Goal: Task Accomplishment & Management: Manage account settings

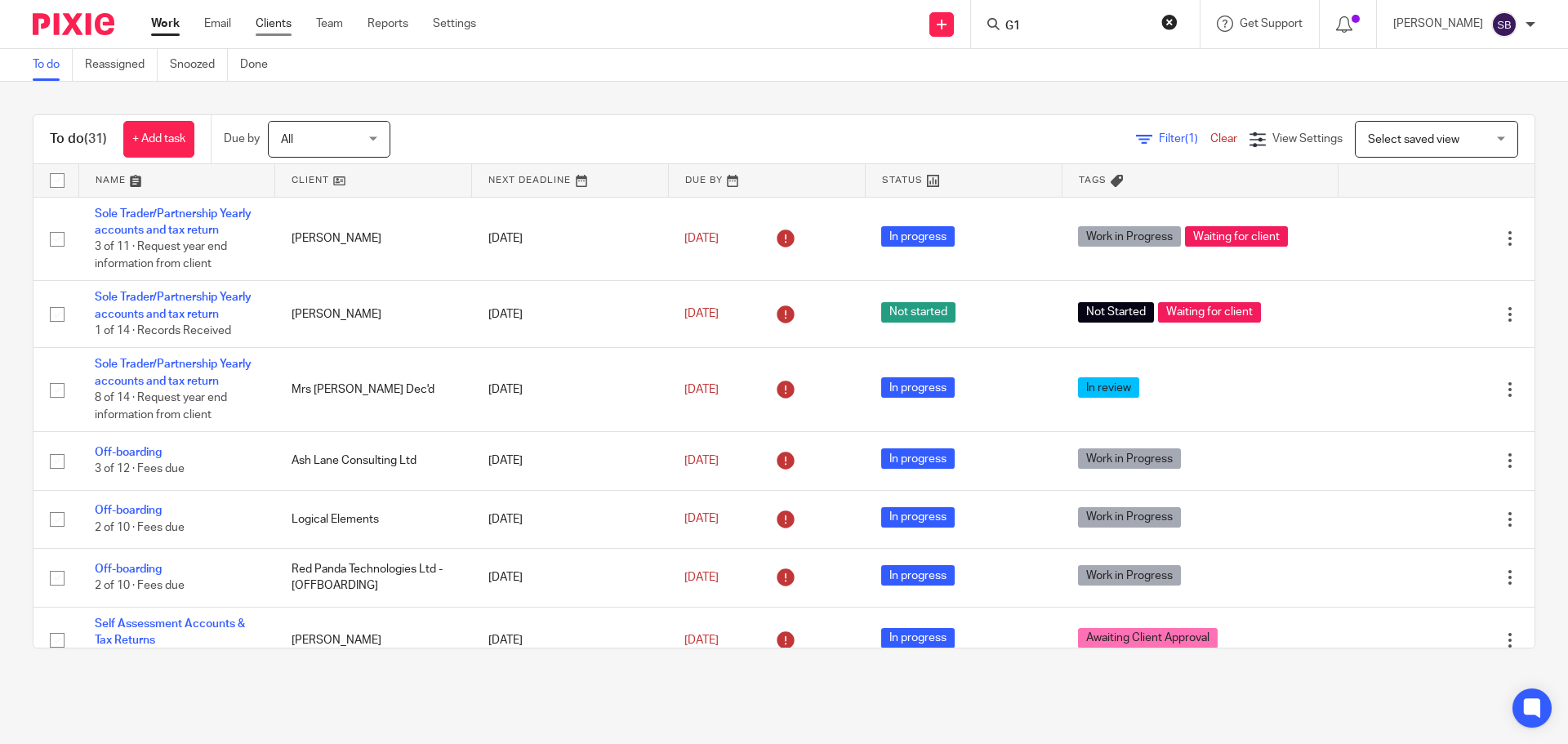
type input "G1"
click at [285, 20] on link "Clients" at bounding box center [274, 24] width 36 height 16
click at [1071, 18] on form at bounding box center [1090, 24] width 174 height 21
click at [1052, 26] on input "Search" at bounding box center [1077, 27] width 147 height 15
type input "G1"
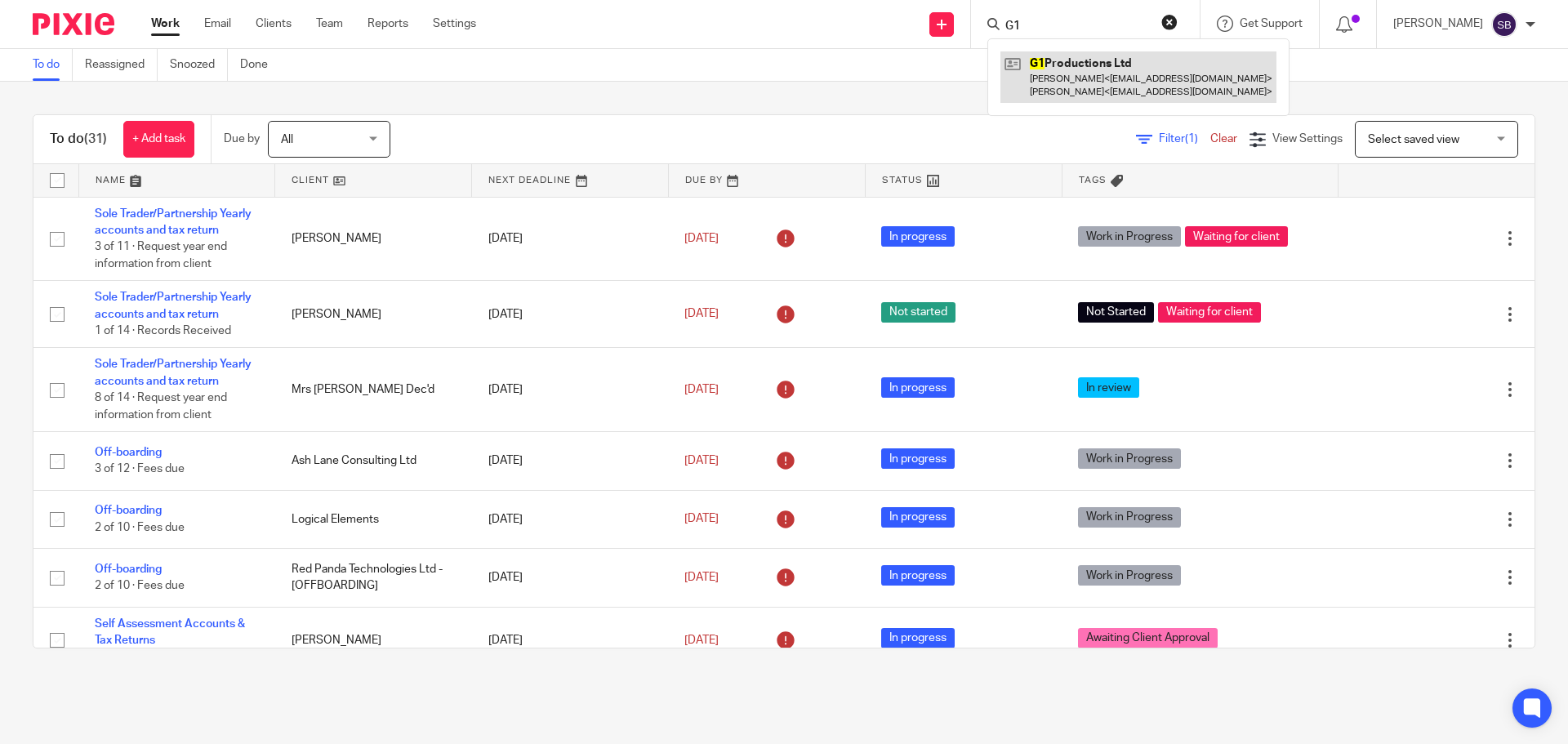
click at [1106, 58] on link at bounding box center [1138, 76] width 276 height 50
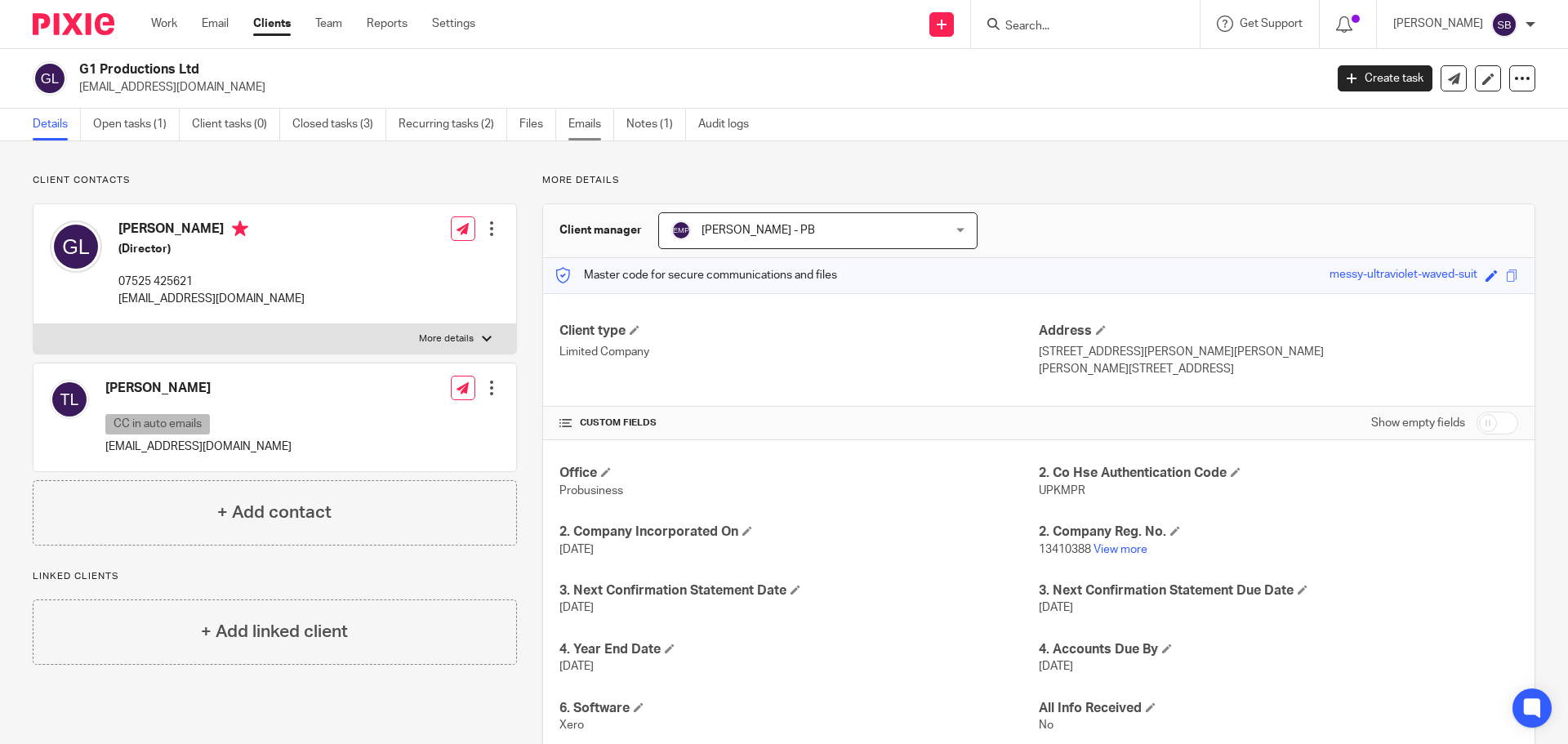
click at [582, 125] on link "Emails" at bounding box center [591, 125] width 45 height 32
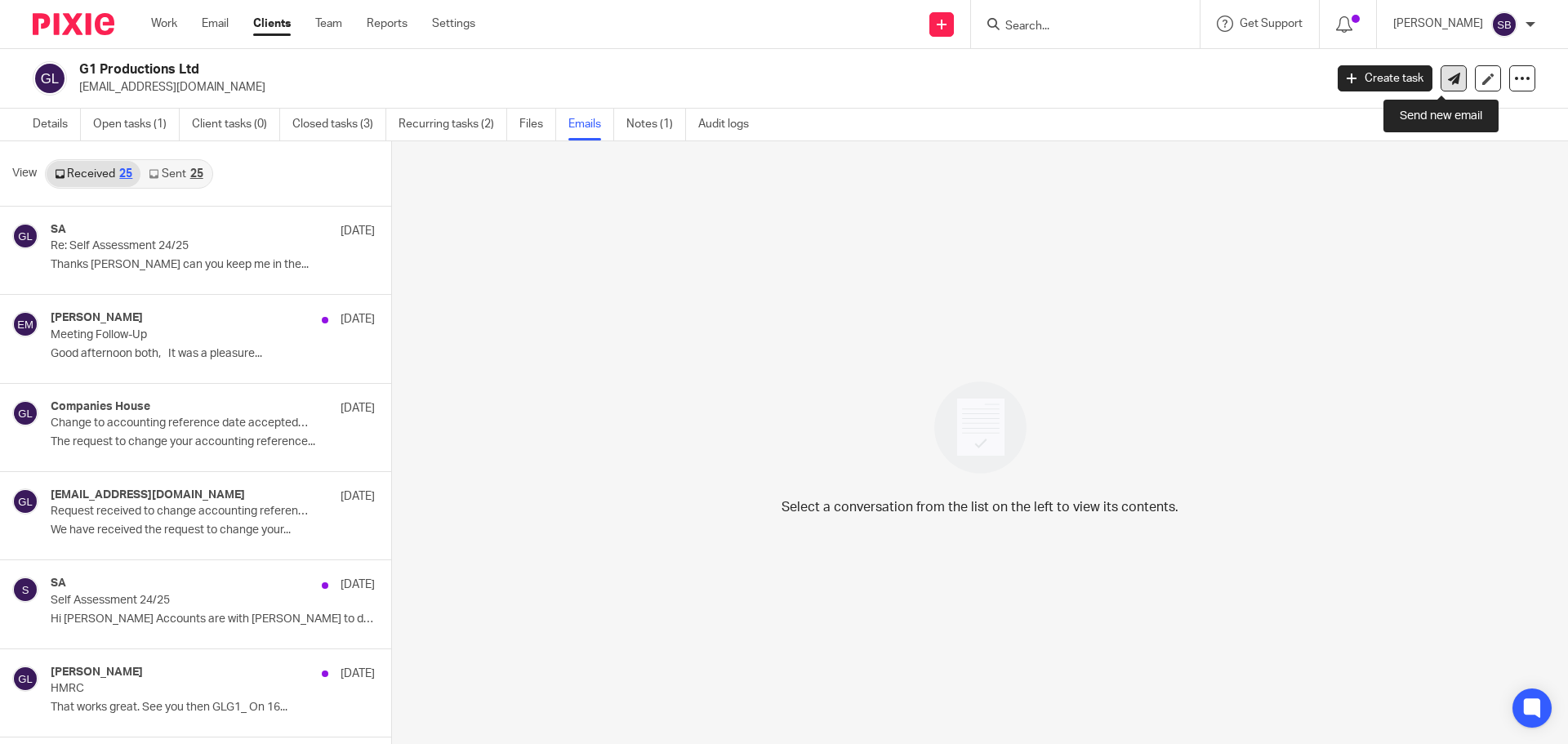
click at [1448, 80] on link at bounding box center [1454, 78] width 26 height 26
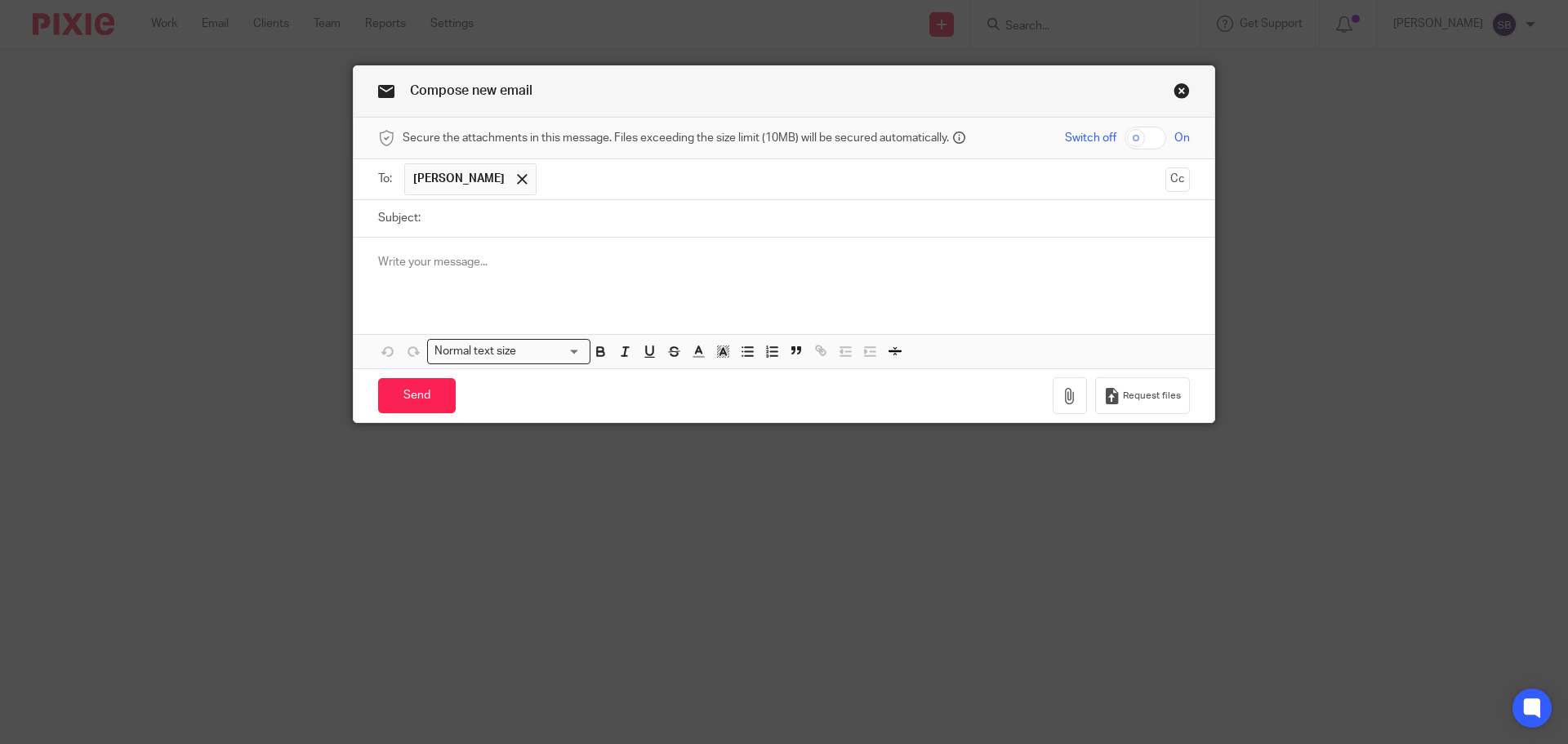
click at [497, 226] on input "Subject:" at bounding box center [809, 219] width 761 height 37
type input "Xero access"
click at [487, 265] on p at bounding box center [784, 262] width 812 height 16
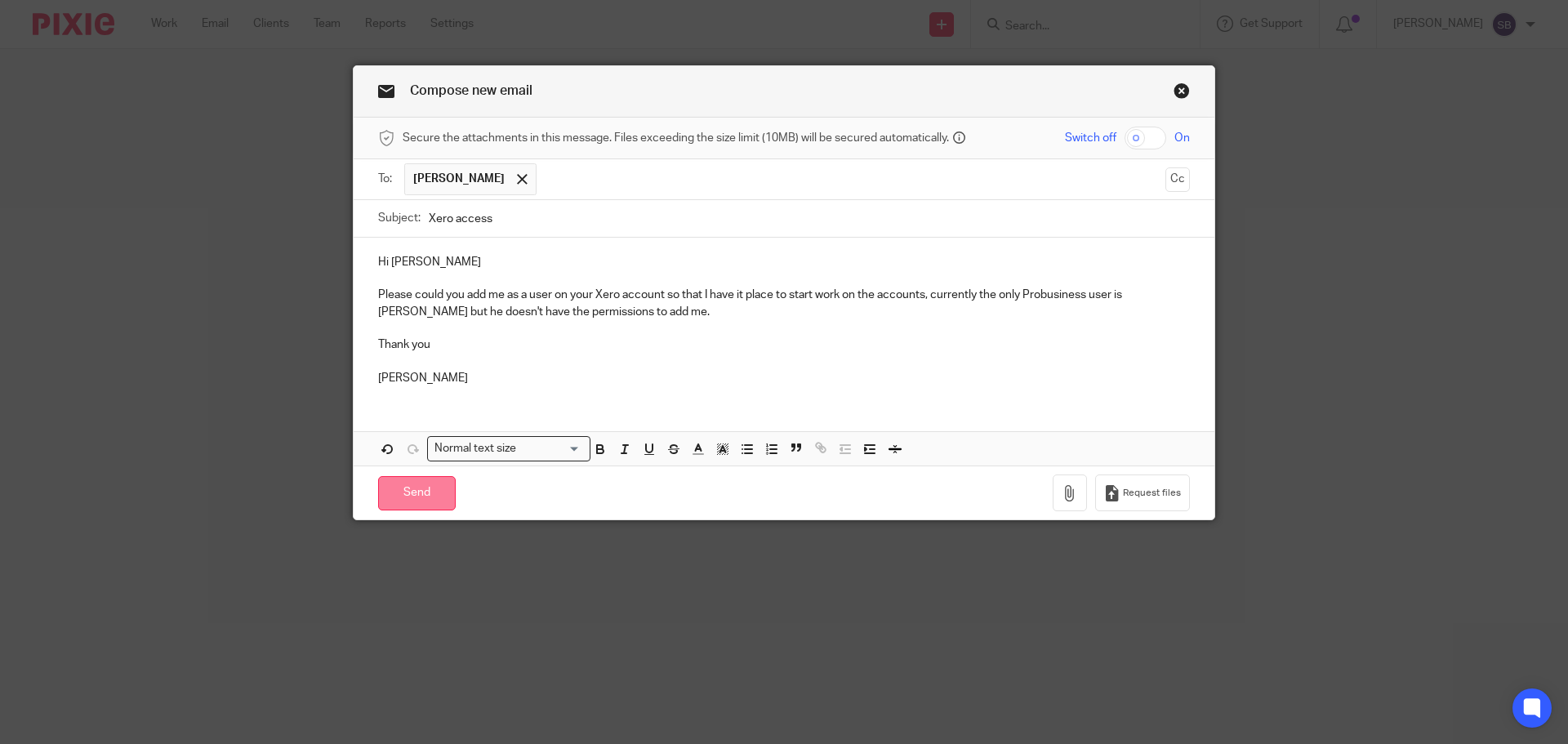
click at [437, 490] on input "Send" at bounding box center [417, 493] width 78 height 35
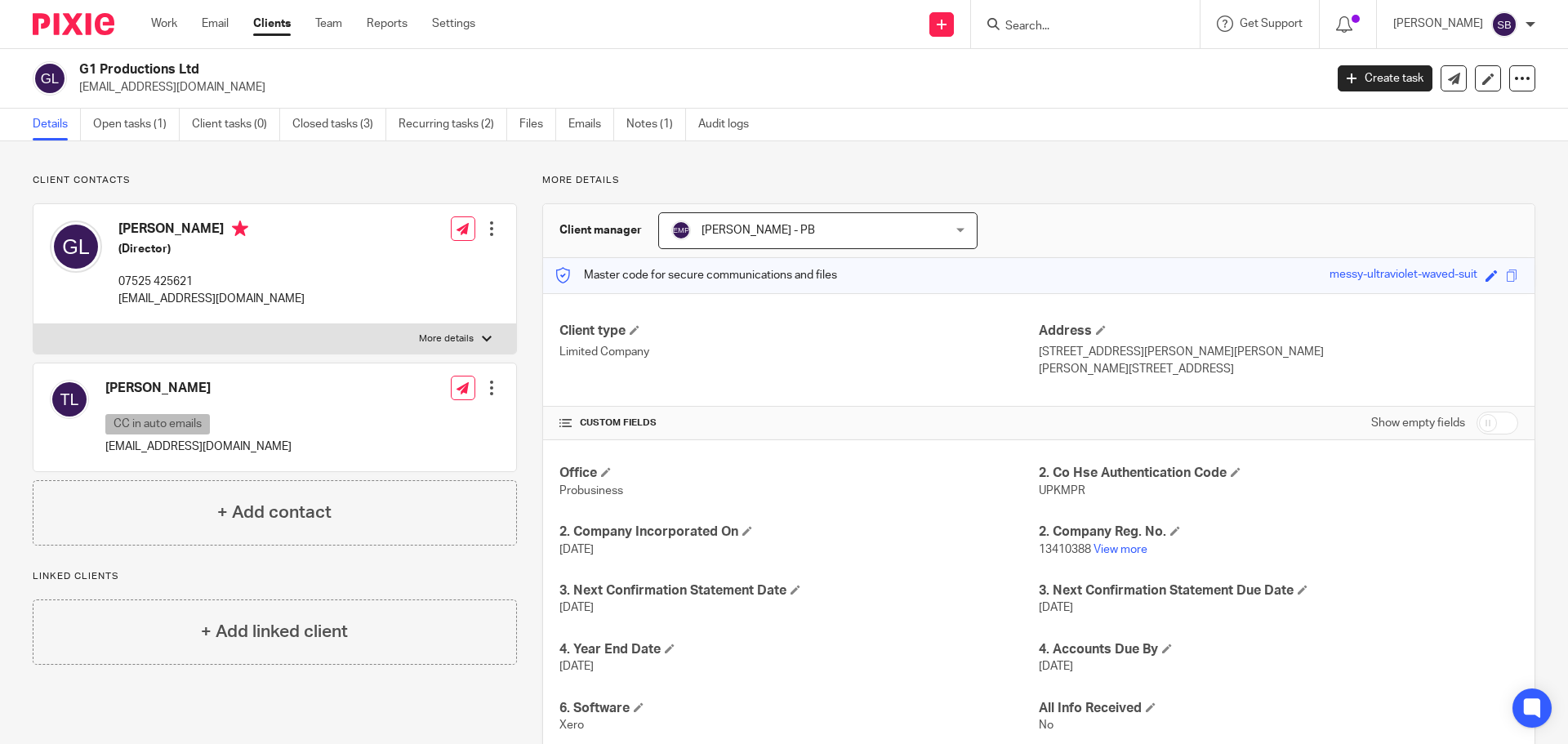
click at [1057, 21] on input "Search" at bounding box center [1077, 27] width 147 height 15
type input "red panda"
click at [281, 30] on link "Clients" at bounding box center [272, 24] width 38 height 16
click at [1051, 25] on input "Search" at bounding box center [1077, 27] width 147 height 15
click at [274, 26] on link "Clients" at bounding box center [272, 24] width 38 height 16
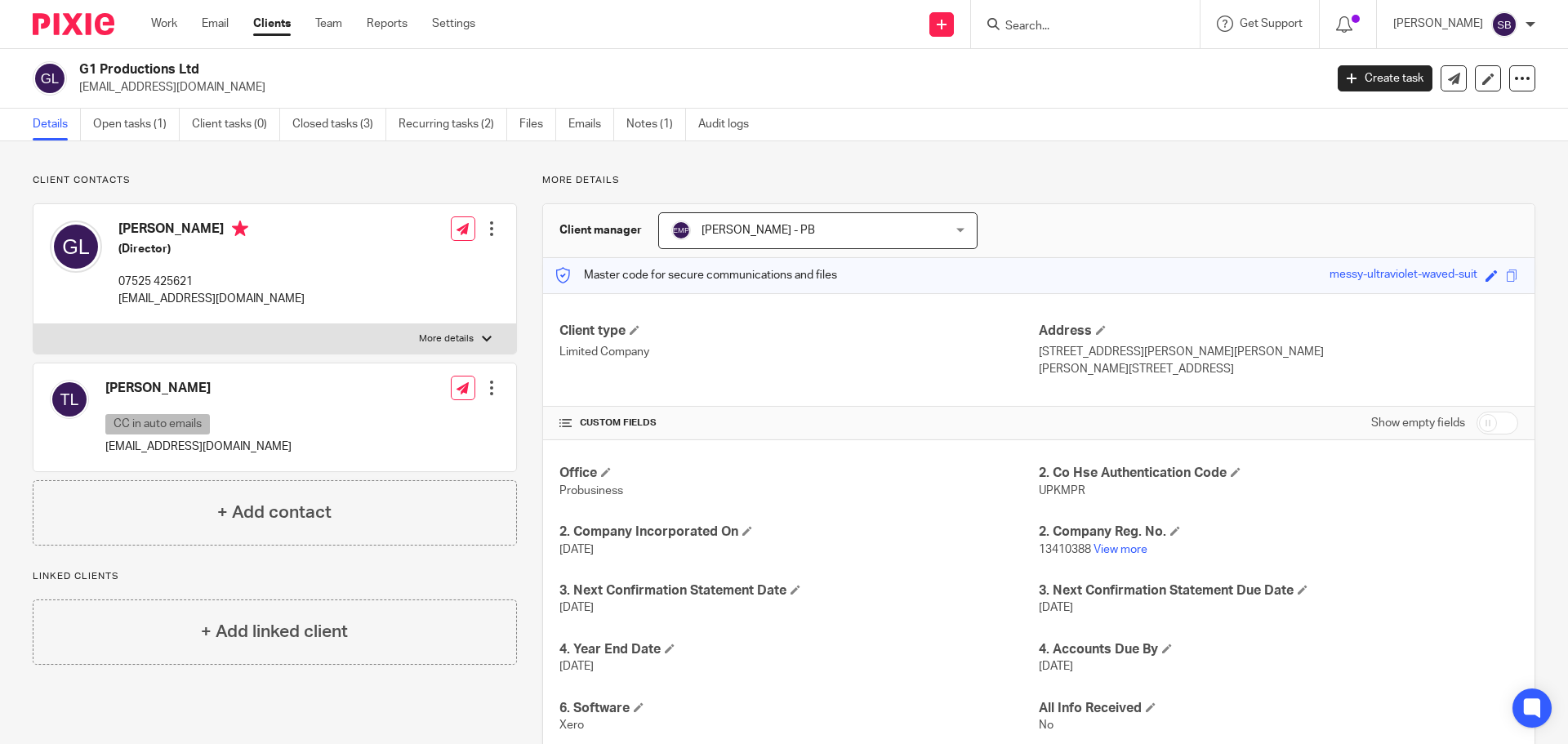
click at [1094, 25] on input "Search" at bounding box center [1077, 27] width 147 height 15
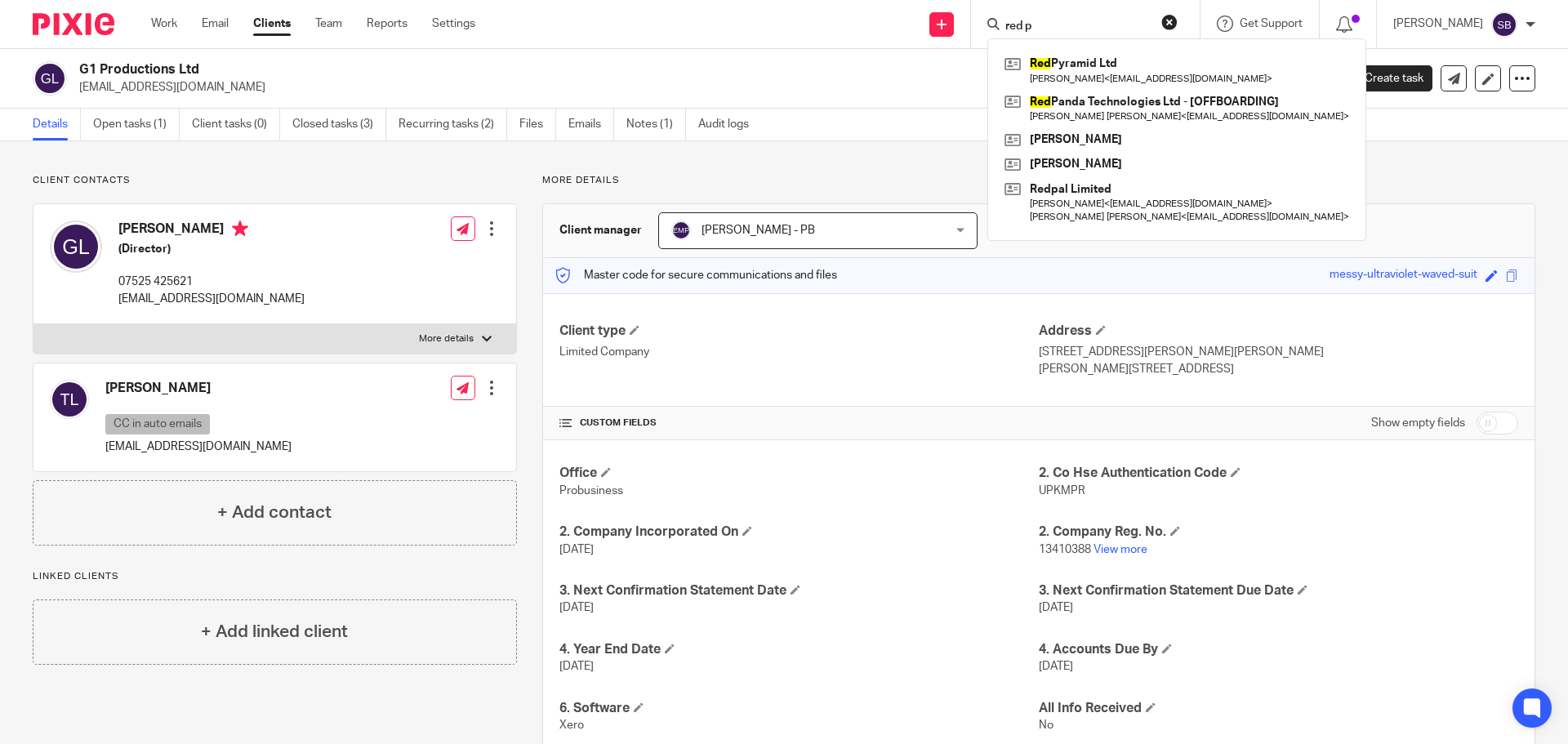
type input "red pa"
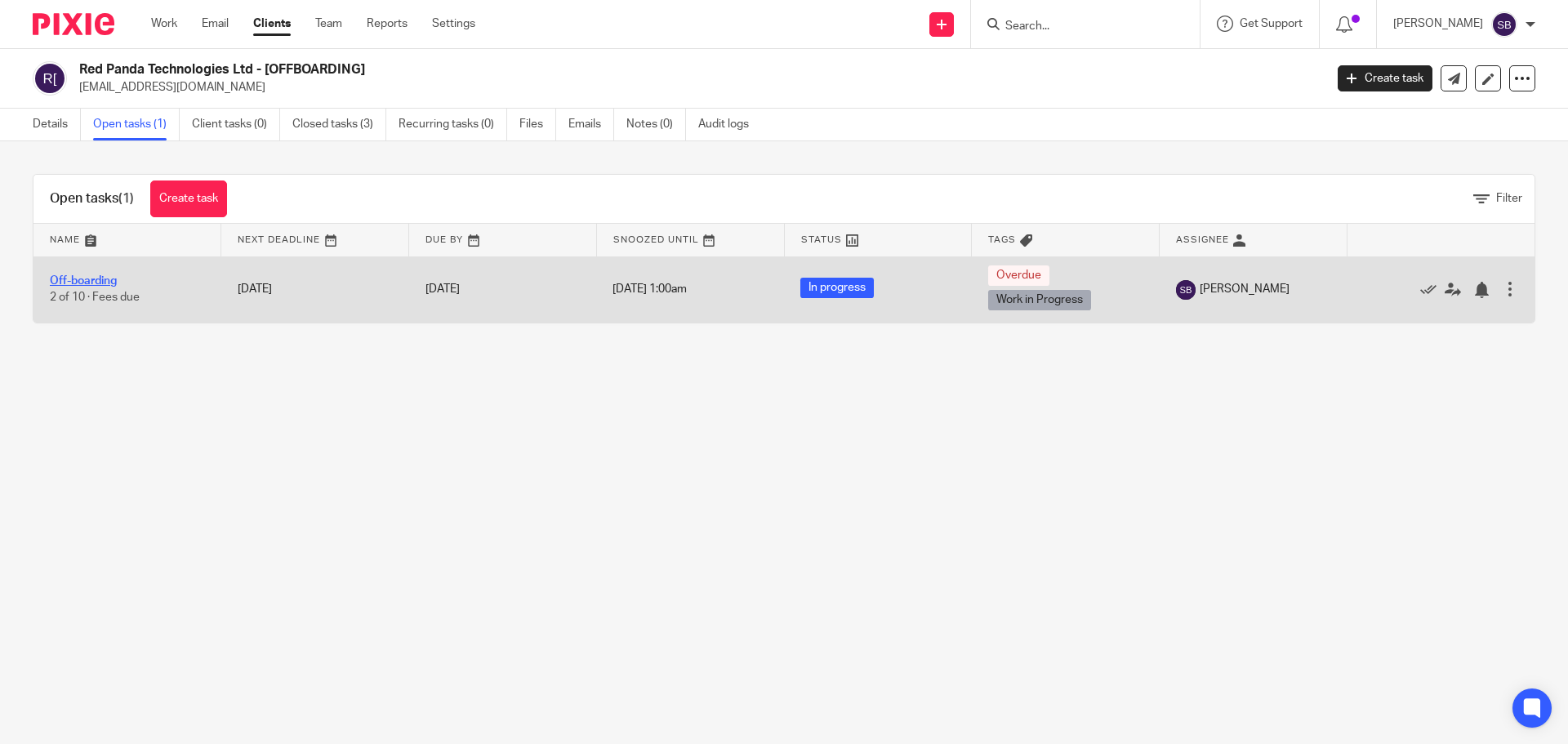
click at [97, 281] on link "Off-boarding" at bounding box center [82, 281] width 67 height 12
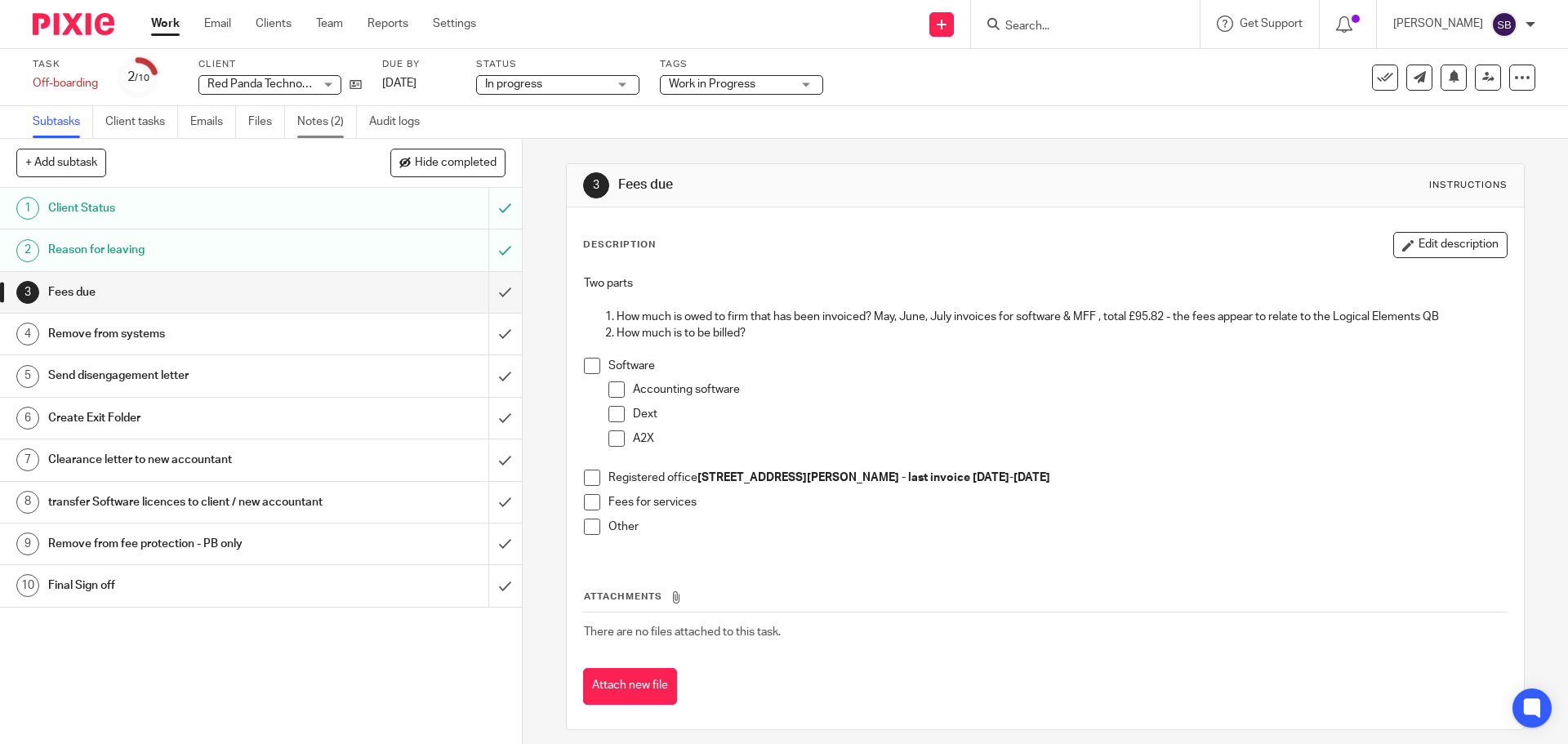
click at [313, 130] on link "Notes (2)" at bounding box center [327, 122] width 59 height 32
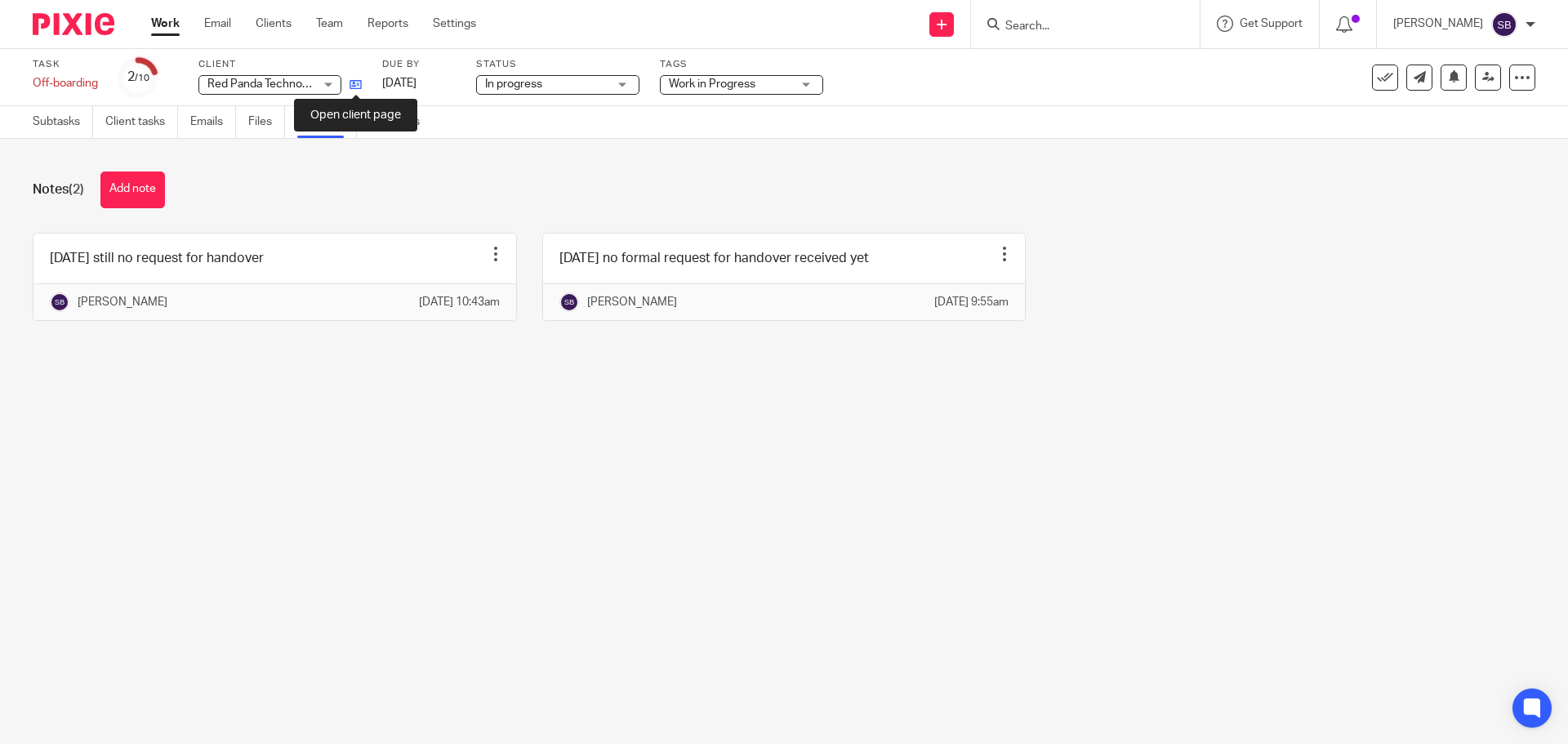
click at [360, 82] on icon at bounding box center [356, 84] width 12 height 12
click at [158, 197] on button "Add note" at bounding box center [133, 190] width 64 height 37
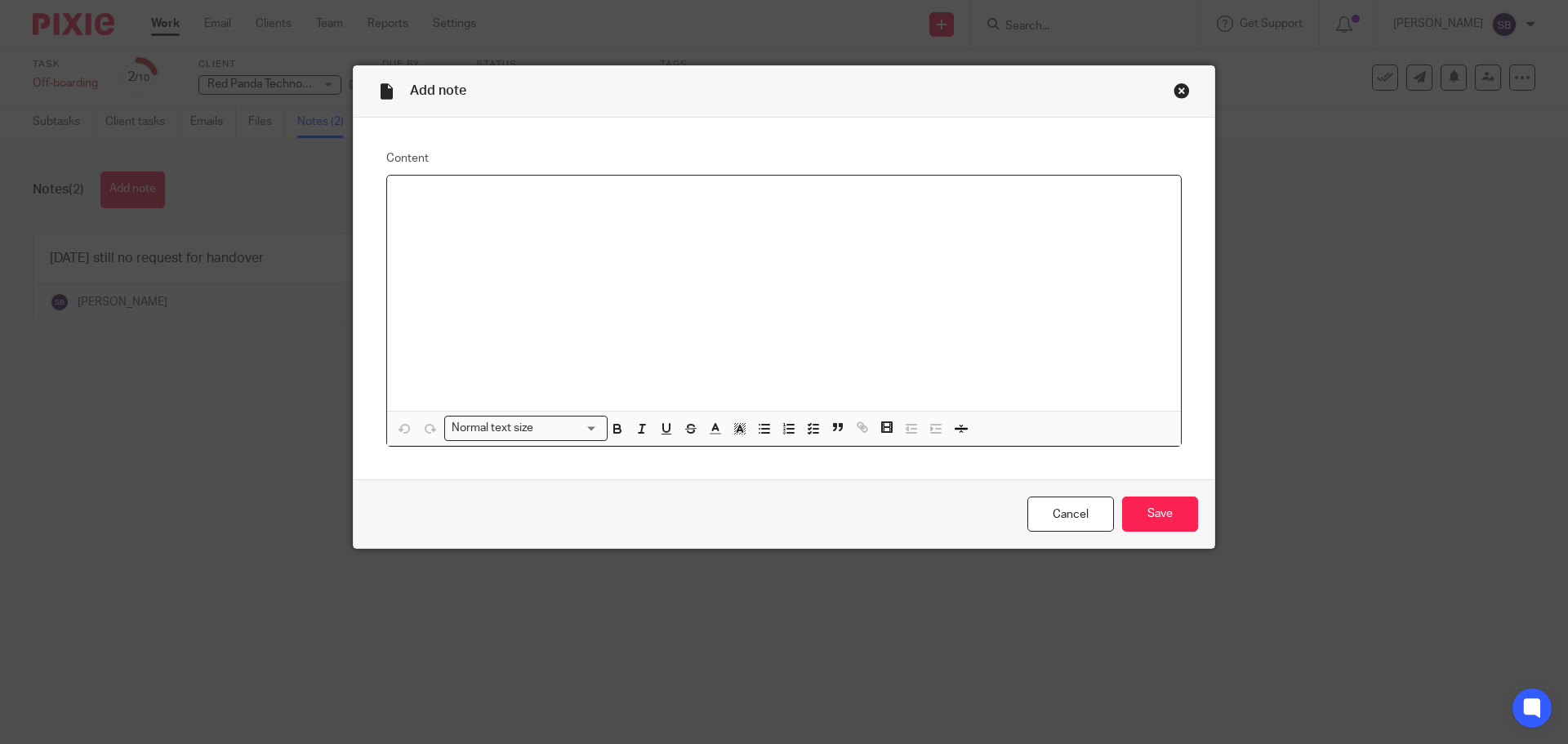
click at [473, 214] on div at bounding box center [784, 293] width 793 height 235
click at [1157, 518] on input "Save" at bounding box center [1160, 514] width 76 height 35
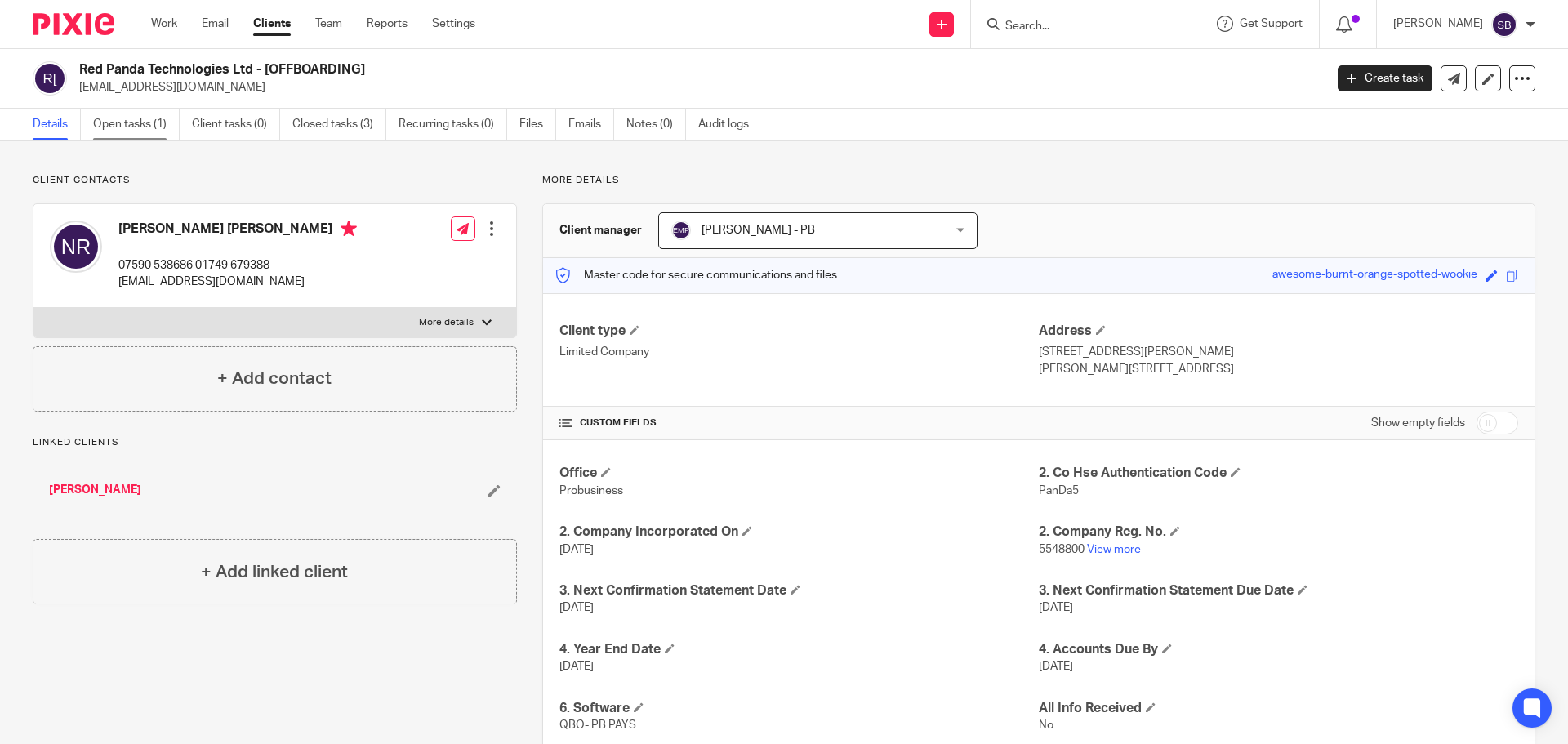
click at [142, 129] on link "Open tasks (1)" at bounding box center [136, 125] width 87 height 32
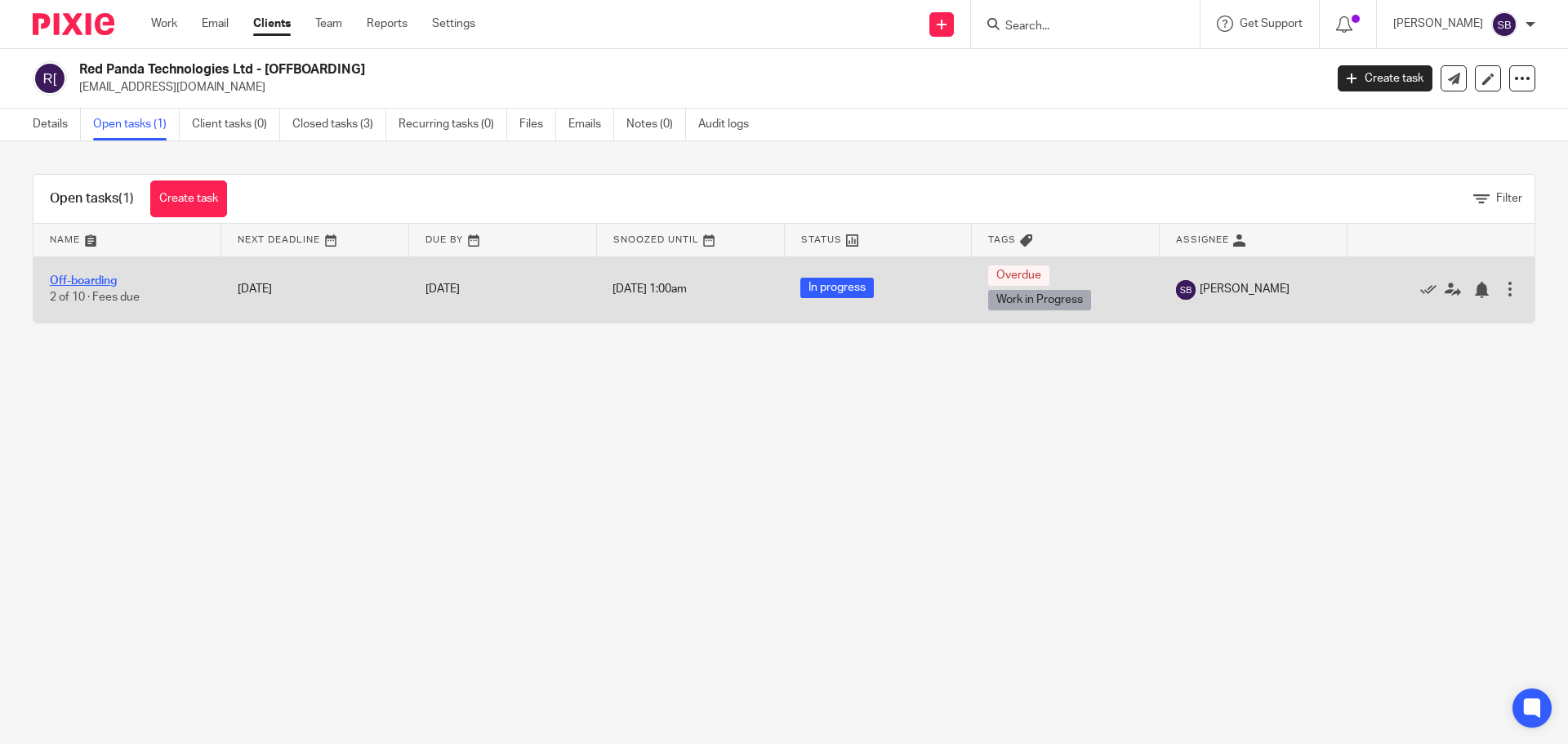
click at [75, 279] on link "Off-boarding" at bounding box center [82, 281] width 67 height 12
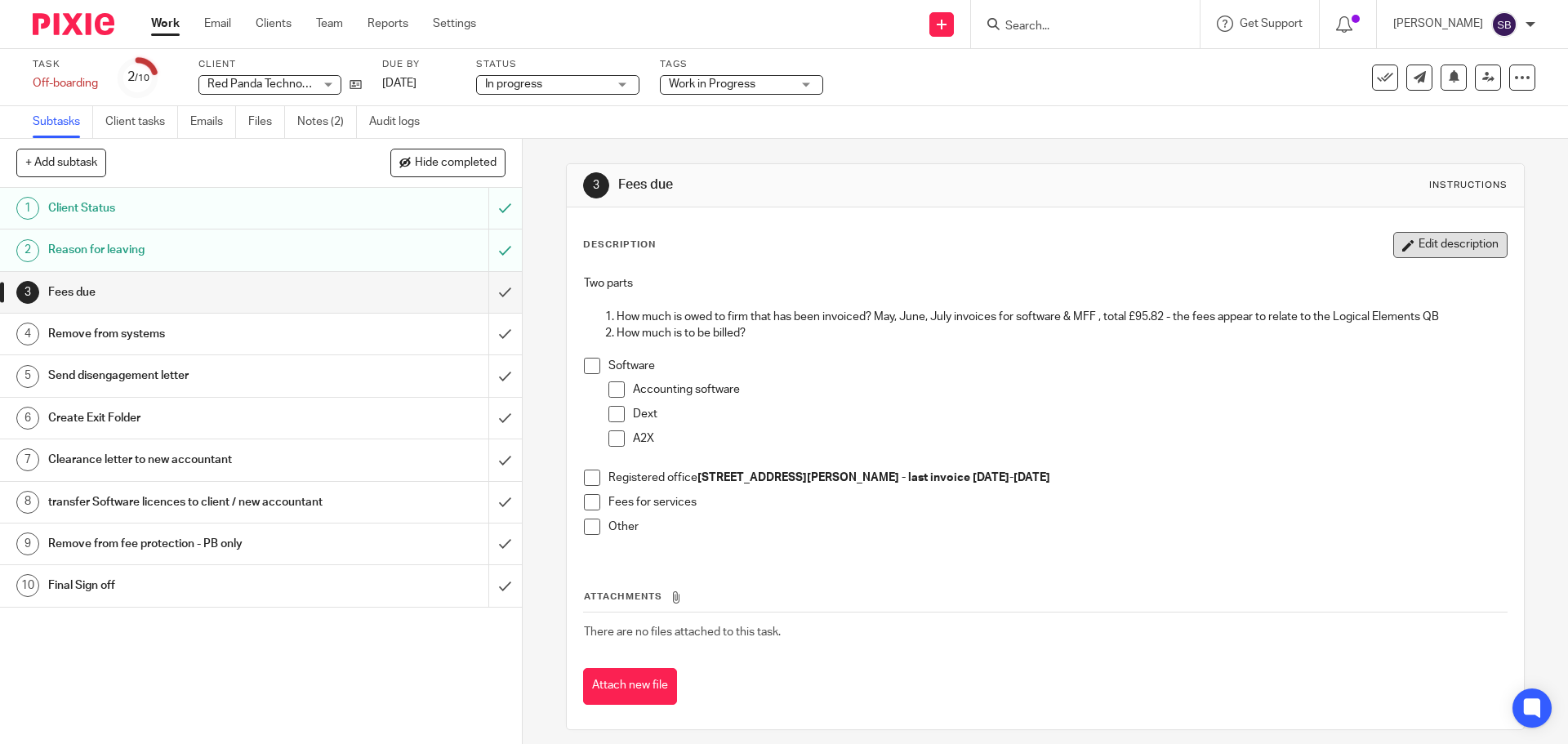
click at [1406, 247] on button "Edit description" at bounding box center [1450, 245] width 115 height 26
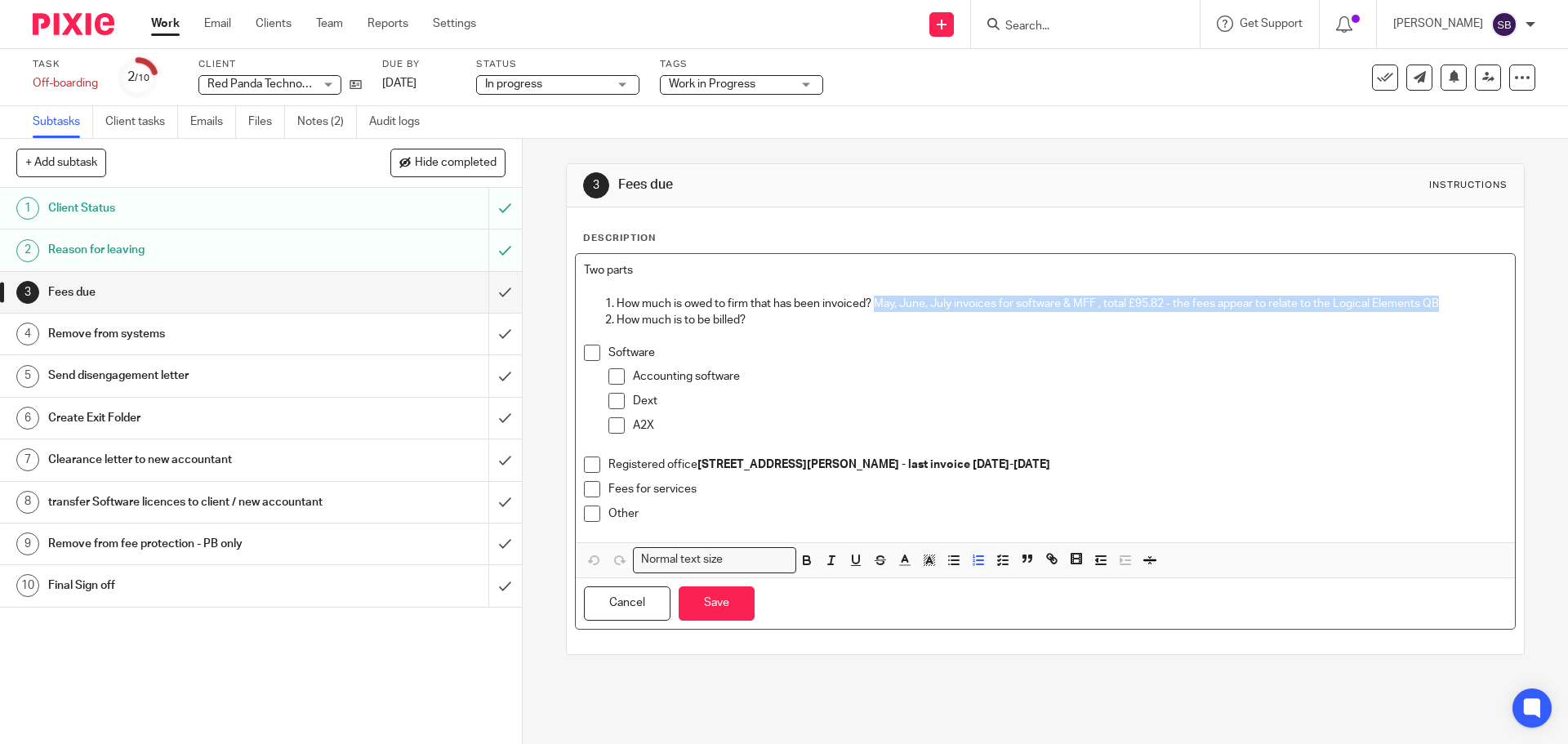
drag, startPoint x: 871, startPoint y: 303, endPoint x: 1447, endPoint y: 299, distance: 576.0
click at [1447, 299] on p "How much is owed to firm that has been invoiced? May, June, July invoices for s…" at bounding box center [1062, 304] width 889 height 16
click at [803, 564] on icon "button" at bounding box center [807, 562] width 7 height 4
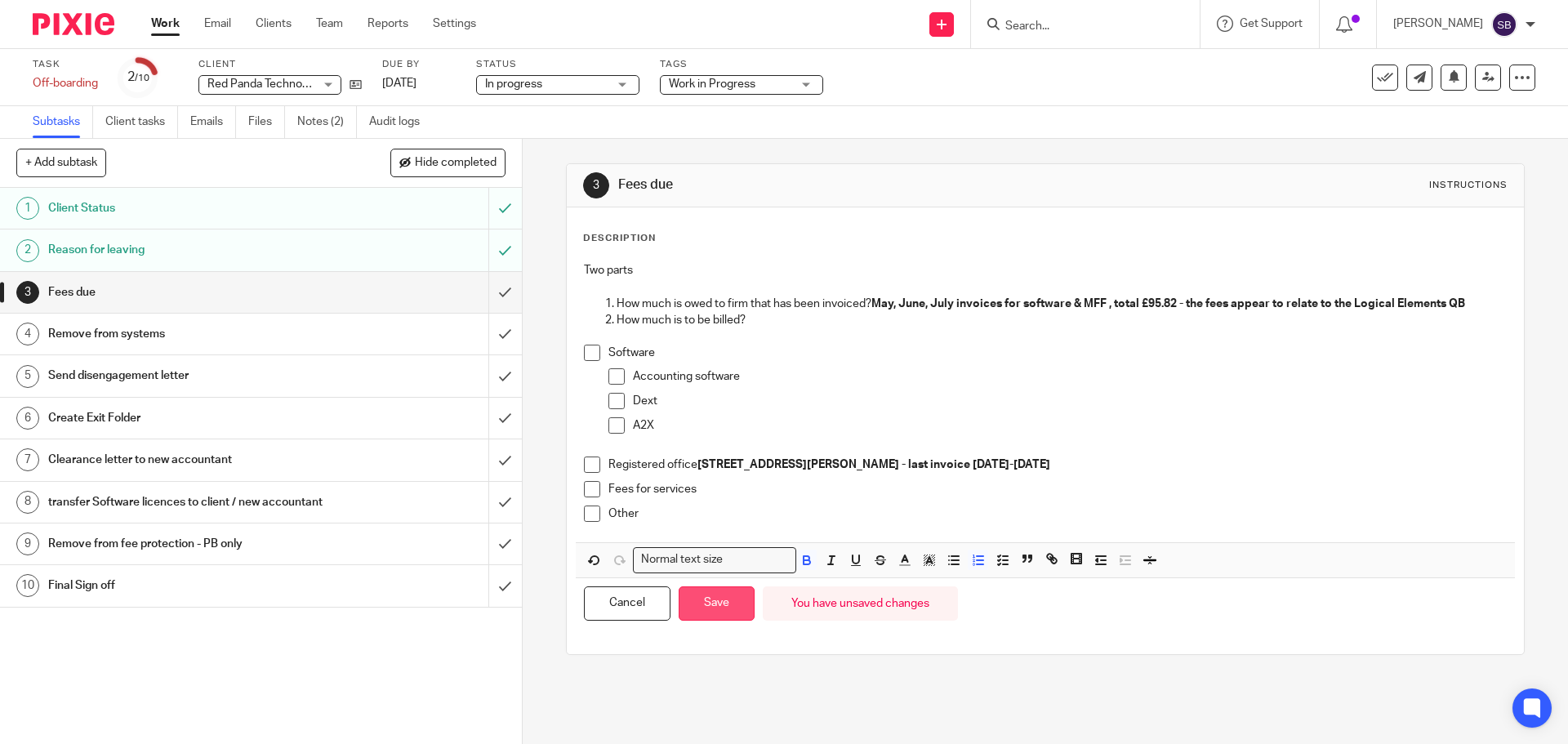
click at [712, 610] on button "Save" at bounding box center [717, 604] width 76 height 35
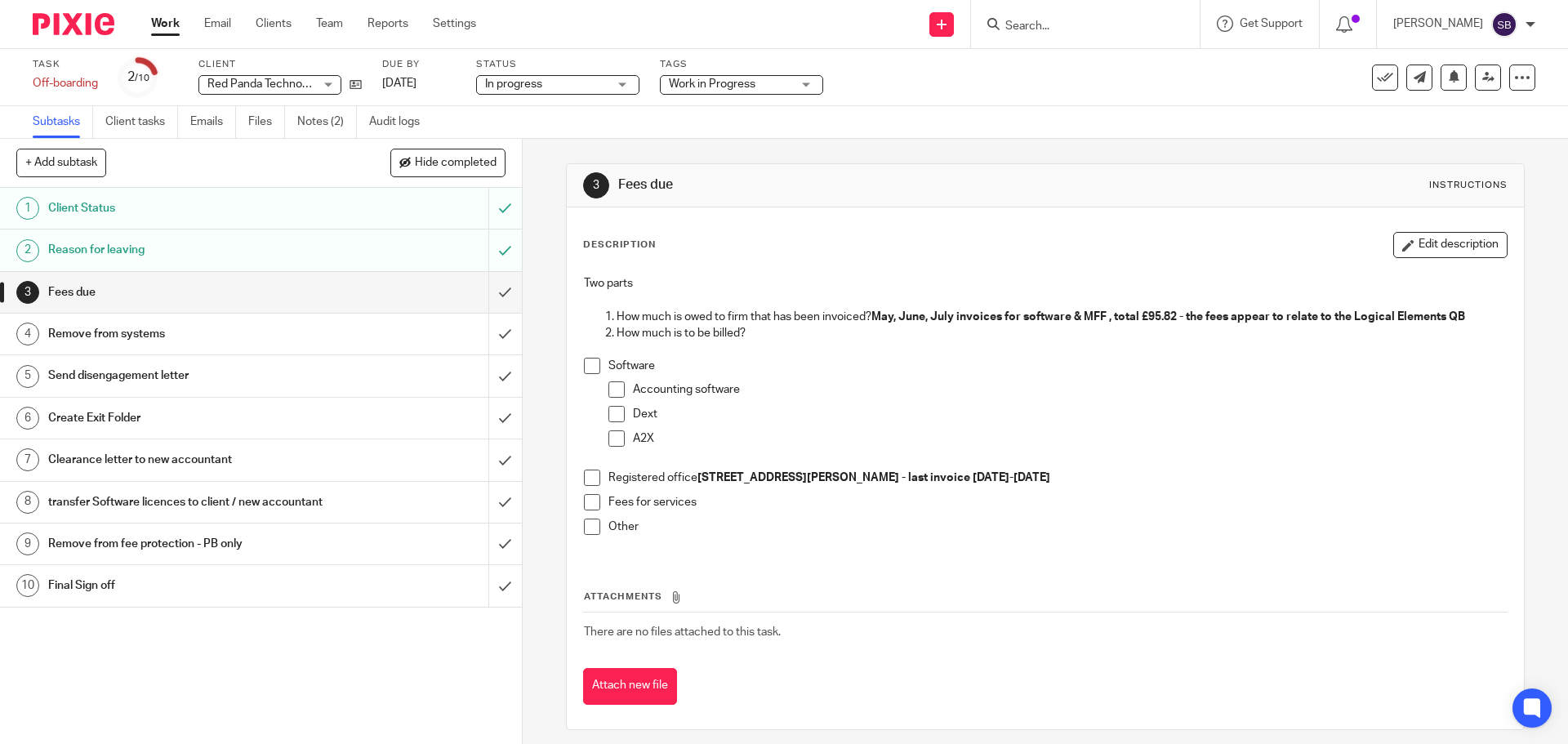
click at [1082, 32] on input "Search" at bounding box center [1077, 27] width 147 height 15
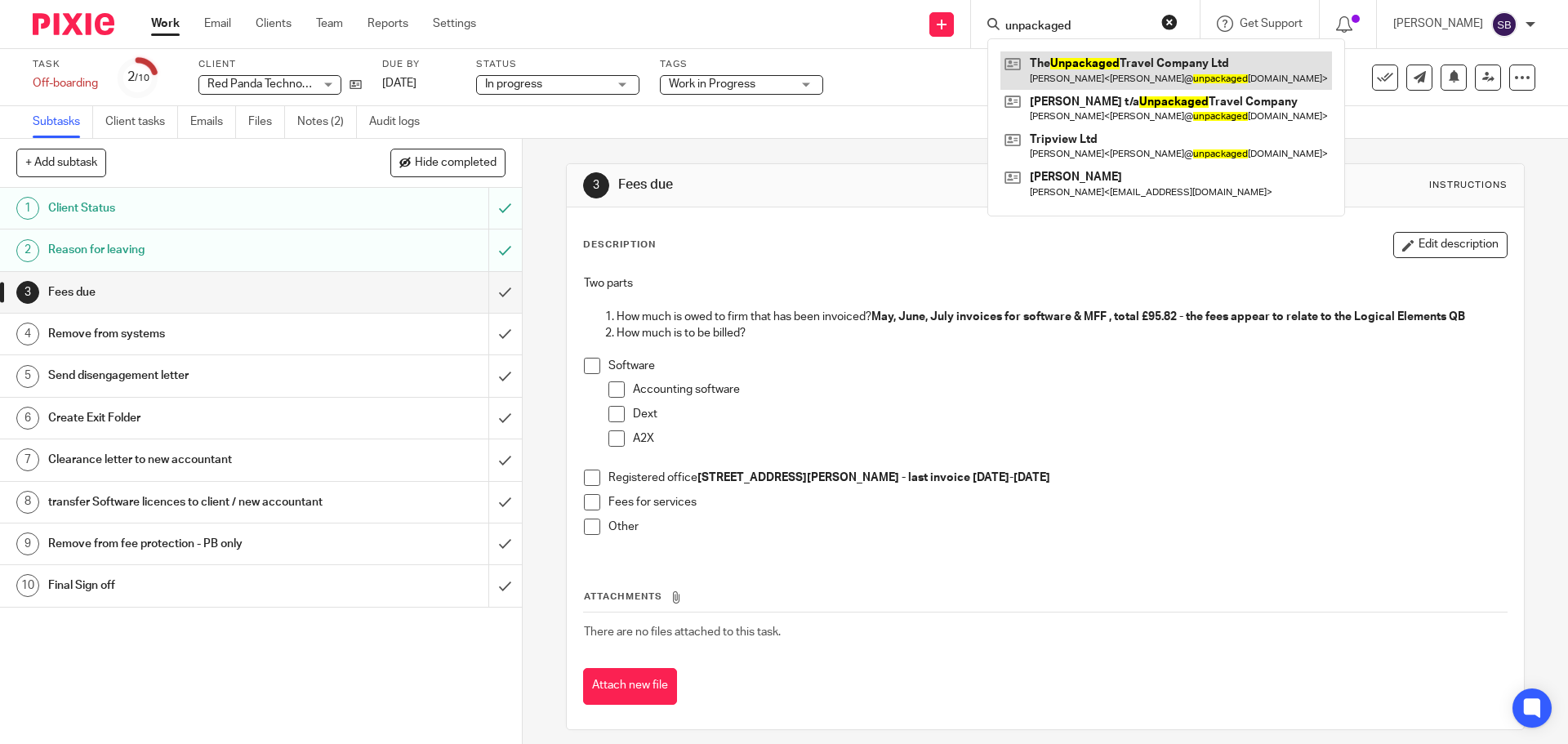
type input "unpackaged"
click at [1111, 65] on link at bounding box center [1166, 70] width 332 height 38
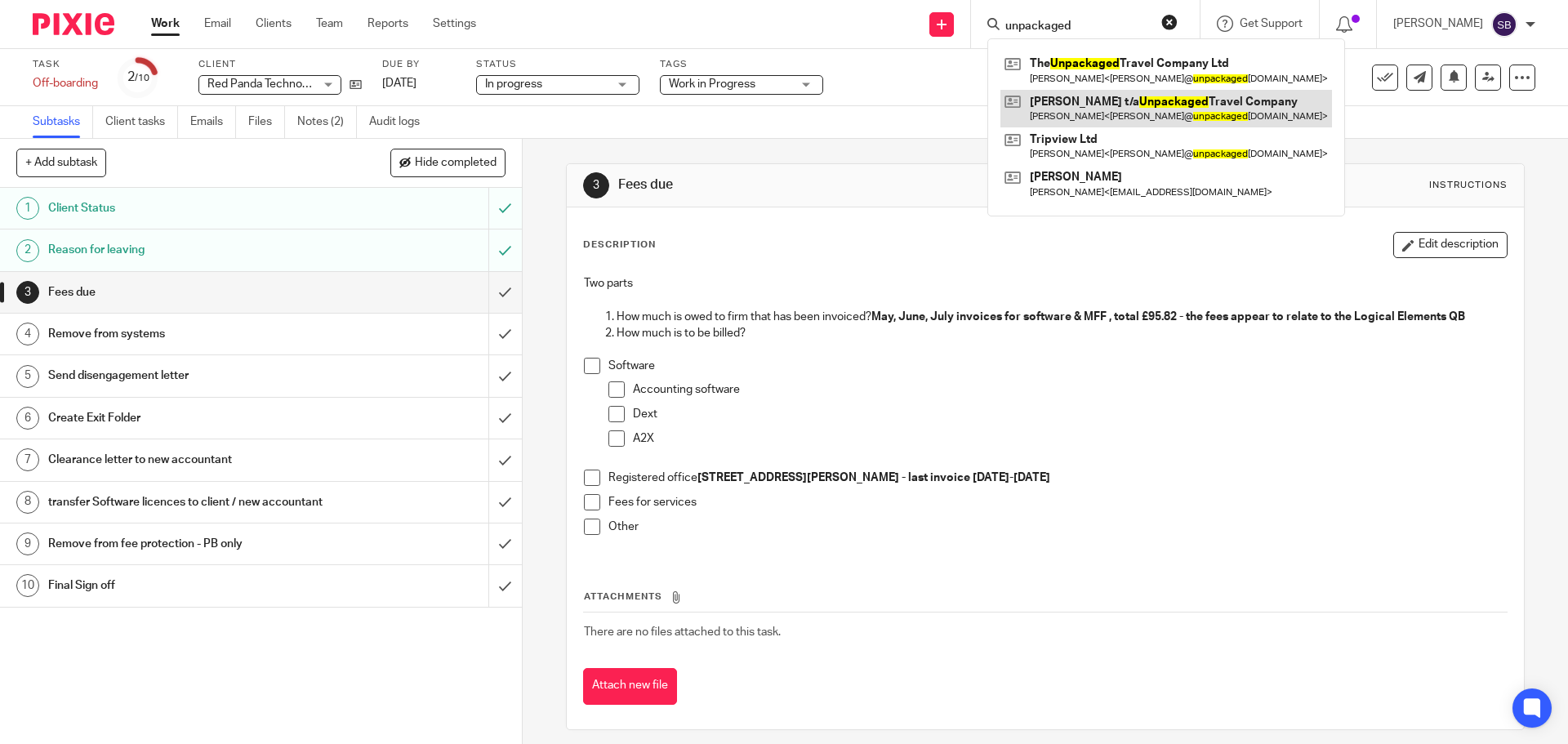
click at [1138, 105] on link at bounding box center [1166, 109] width 332 height 38
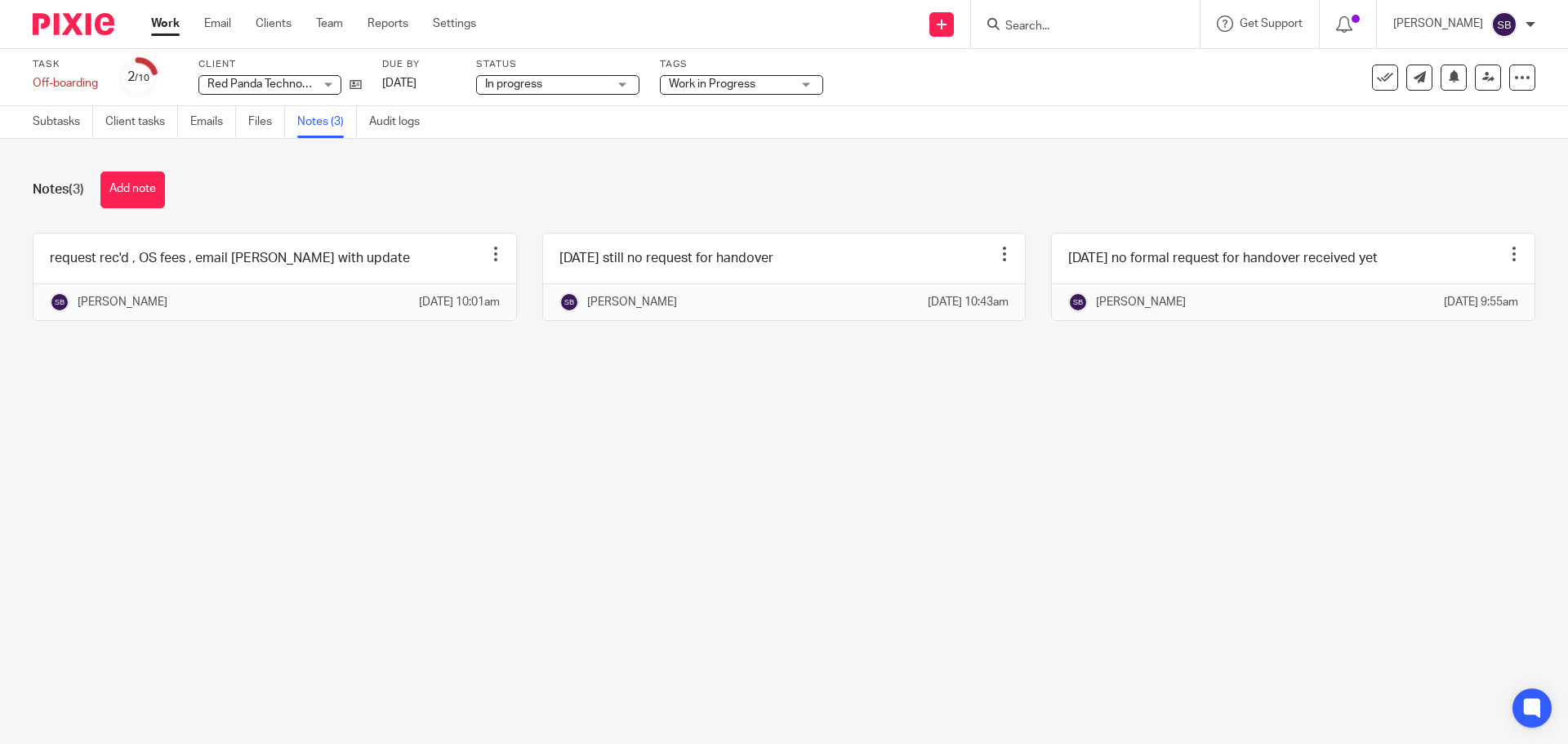
click at [1081, 27] on input "Search" at bounding box center [1077, 27] width 147 height 15
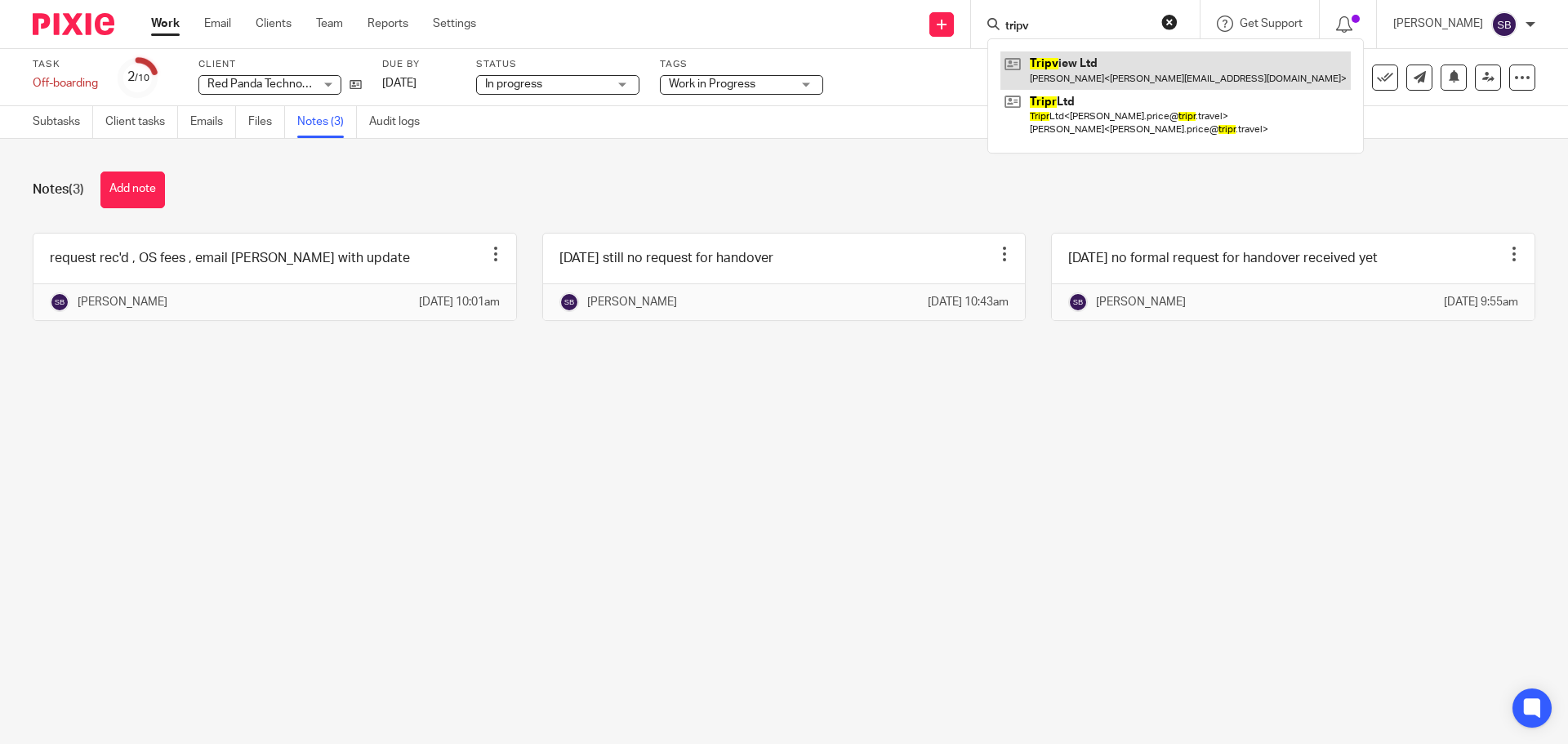
type input "tripv"
click at [1084, 67] on link at bounding box center [1175, 70] width 351 height 38
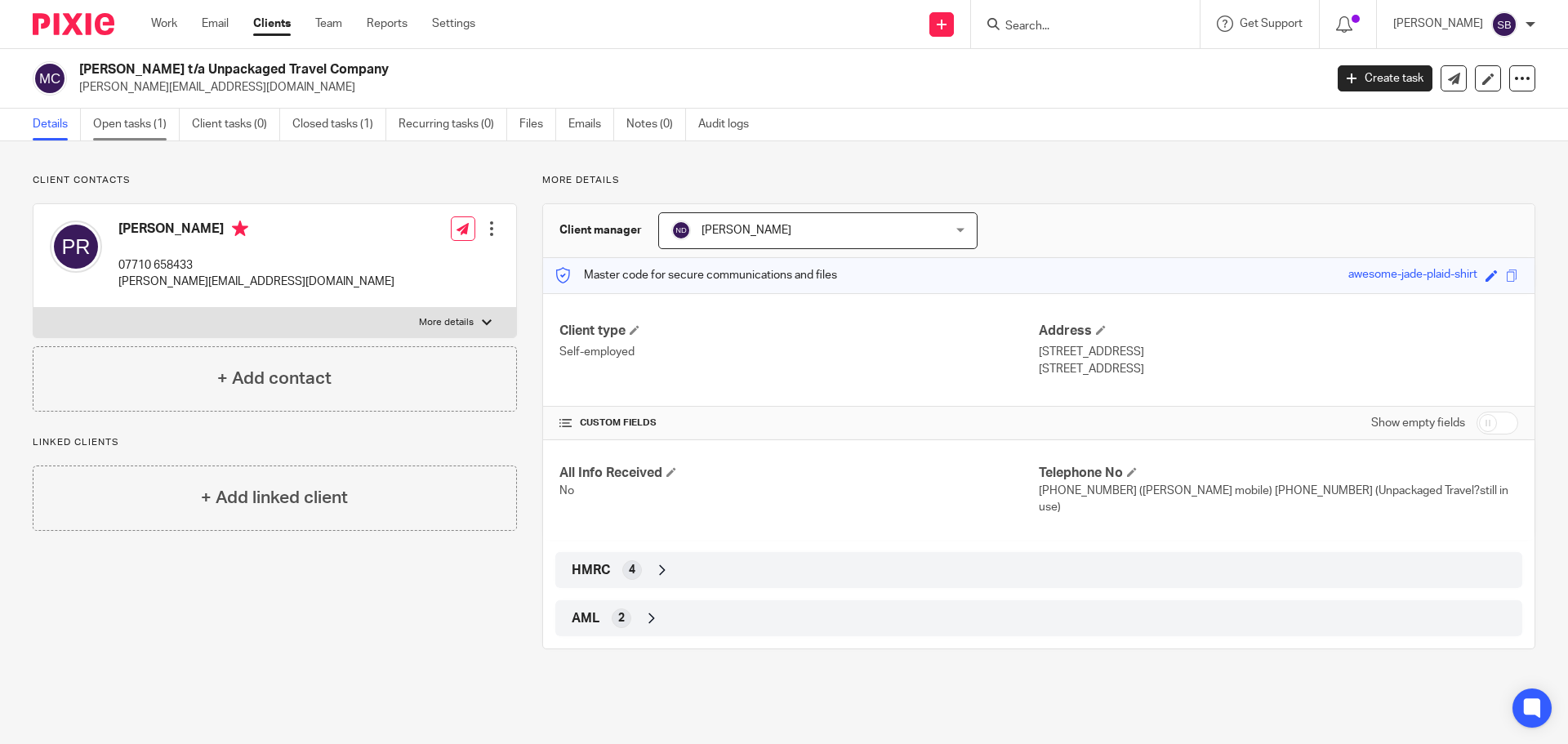
click at [147, 117] on link "Open tasks (1)" at bounding box center [136, 125] width 87 height 32
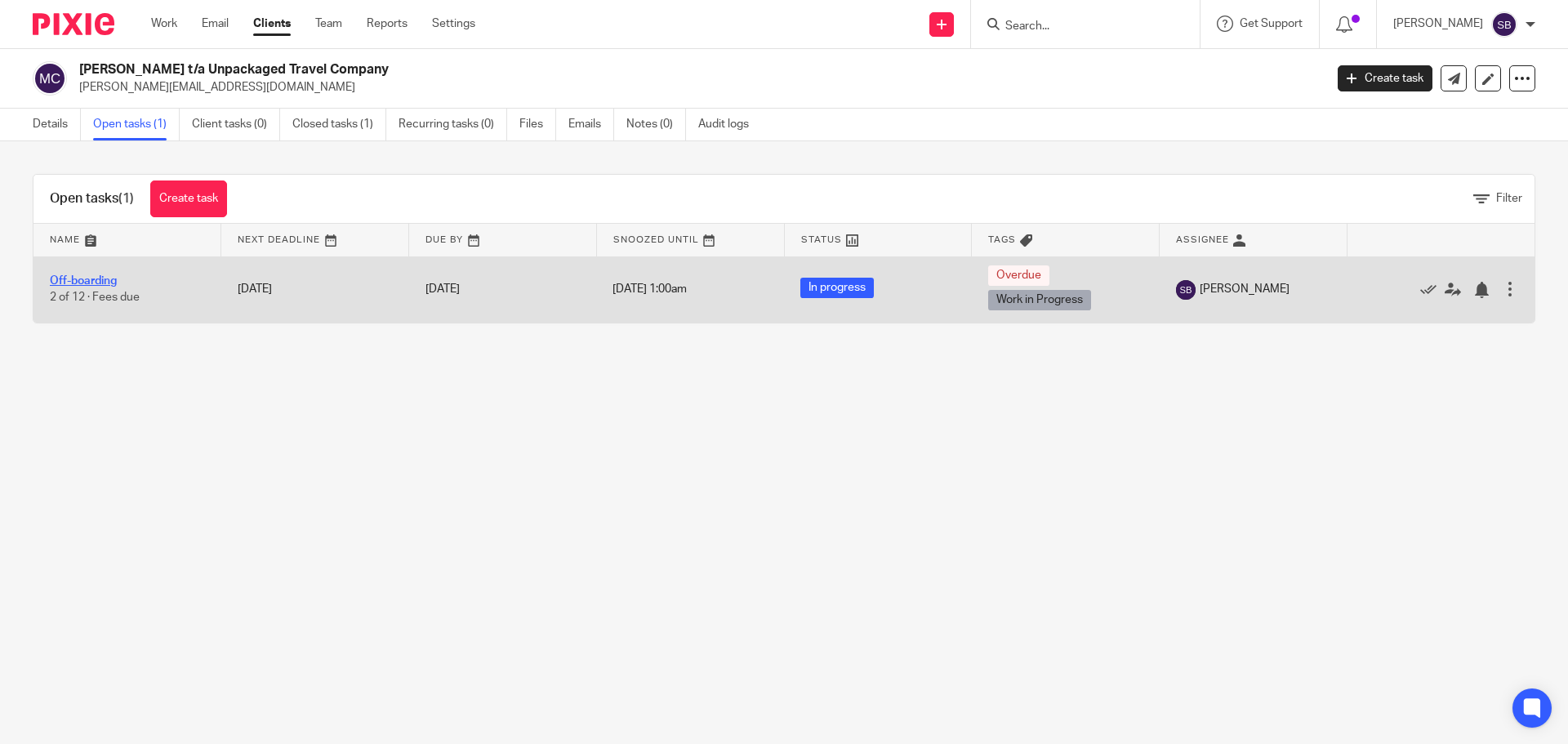
click at [115, 282] on link "Off-boarding" at bounding box center [82, 281] width 67 height 12
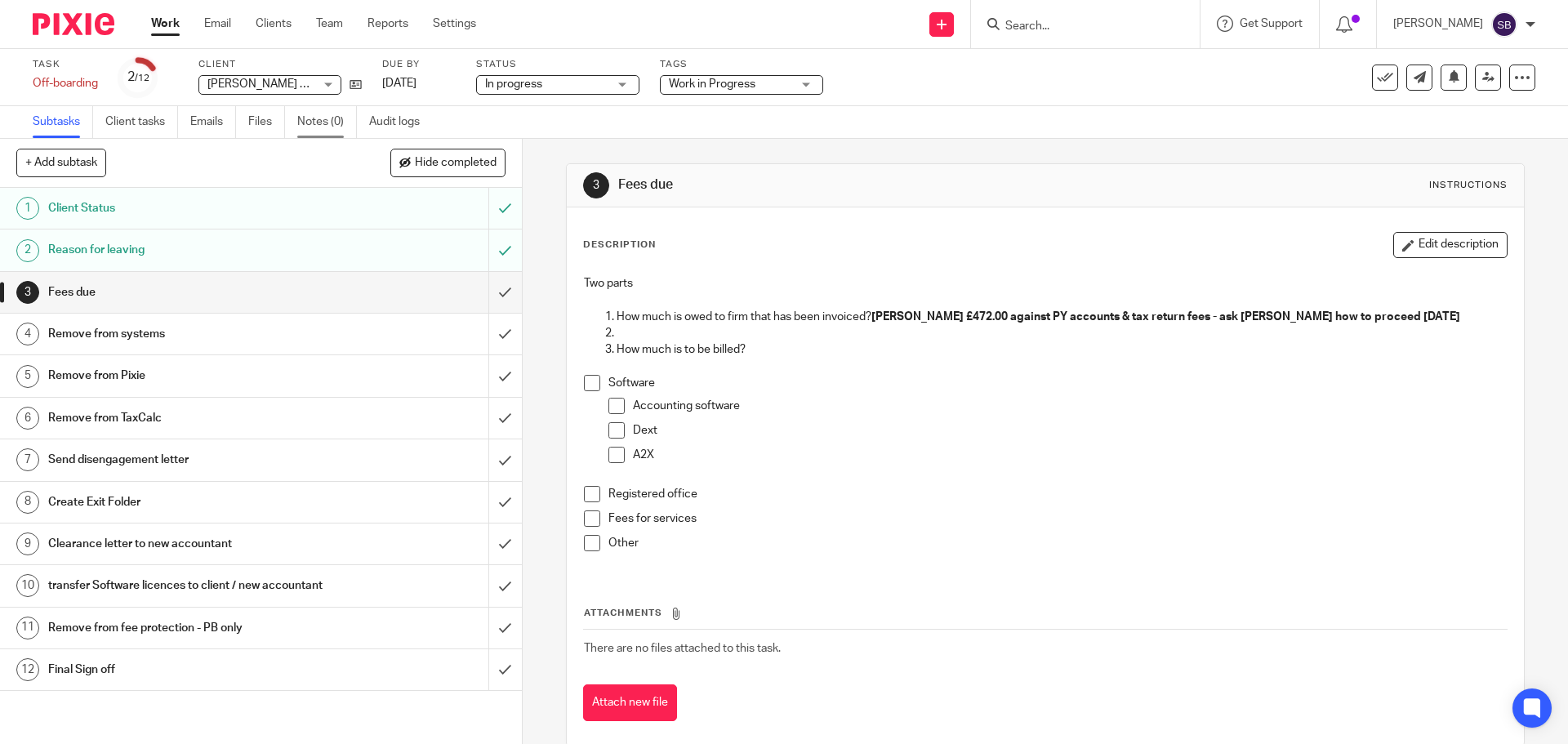
click at [308, 124] on link "Notes (0)" at bounding box center [327, 122] width 59 height 32
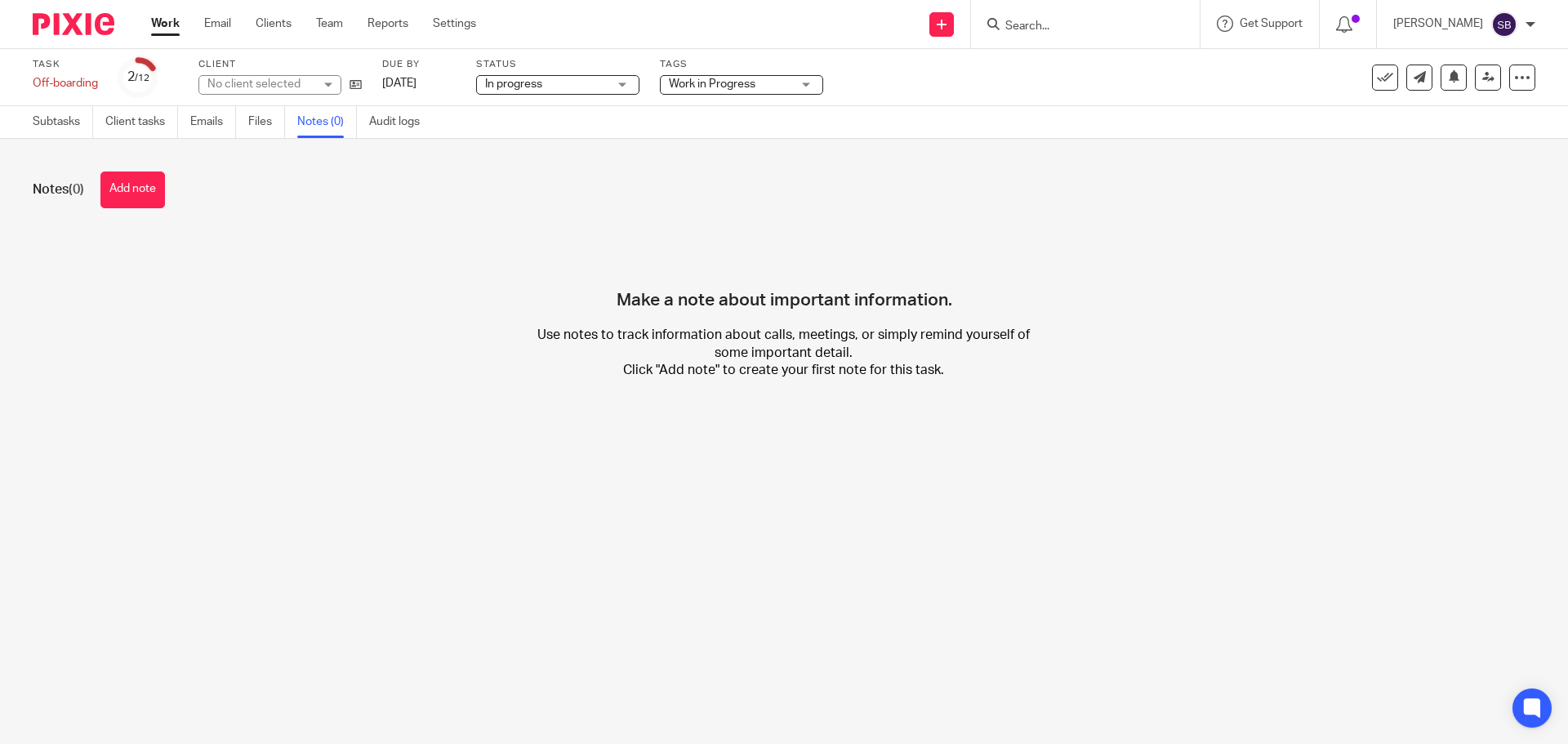
click at [164, 187] on button "Add note" at bounding box center [133, 190] width 64 height 37
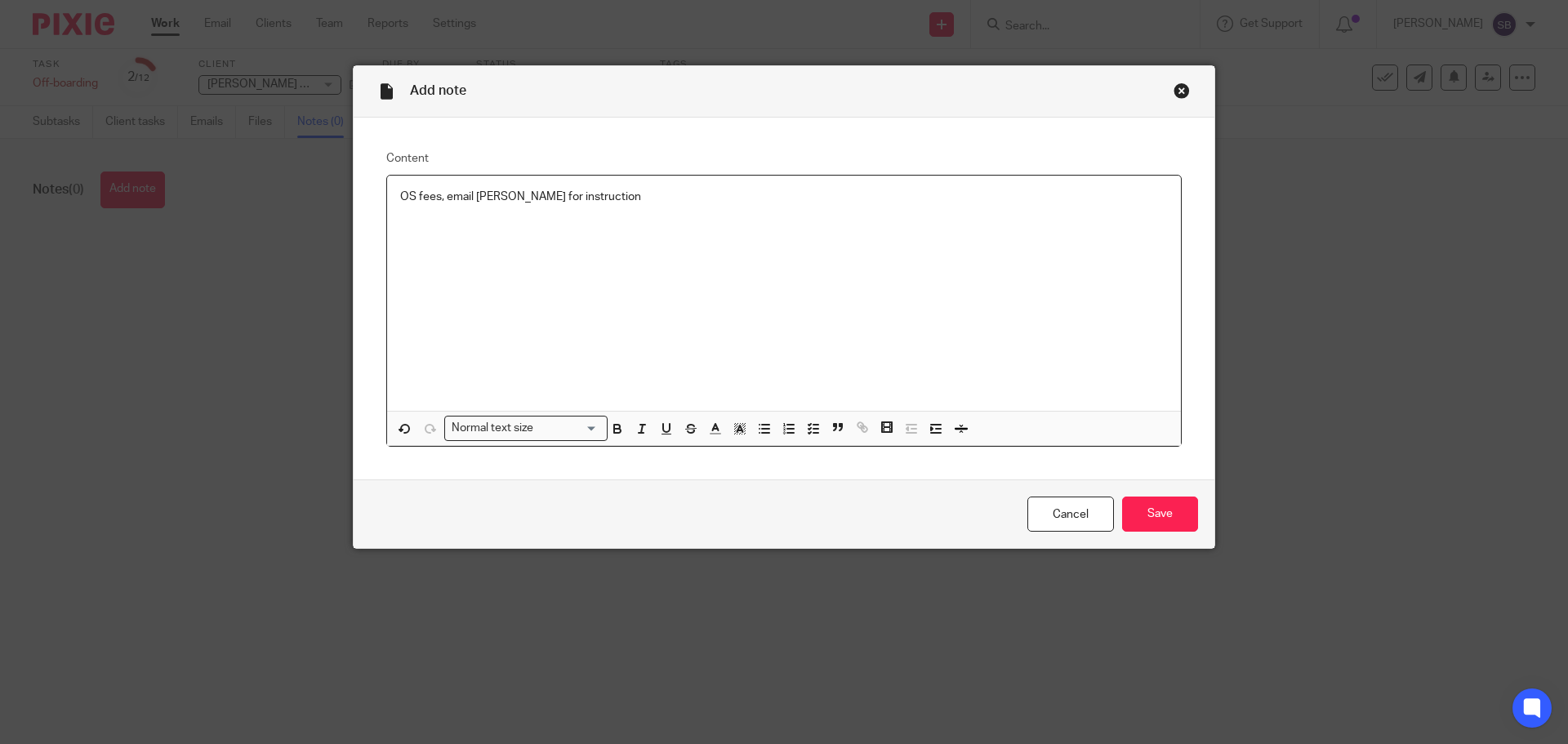
click at [511, 195] on p "OS fees, email Niall for instruction" at bounding box center [784, 197] width 768 height 16
click at [1157, 515] on input "Save" at bounding box center [1160, 514] width 76 height 35
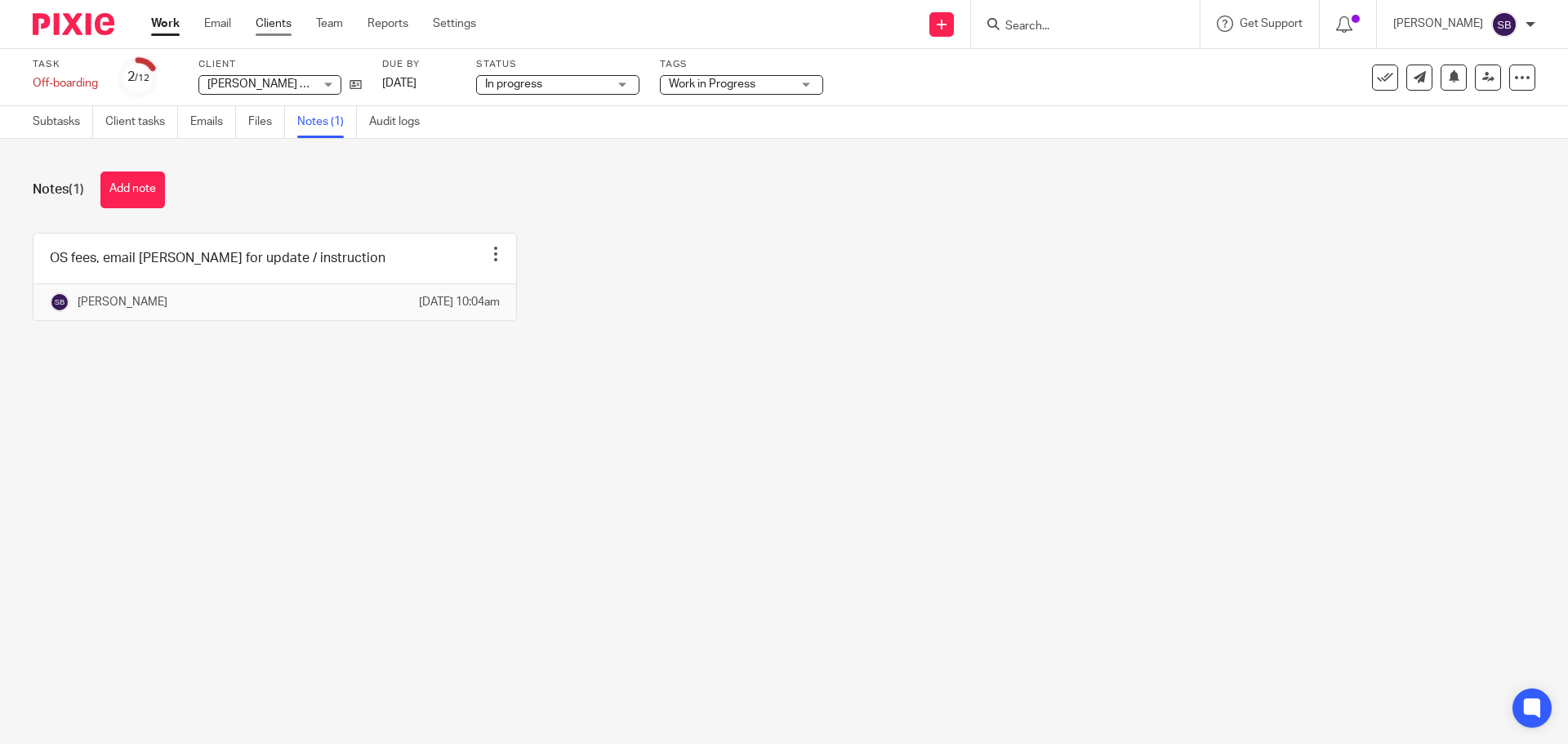
click at [283, 26] on link "Clients" at bounding box center [274, 24] width 36 height 16
click at [1093, 26] on input "Search" at bounding box center [1077, 27] width 147 height 15
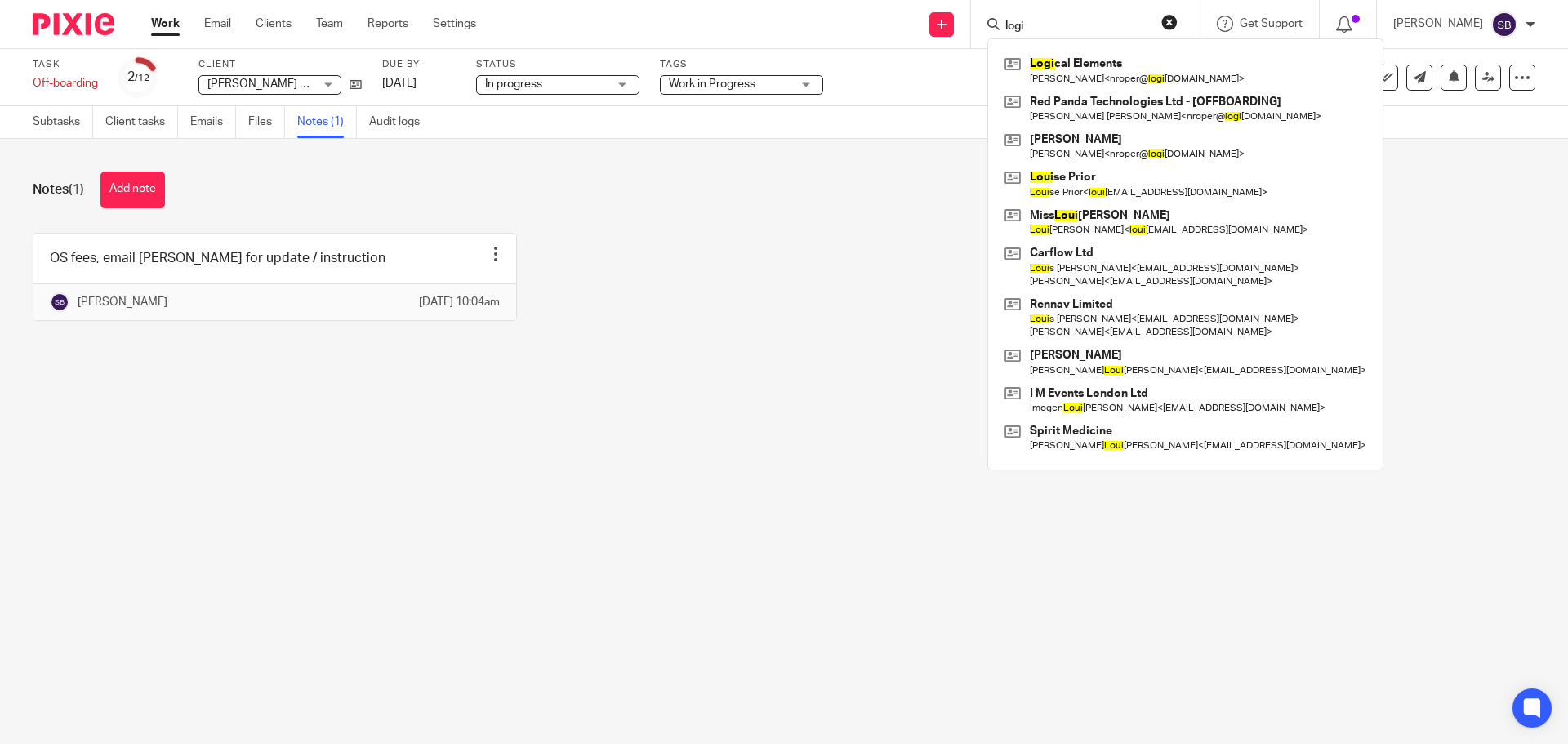
type input "logic"
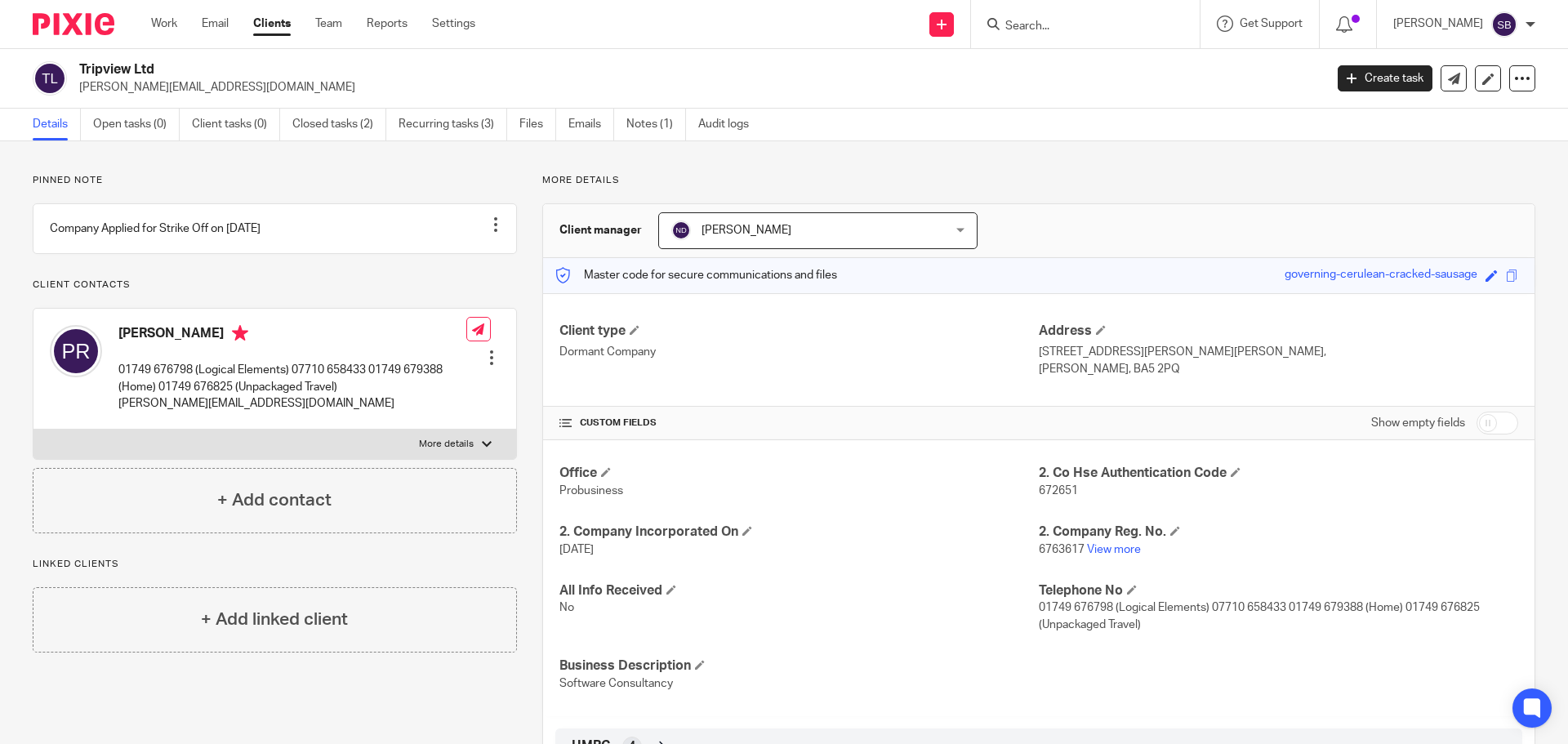
click at [1488, 429] on input "checkbox" at bounding box center [1497, 423] width 41 height 23
checkbox input "true"
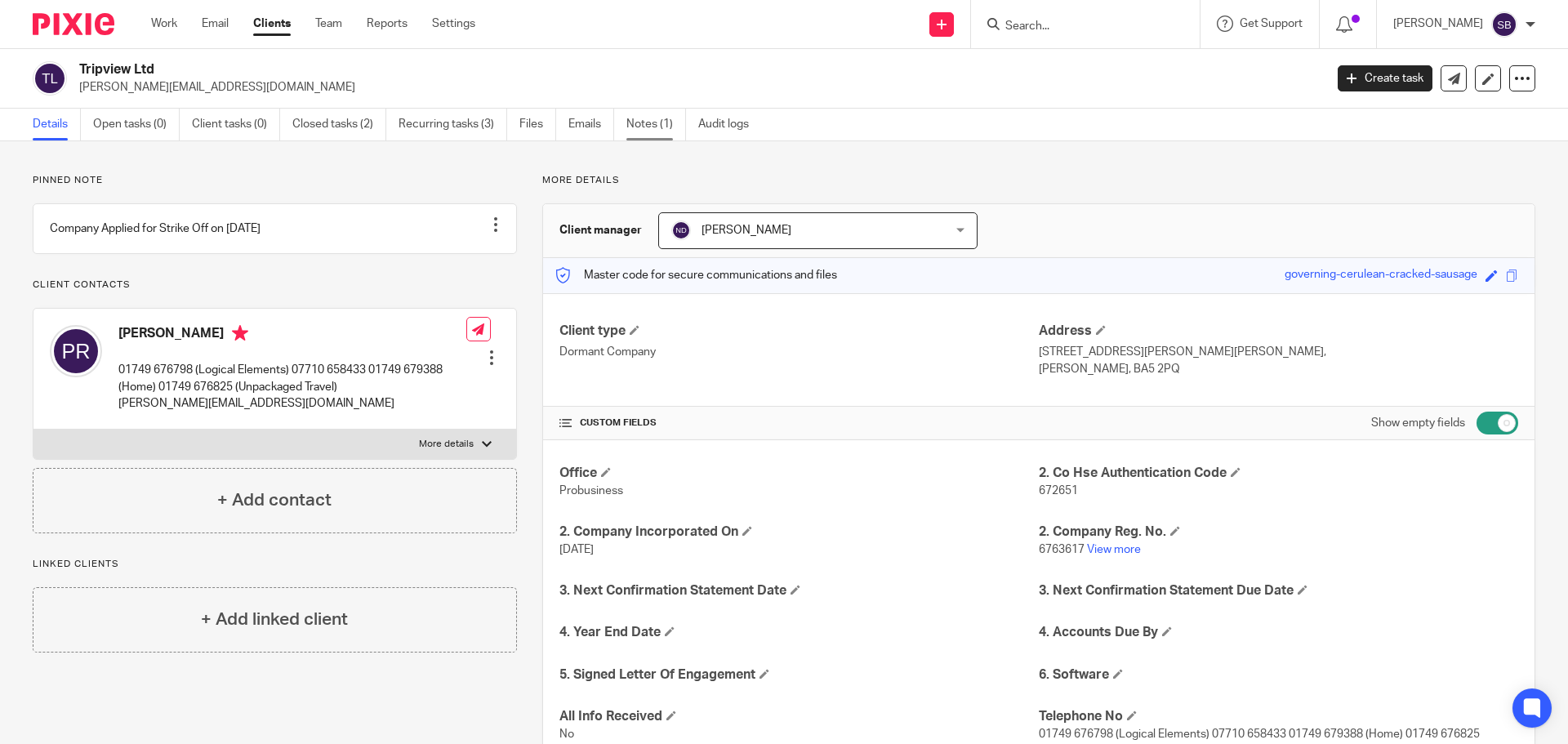
click at [653, 122] on link "Notes (1)" at bounding box center [656, 125] width 59 height 32
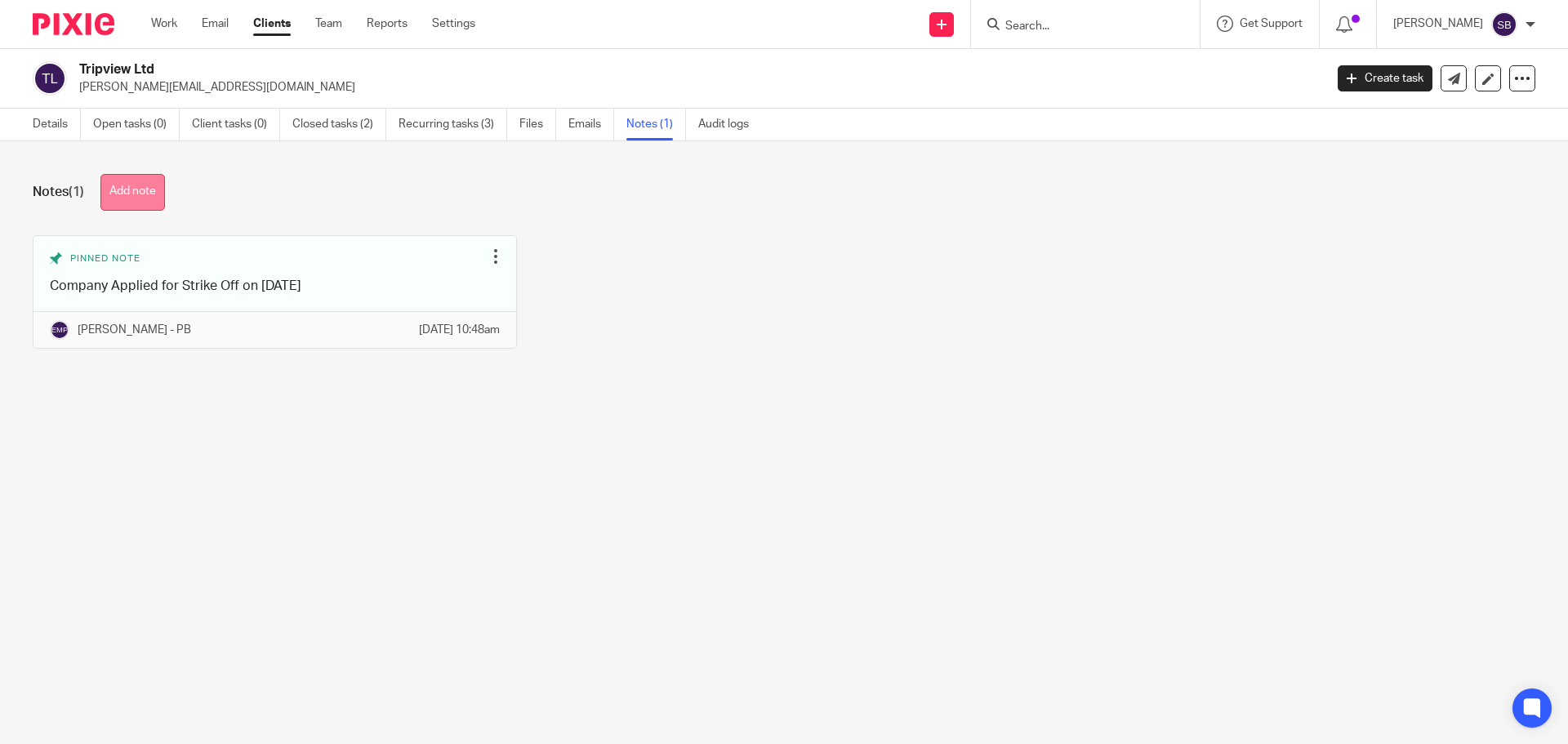
click at [128, 194] on button "Add note" at bounding box center [133, 192] width 64 height 37
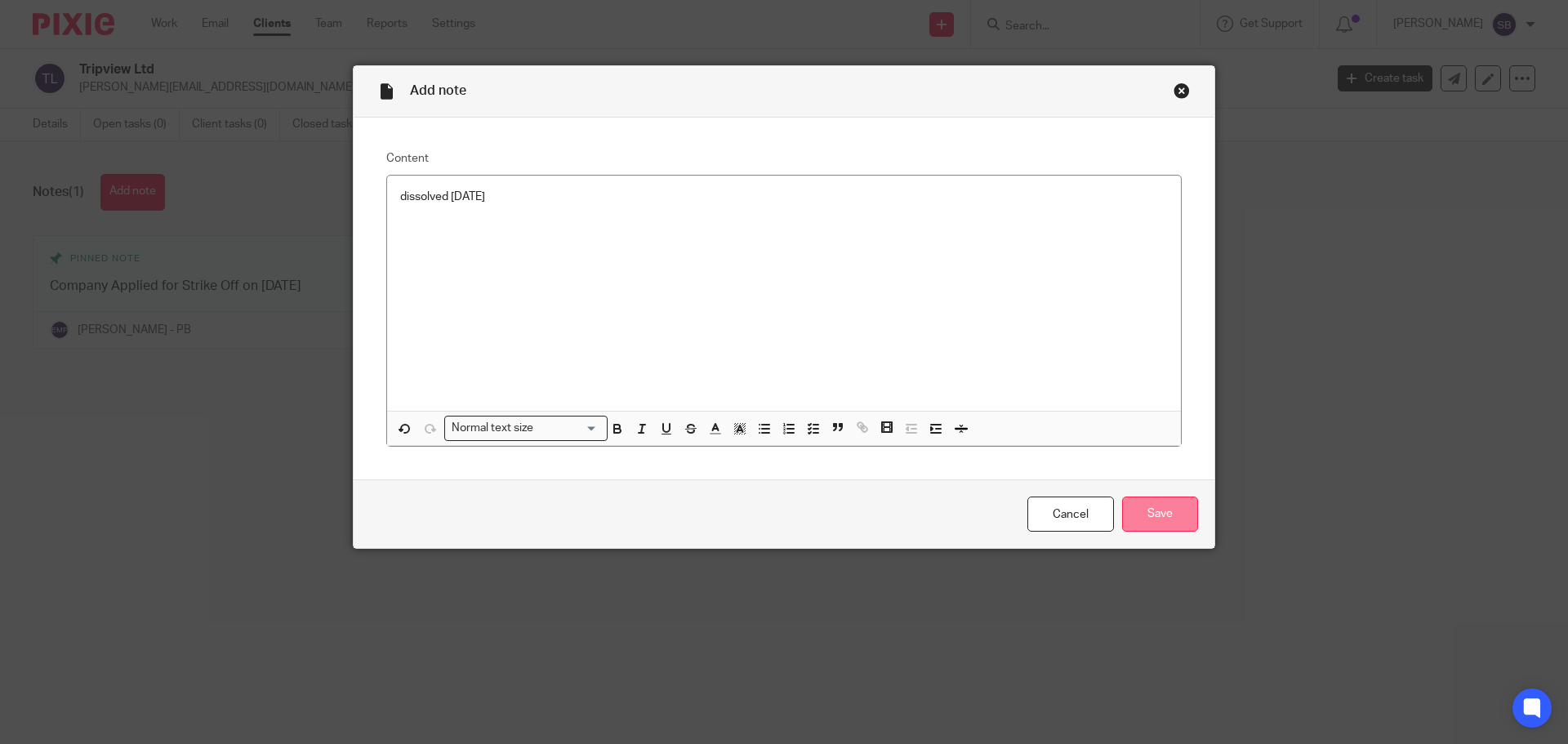
click at [1132, 515] on input "Save" at bounding box center [1160, 514] width 76 height 35
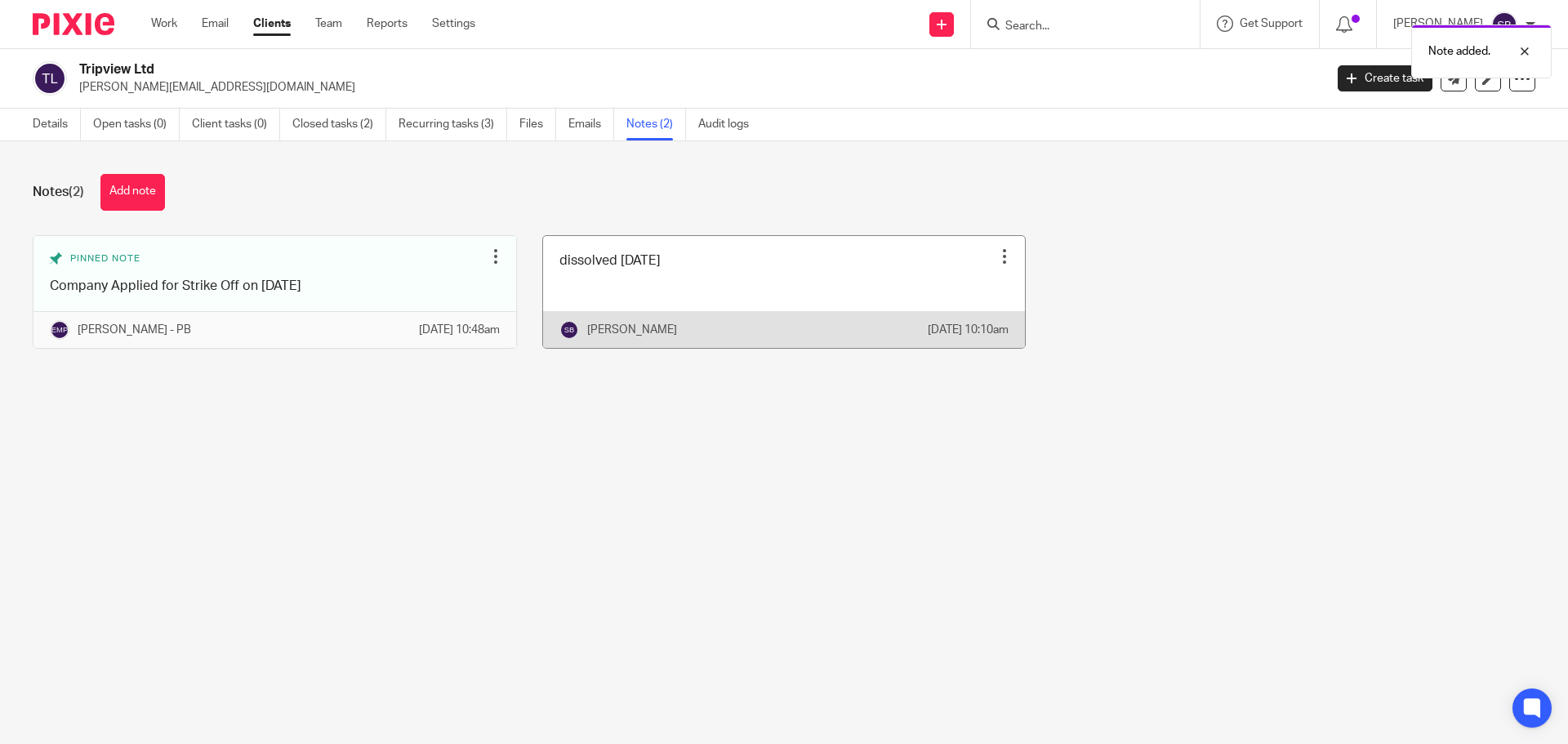
click at [996, 258] on div at bounding box center [1005, 257] width 16 height 16
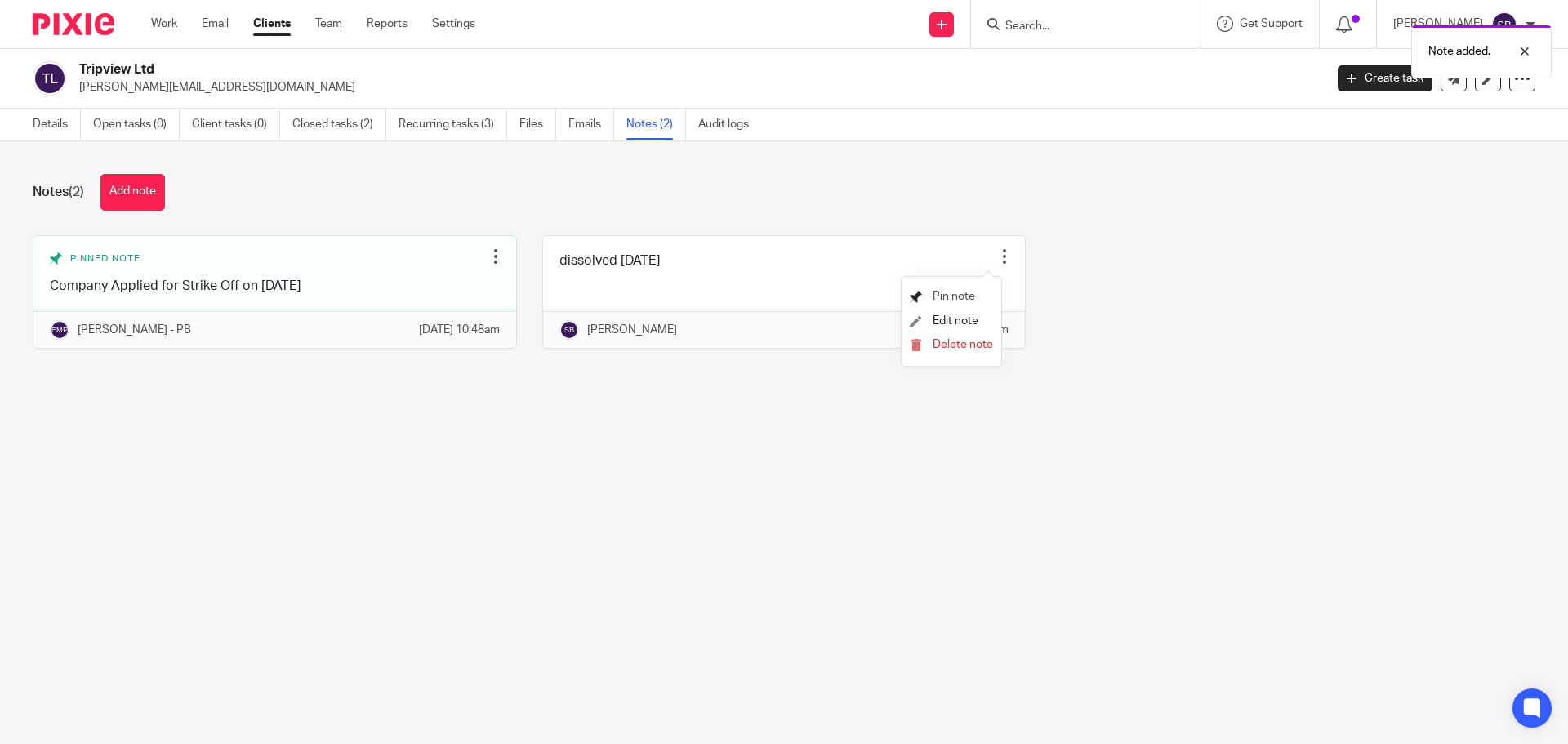
click at [952, 299] on span "Pin note" at bounding box center [954, 296] width 42 height 12
click at [1516, 84] on icon at bounding box center [1523, 78] width 16 height 16
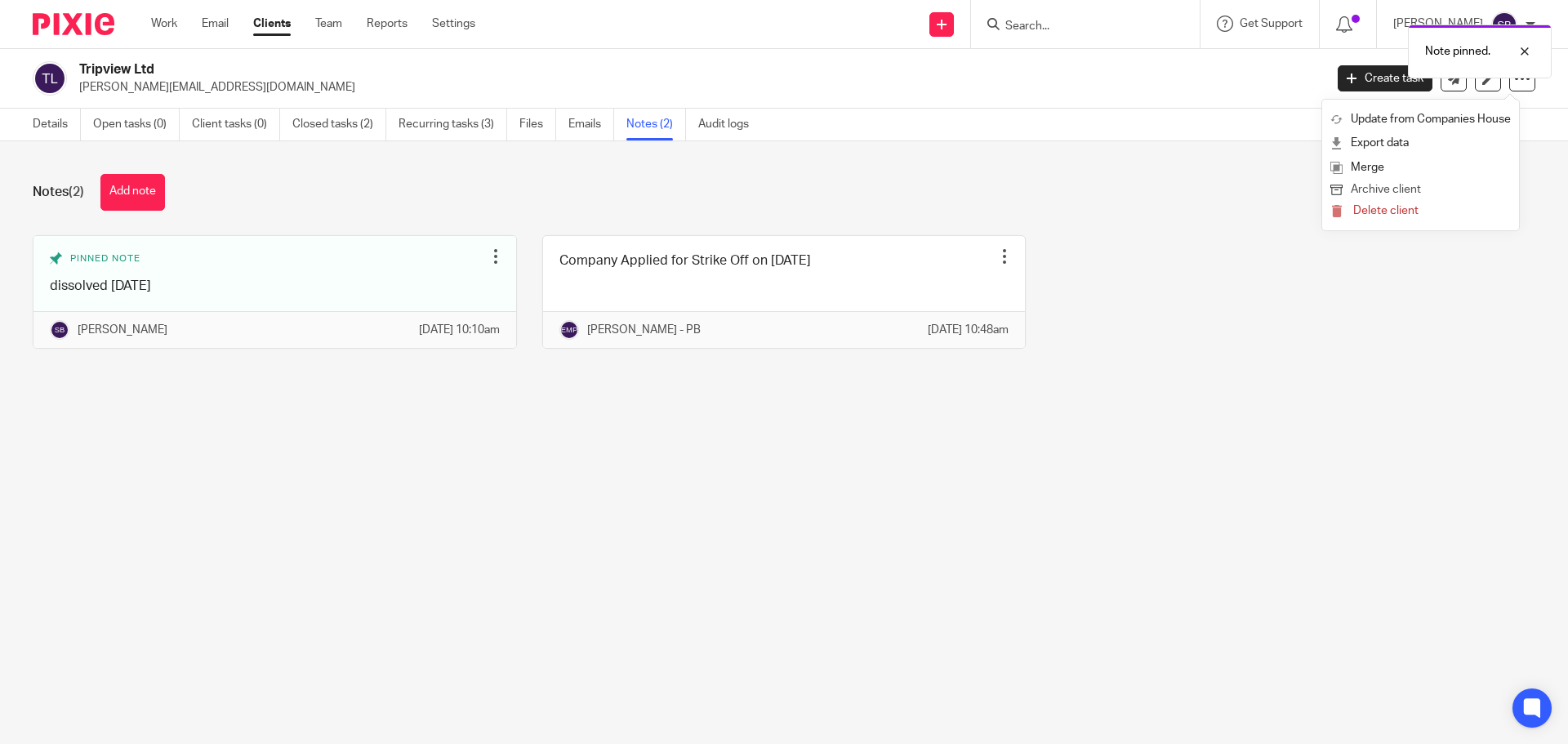
click at [1406, 191] on button "Archive client" at bounding box center [1420, 191] width 181 height 21
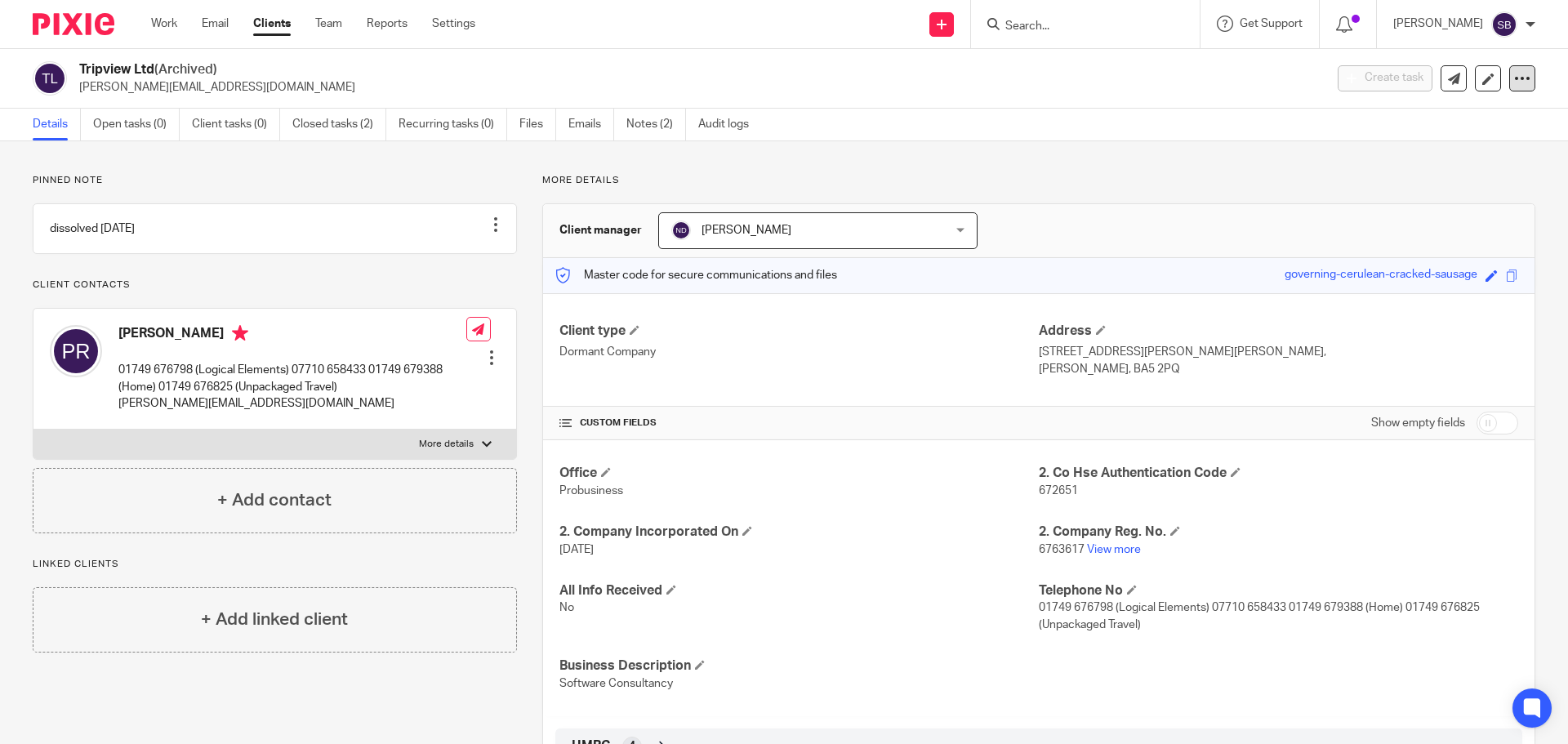
click at [1519, 81] on div at bounding box center [1523, 78] width 26 height 26
click at [1424, 186] on button "Unarchive client" at bounding box center [1420, 191] width 181 height 21
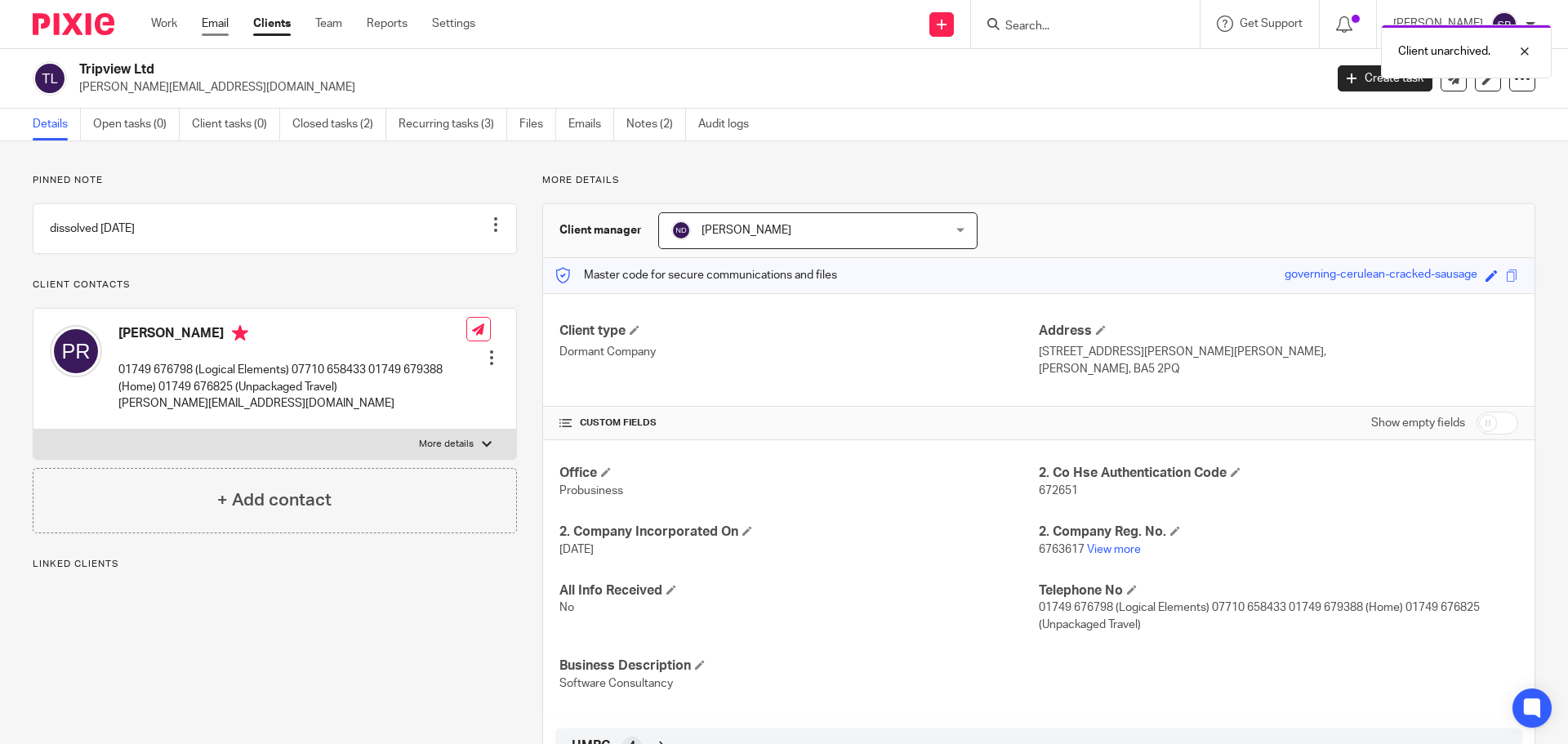
click at [224, 27] on link "Email" at bounding box center [215, 24] width 27 height 16
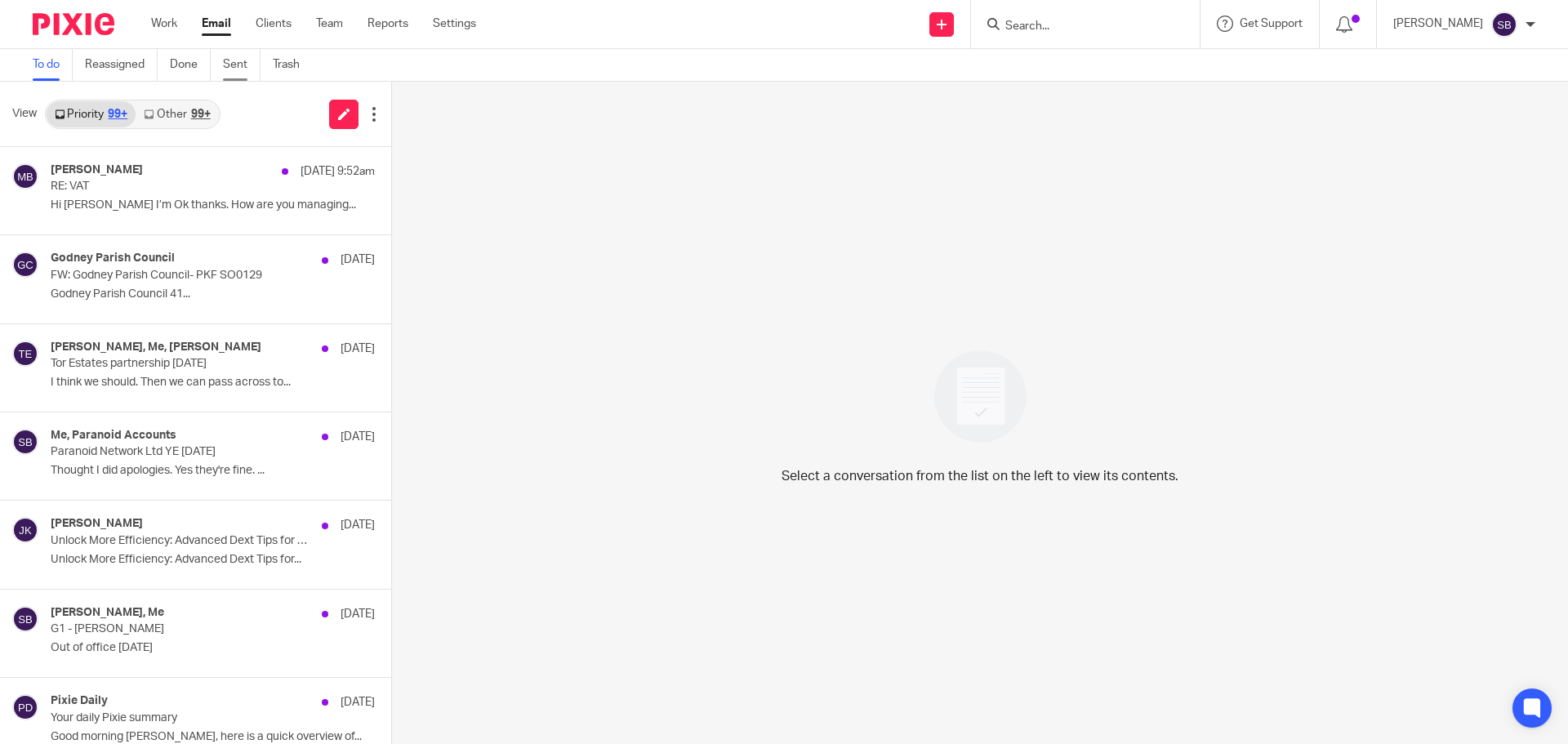
click at [235, 65] on link "Sent" at bounding box center [242, 64] width 38 height 32
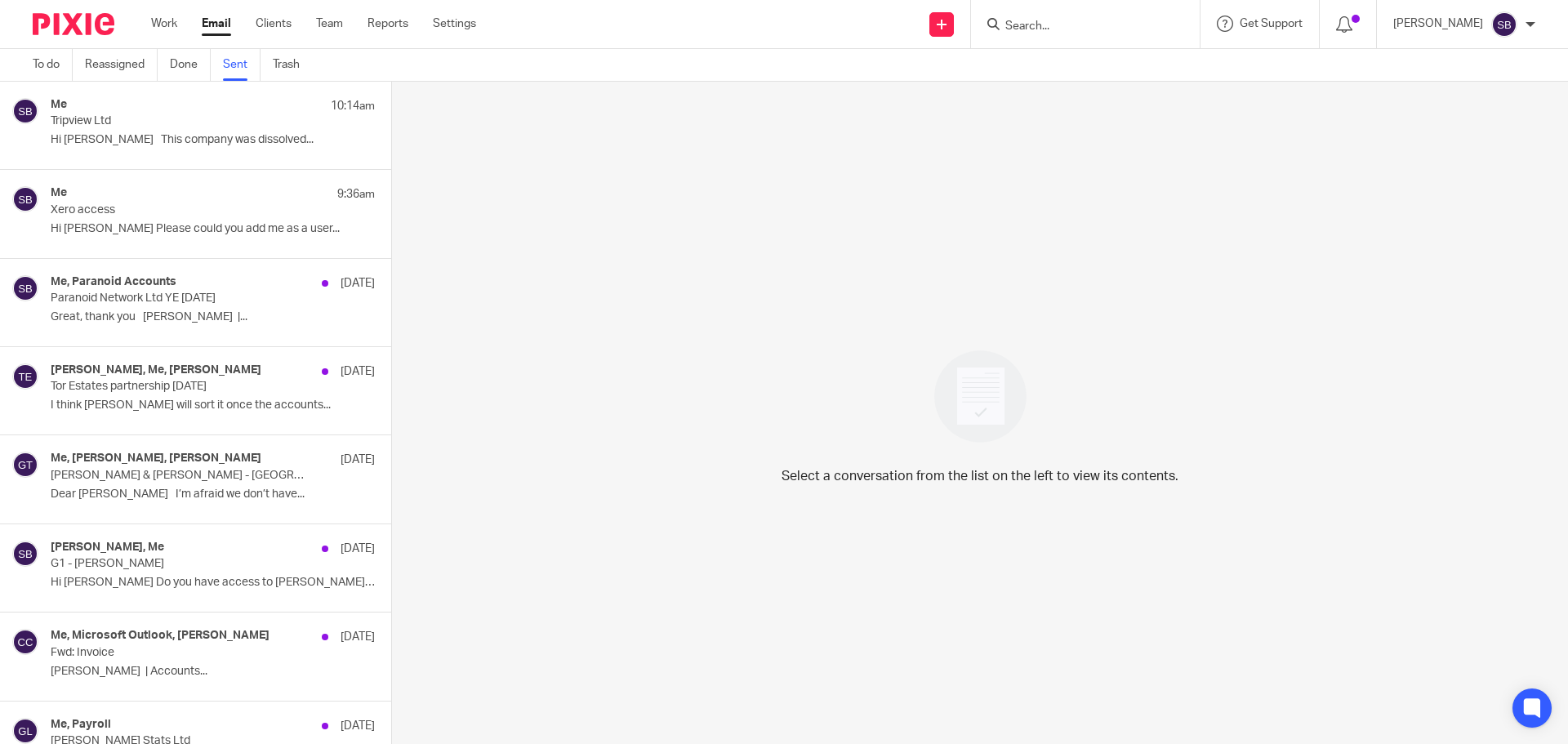
click at [123, 118] on p "Tripview Ltd" at bounding box center [180, 121] width 260 height 14
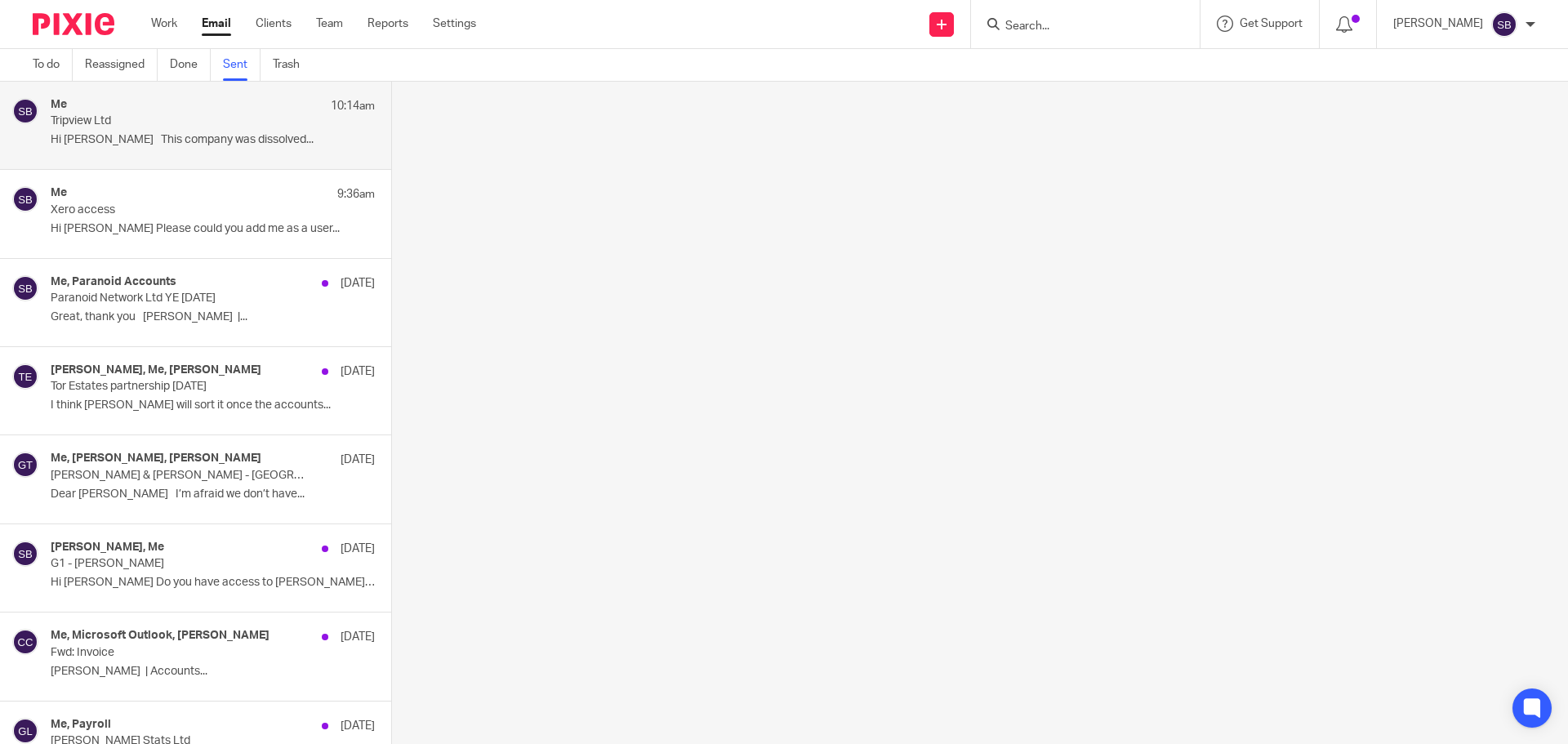
click at [111, 125] on p "Tripview Ltd" at bounding box center [180, 121] width 260 height 14
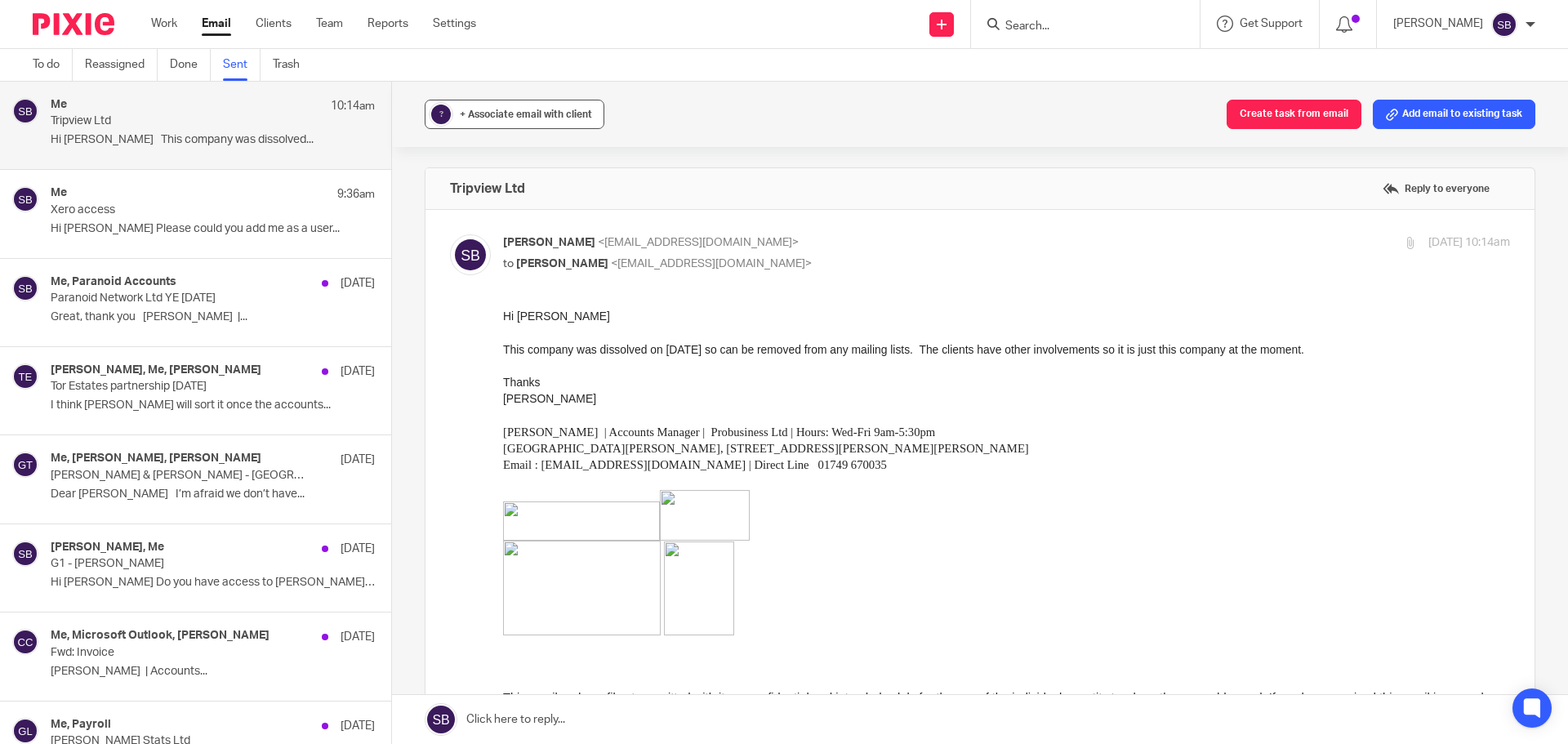
click at [454, 120] on button "? + Associate email with client" at bounding box center [515, 115] width 180 height 30
click at [500, 212] on input "text" at bounding box center [614, 210] width 346 height 16
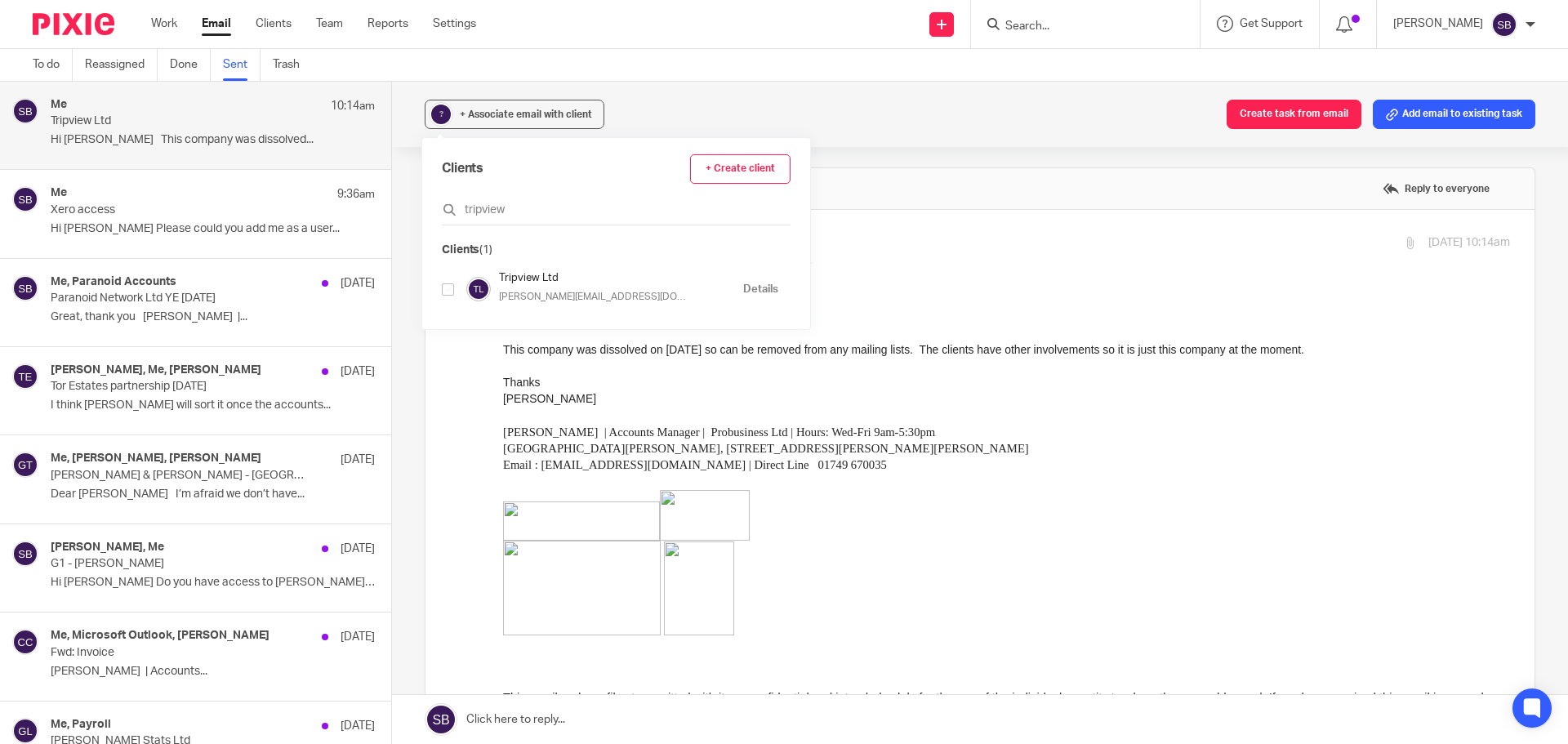
type input "tripview"
click at [450, 290] on input "checkbox" at bounding box center [448, 290] width 12 height 12
checkbox input "true"
click at [511, 210] on input "tripview" at bounding box center [616, 210] width 349 height 16
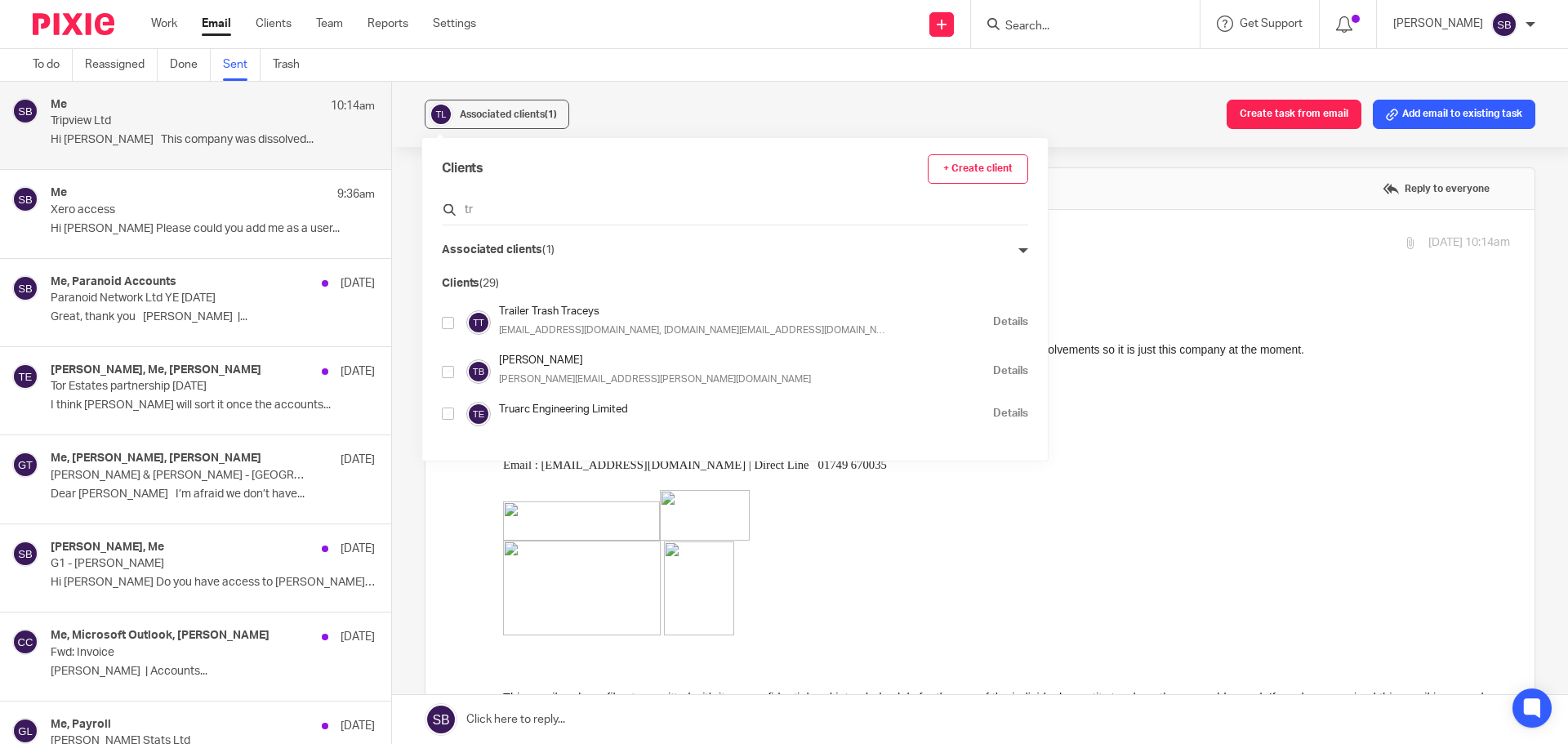
type input "t"
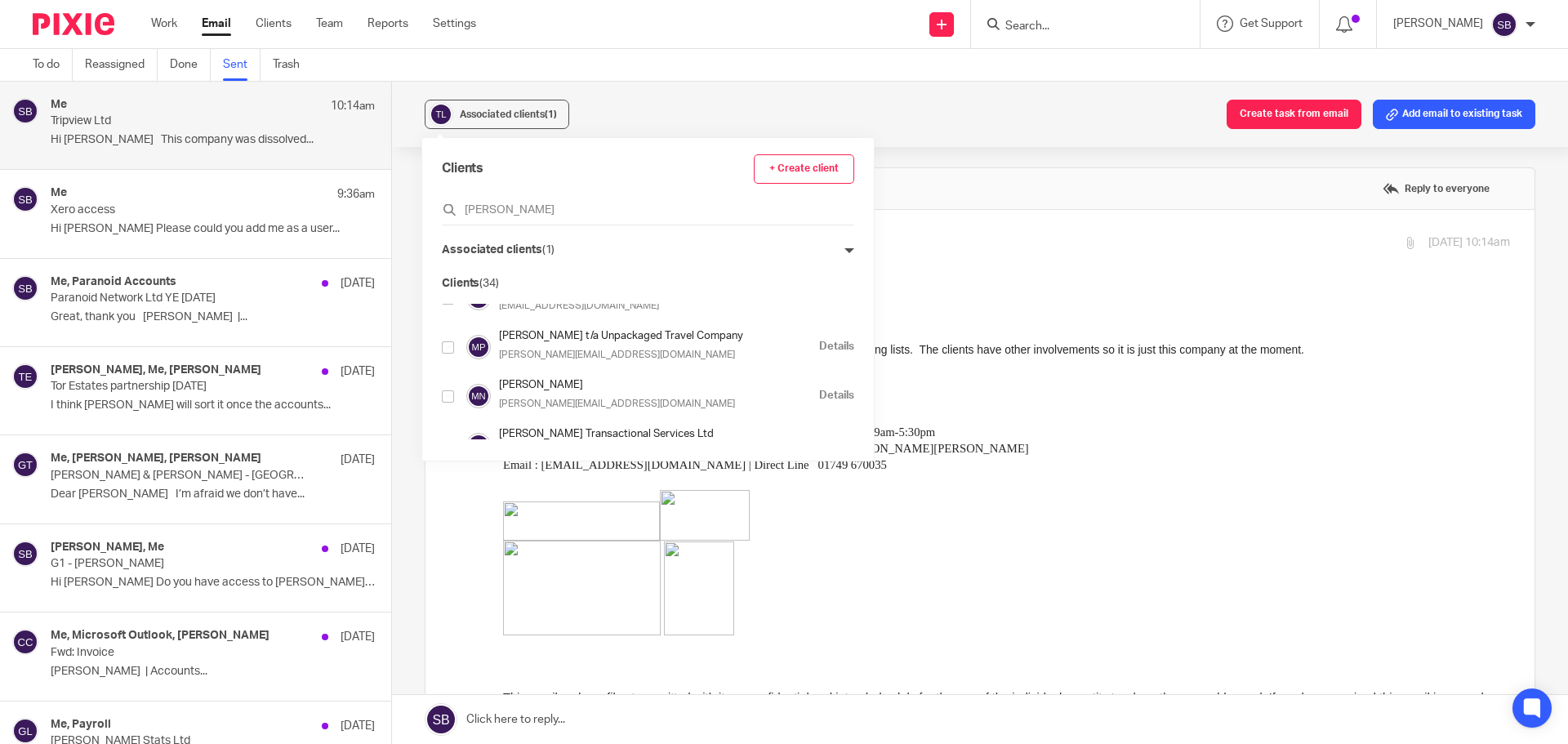
scroll to position [163, 0]
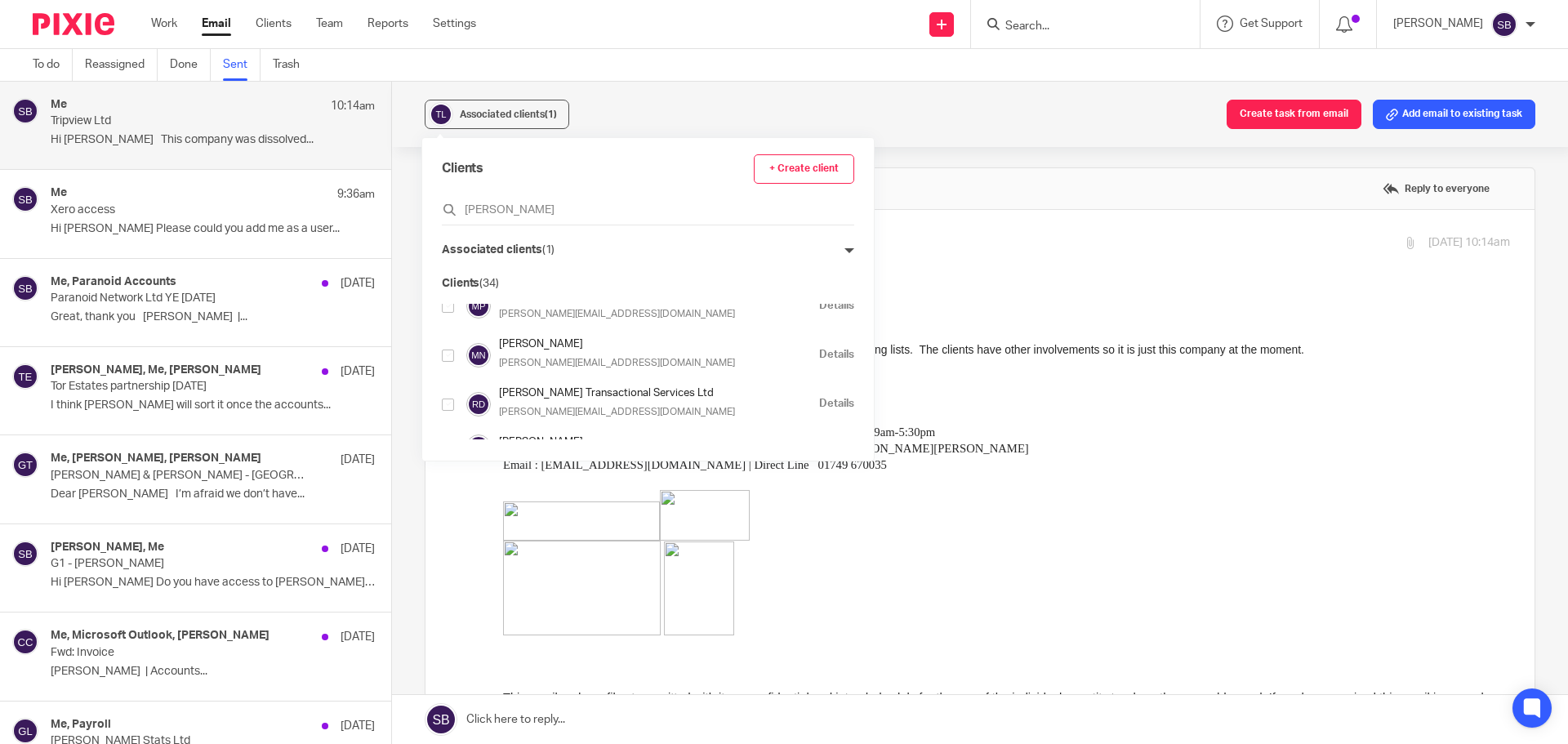
type input "roper"
click at [449, 355] on input "checkbox" at bounding box center [448, 356] width 12 height 12
checkbox input "true"
click at [450, 308] on input "checkbox" at bounding box center [448, 306] width 12 height 12
checkbox input "true"
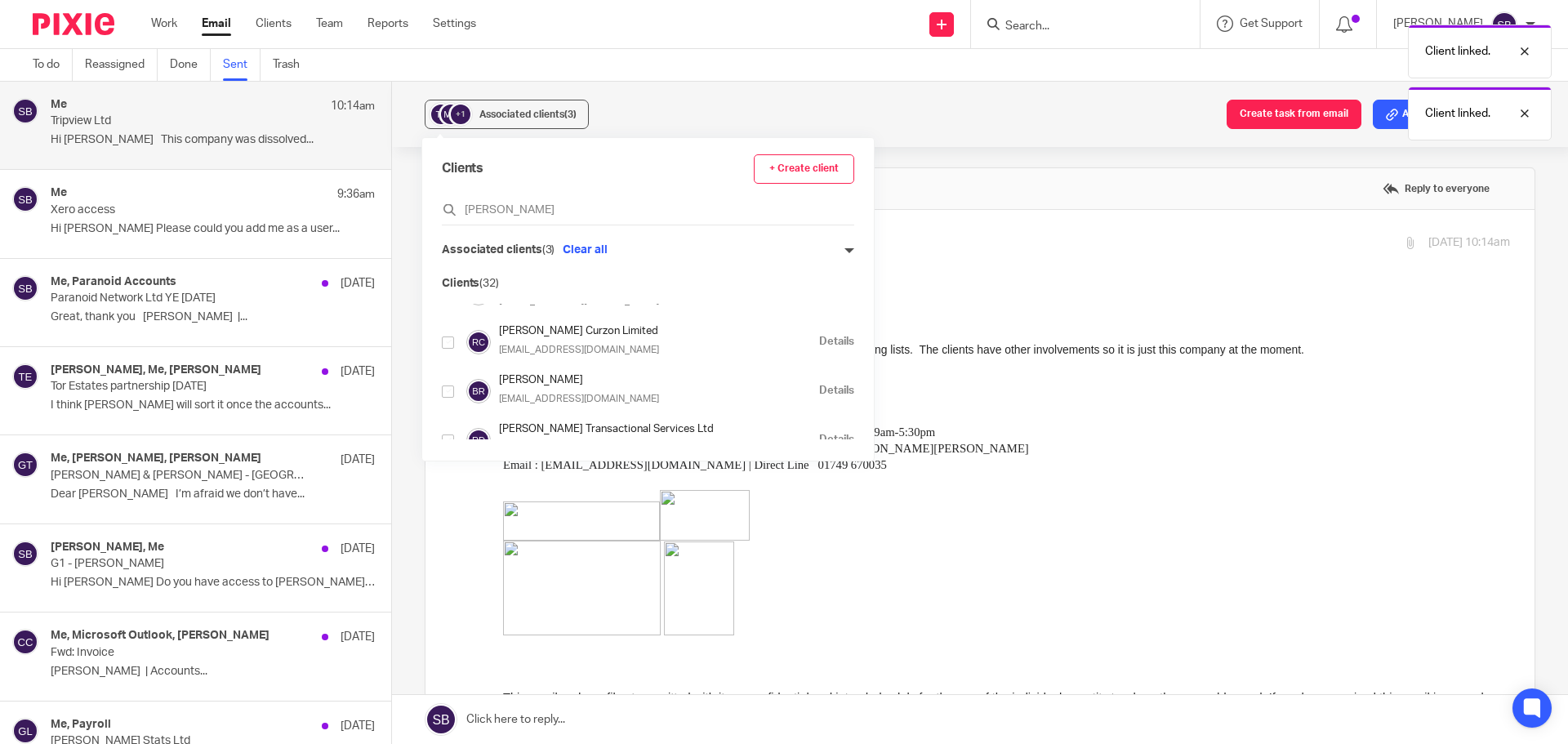
scroll to position [0, 0]
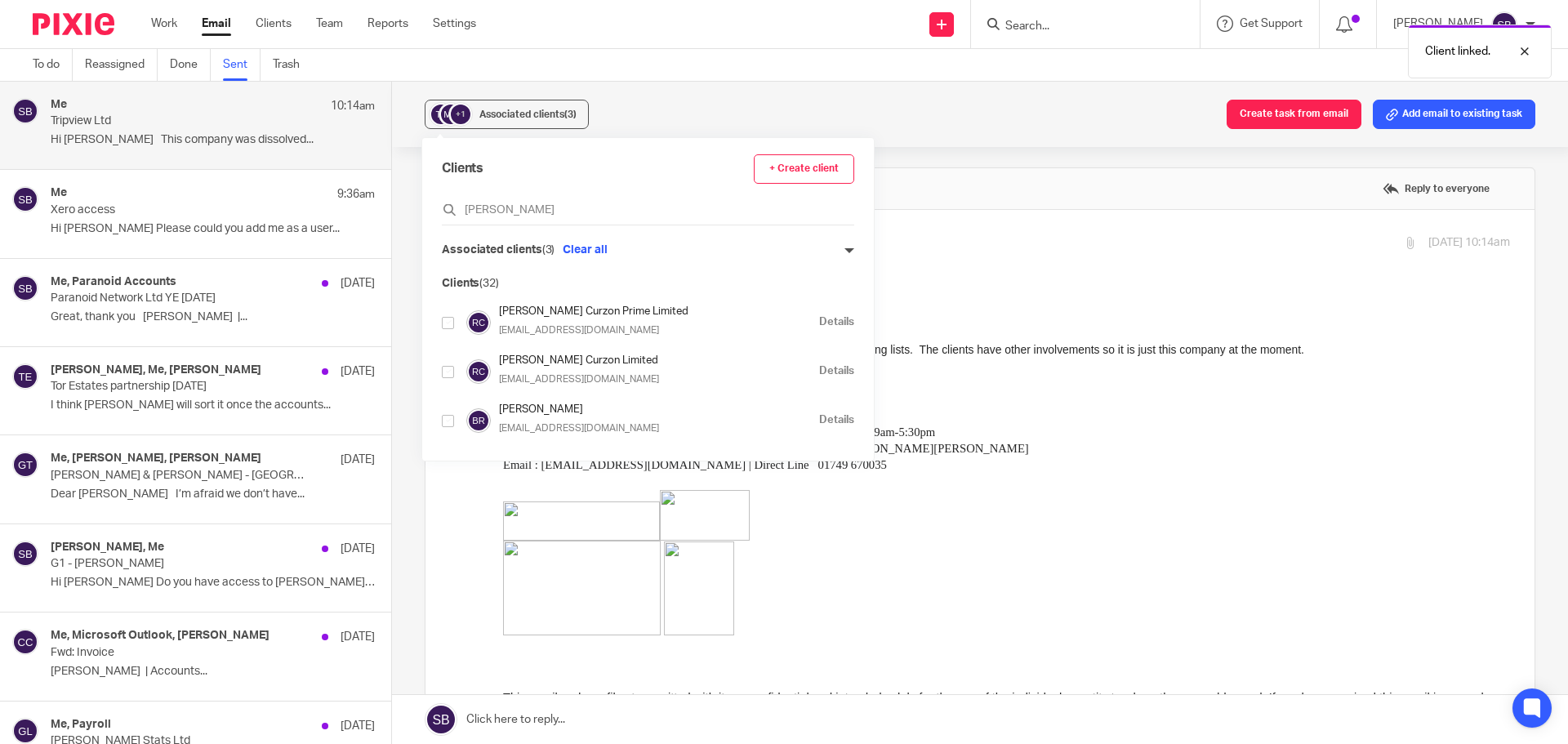
click at [892, 115] on div "+1 Associated clients (3) Create task from email Add email to existing task" at bounding box center [980, 114] width 1176 height 65
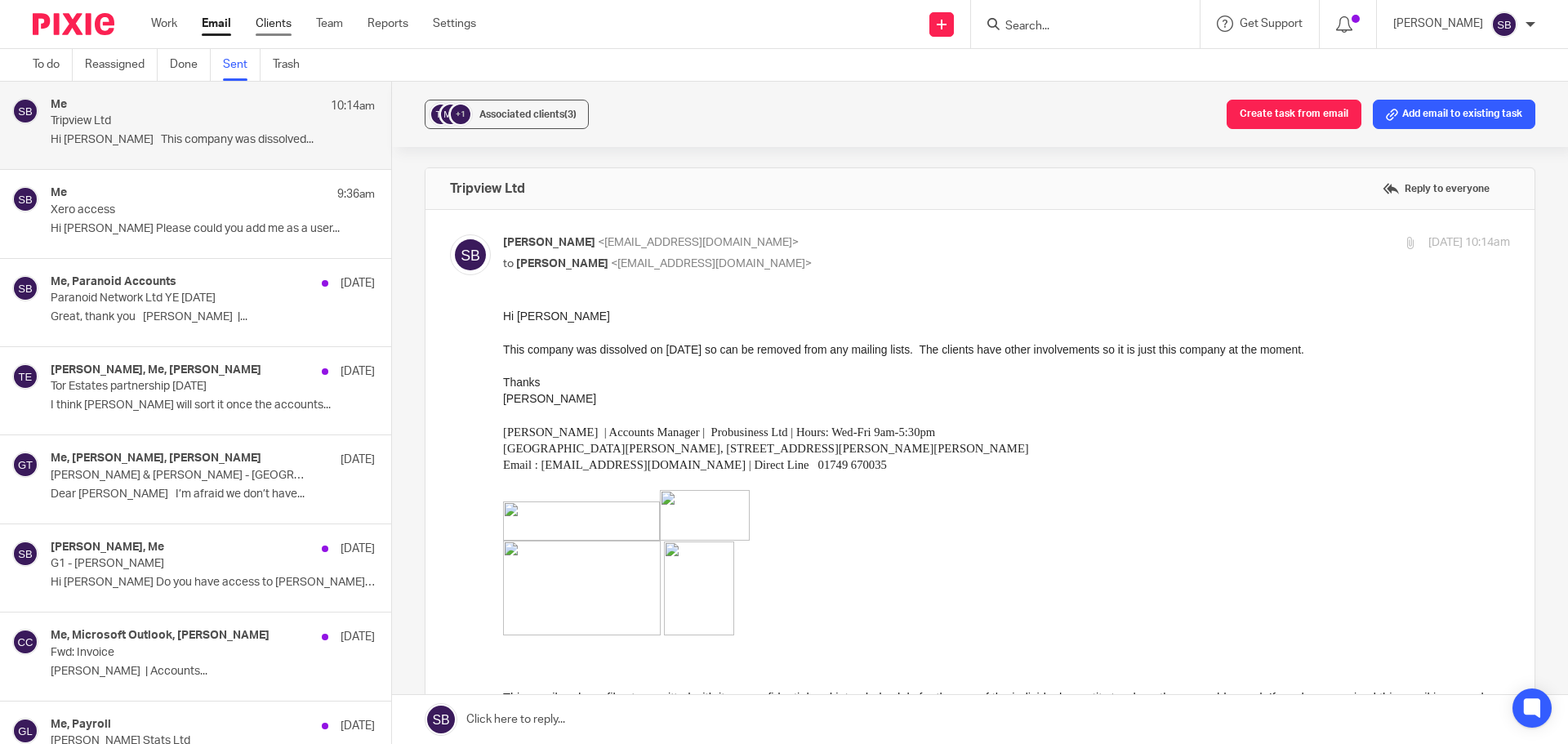
click at [286, 29] on link "Clients" at bounding box center [274, 24] width 36 height 16
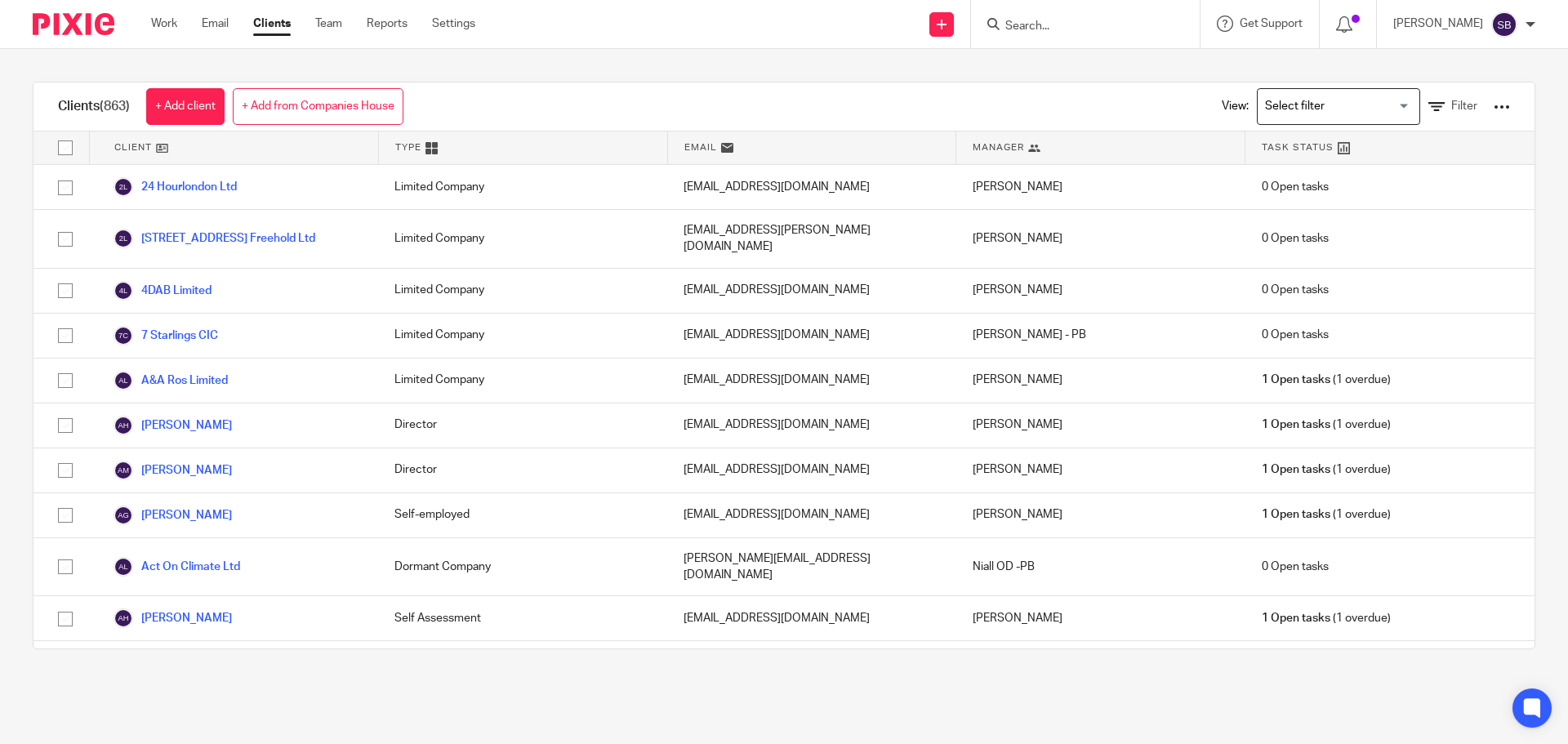
click at [1076, 30] on input "Search" at bounding box center [1077, 27] width 147 height 15
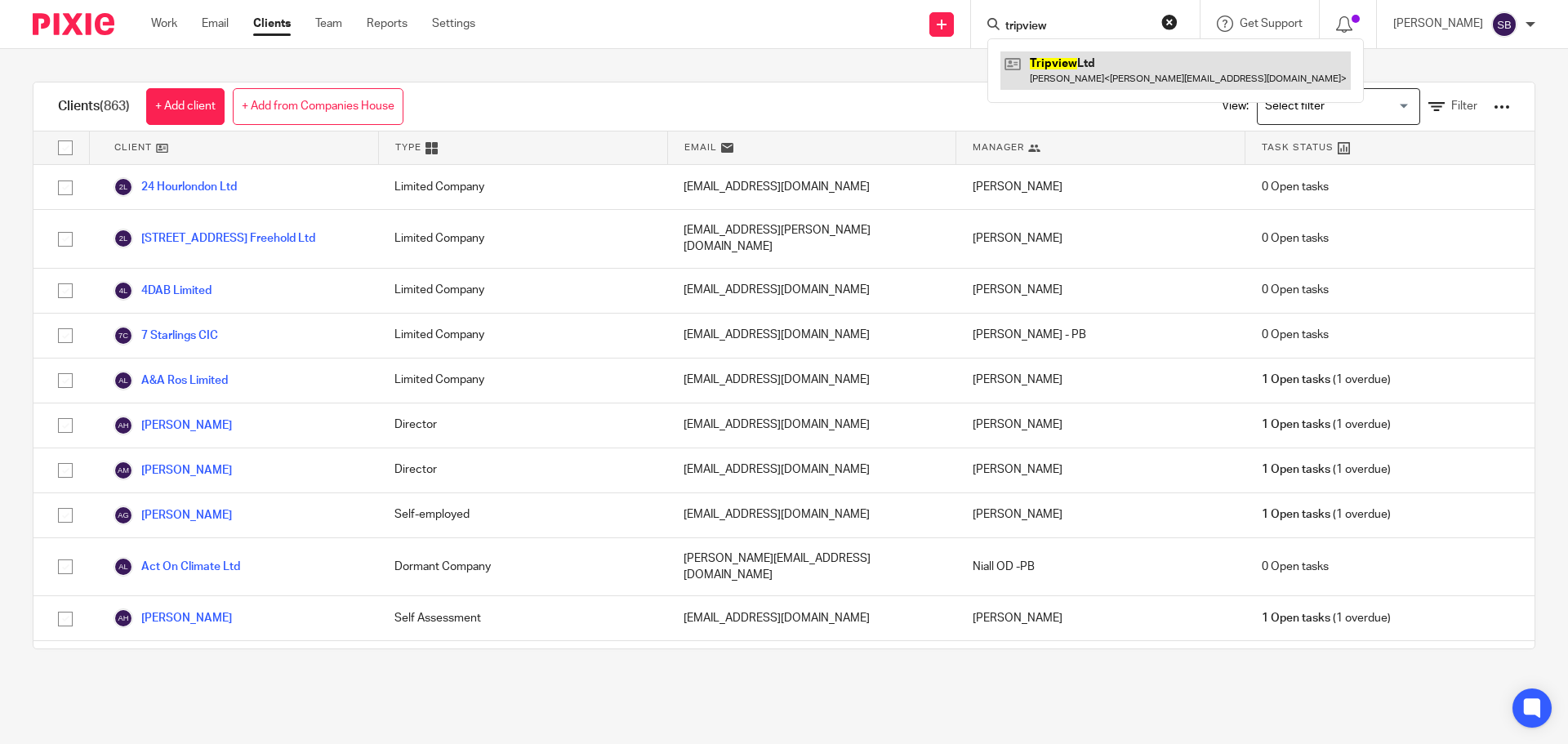
type input "tripview"
click at [1072, 56] on link at bounding box center [1175, 70] width 351 height 38
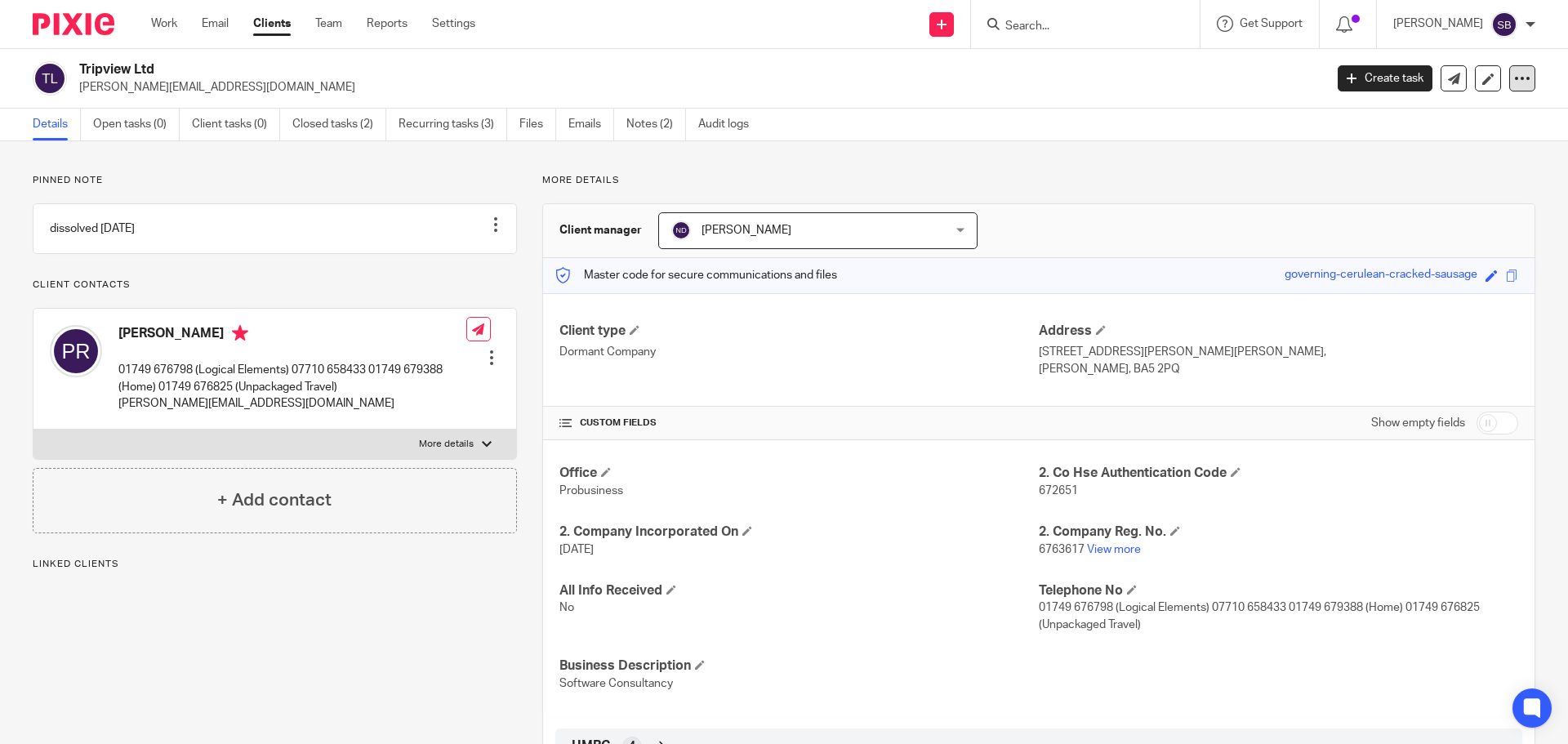
click at [1514, 77] on icon at bounding box center [1523, 78] width 16 height 16
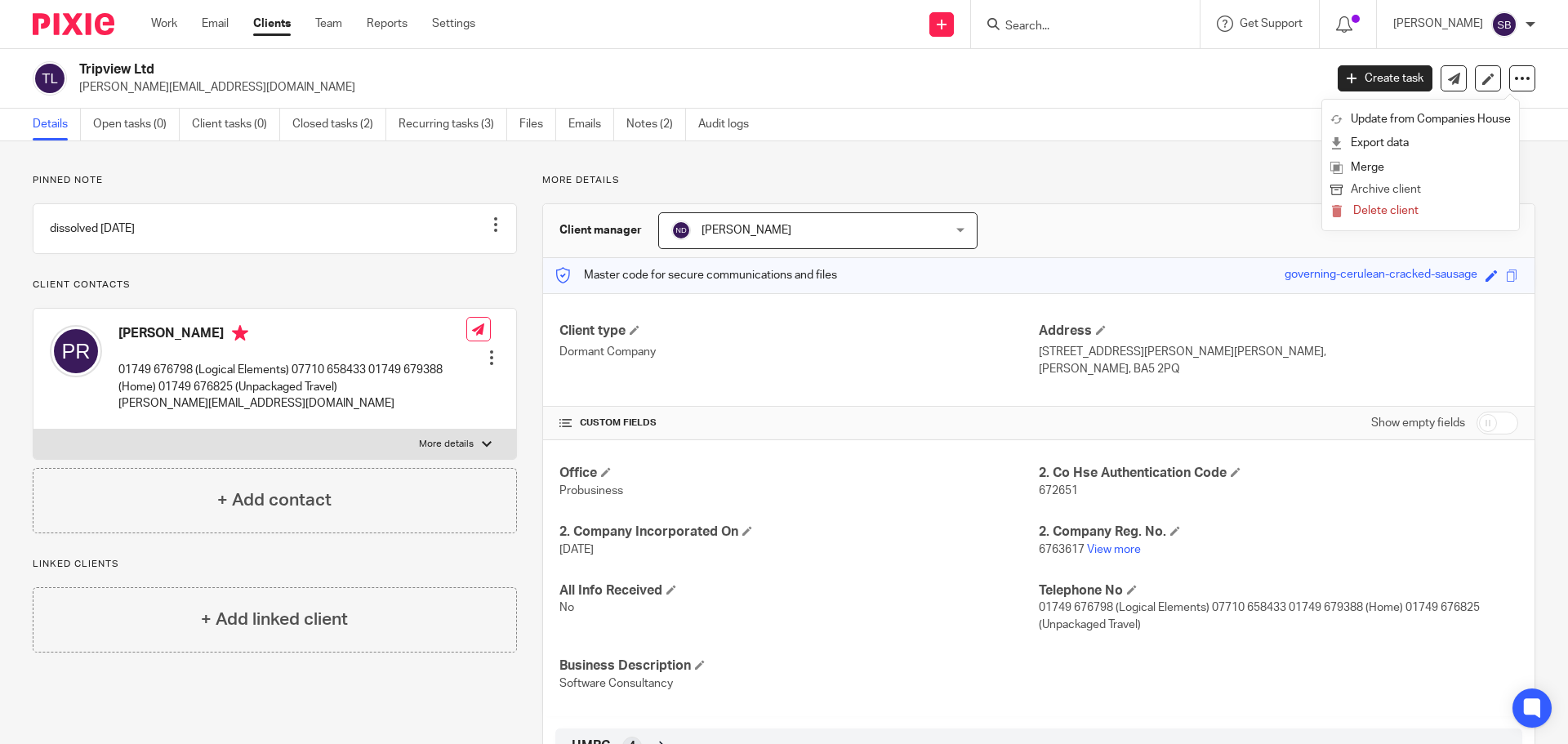
click at [1419, 188] on button "Archive client" at bounding box center [1420, 191] width 181 height 21
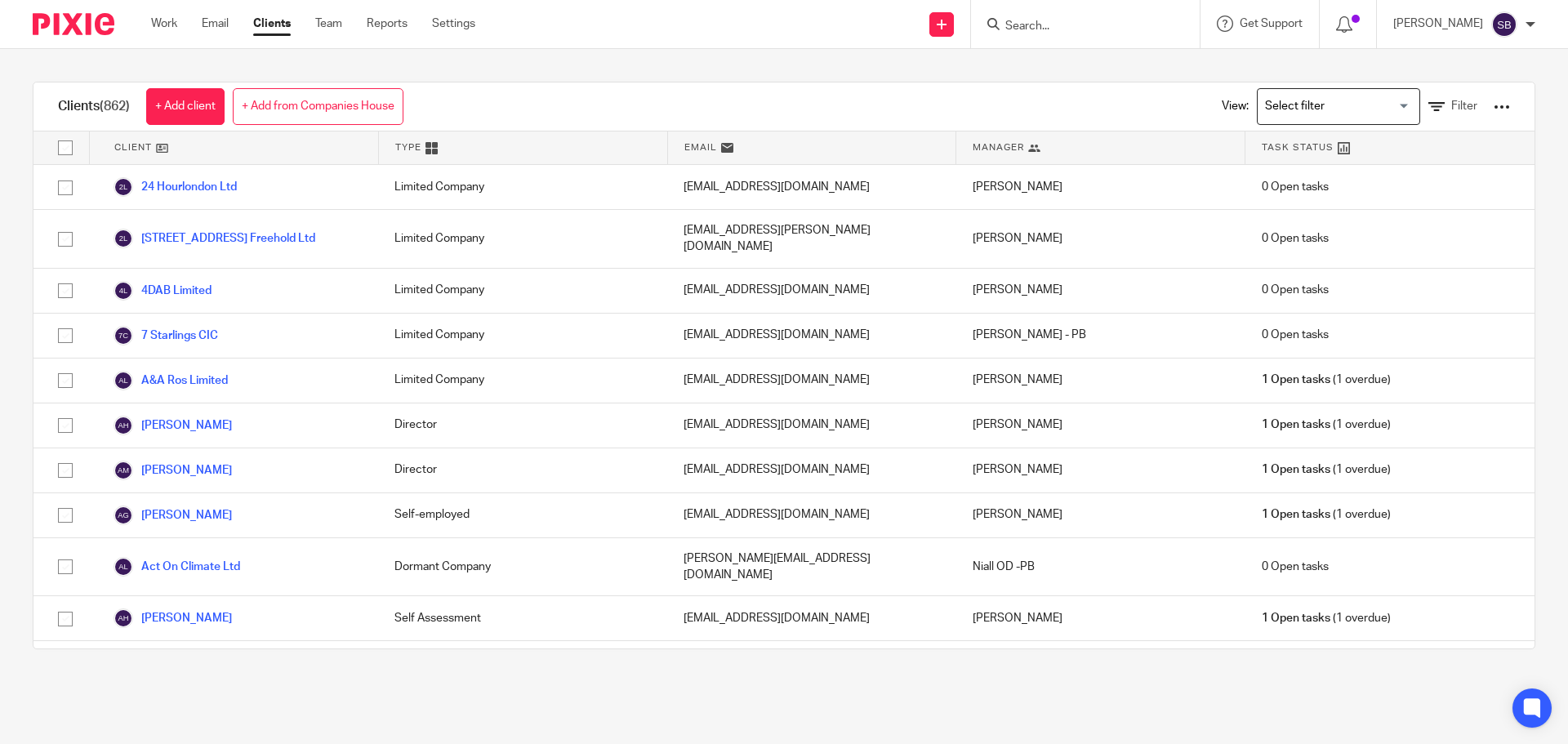
drag, startPoint x: 0, startPoint y: 0, endPoint x: 1092, endPoint y: 27, distance: 1092.3
click at [1092, 27] on input "Search" at bounding box center [1077, 27] width 147 height 15
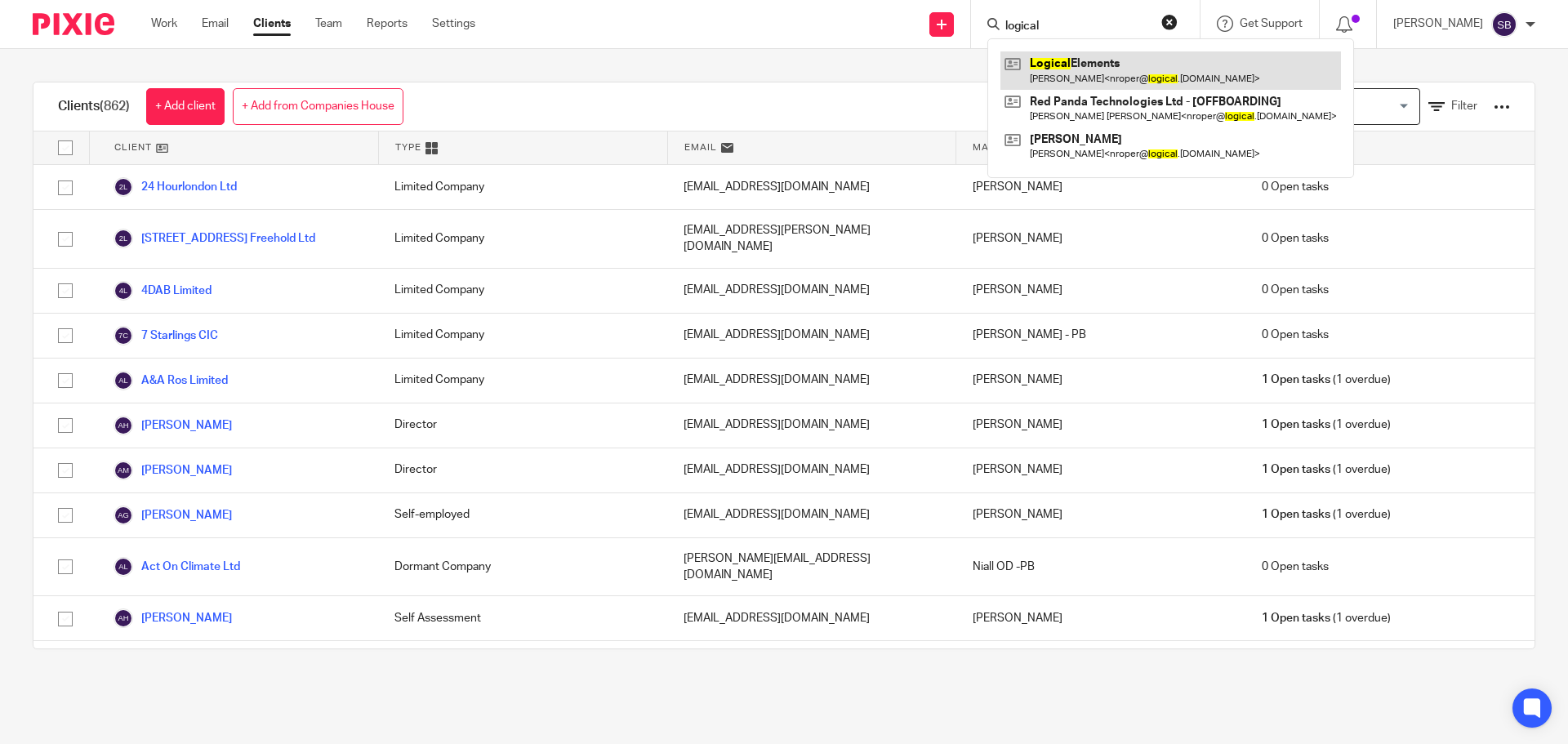
type input "logical"
click at [1097, 56] on link at bounding box center [1170, 70] width 341 height 38
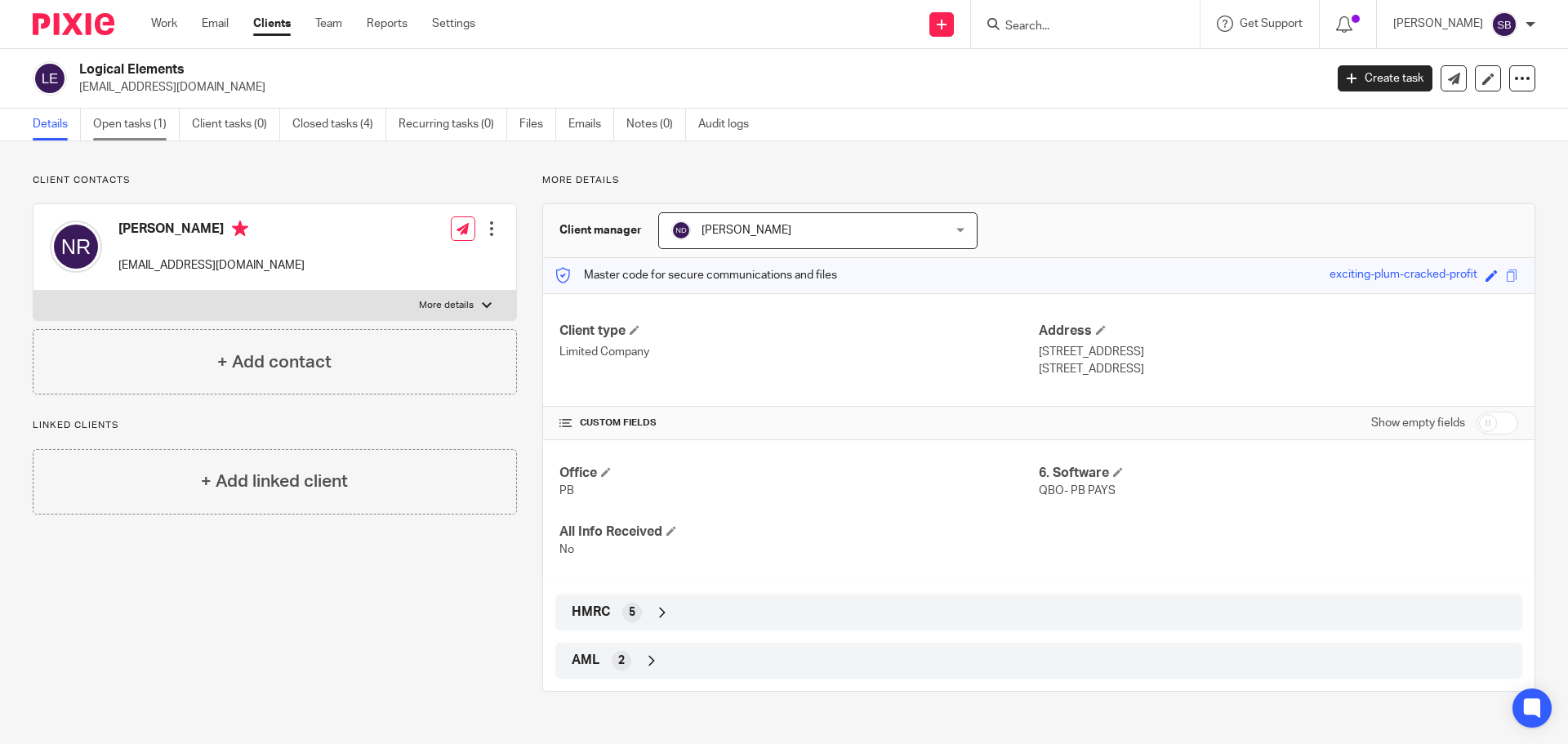
click at [105, 125] on link "Open tasks (1)" at bounding box center [136, 125] width 87 height 32
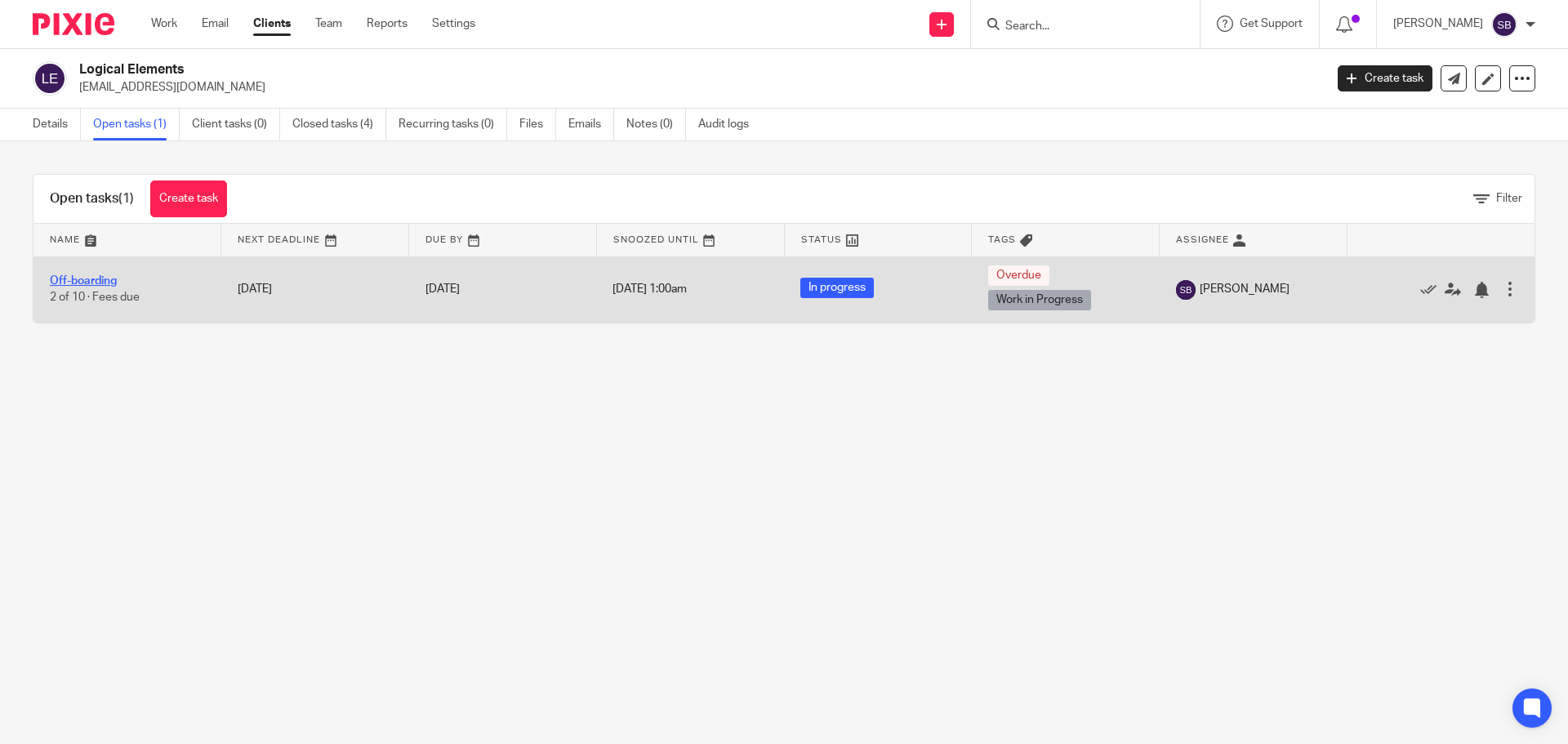
click at [90, 279] on link "Off-boarding" at bounding box center [82, 281] width 67 height 12
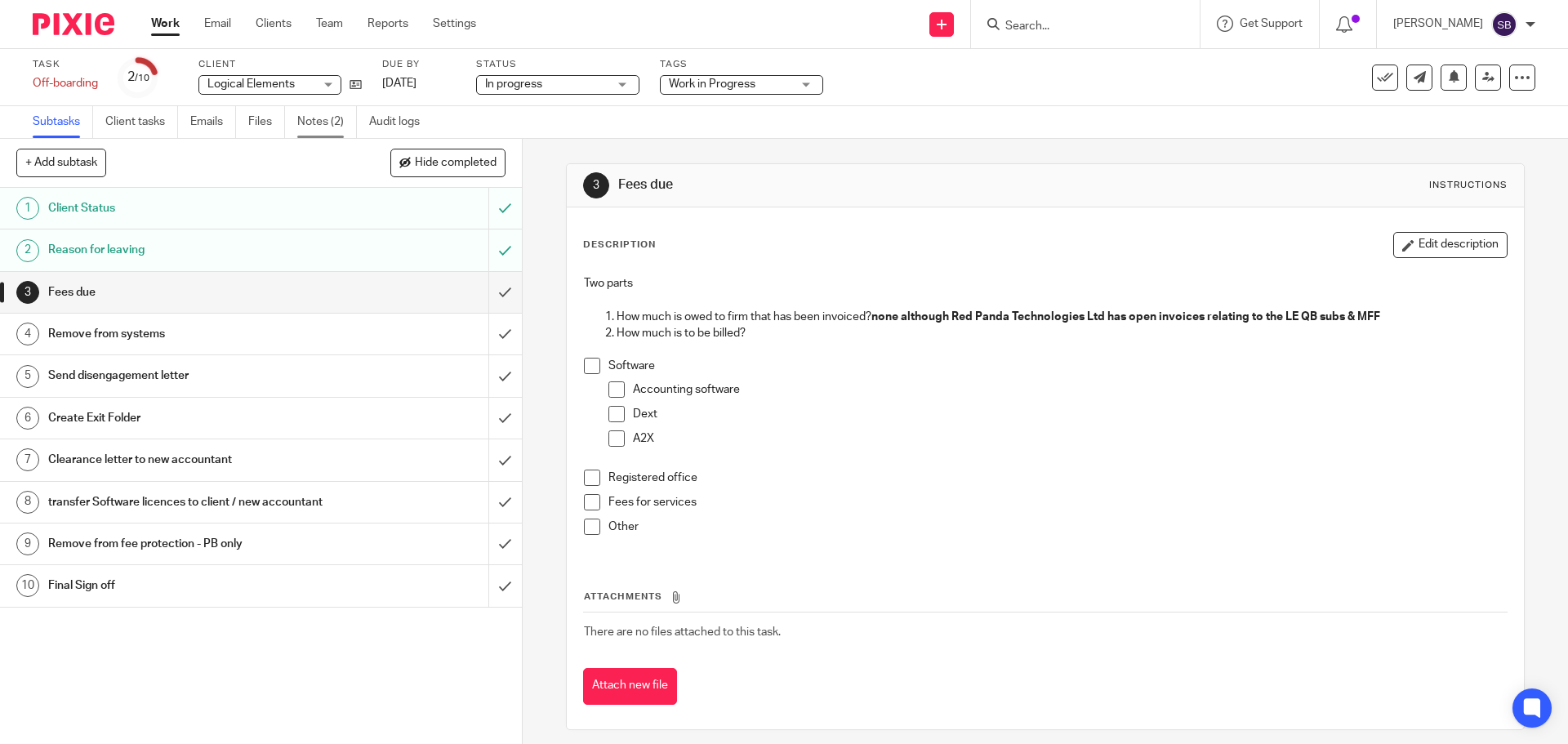
click at [308, 122] on link "Notes (2)" at bounding box center [327, 122] width 59 height 32
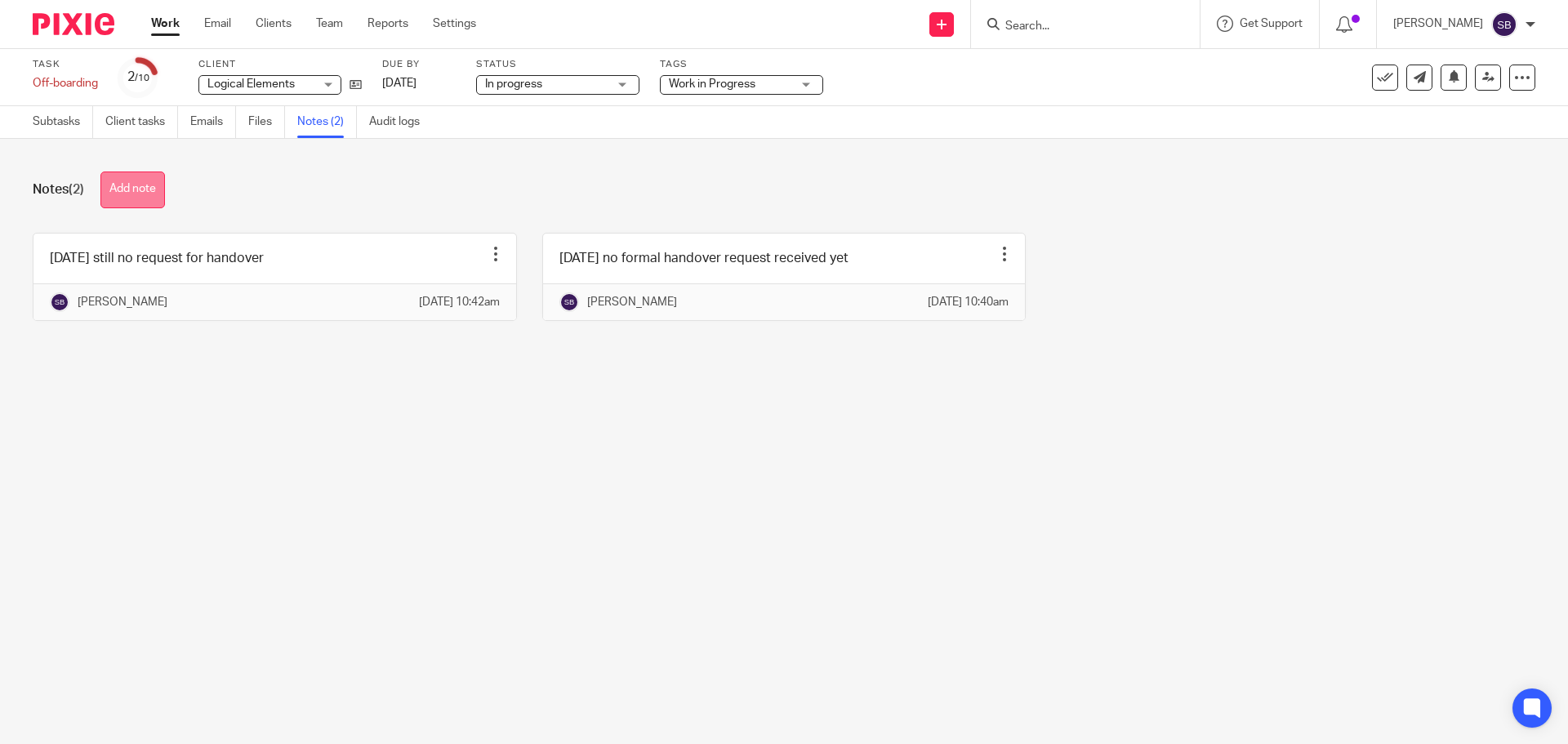
click at [154, 193] on button "Add note" at bounding box center [133, 190] width 64 height 37
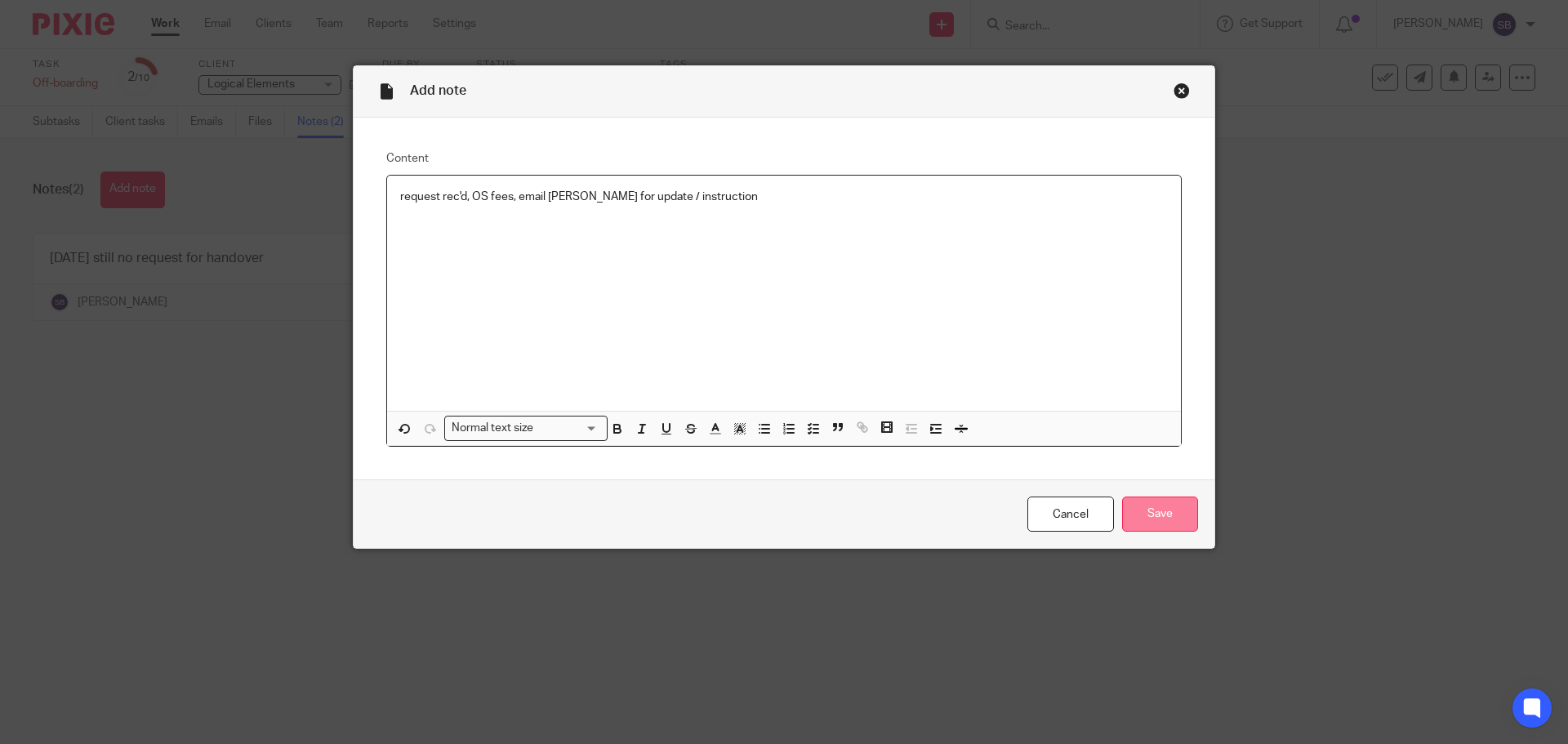
click at [1139, 522] on input "Save" at bounding box center [1160, 514] width 76 height 35
